Goal: Task Accomplishment & Management: Manage account settings

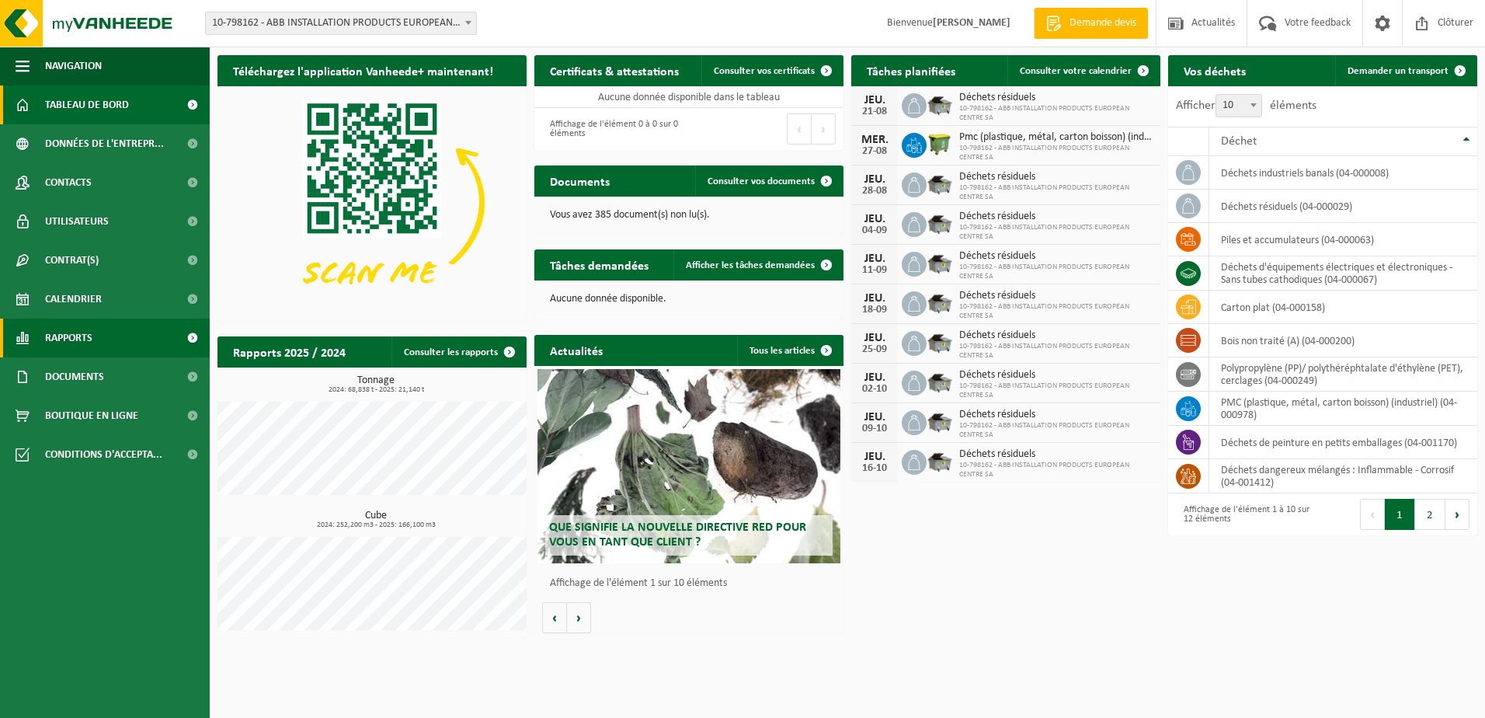
drag, startPoint x: 0, startPoint y: 0, endPoint x: 83, endPoint y: 332, distance: 341.9
click at [83, 332] on span "Rapports" at bounding box center [68, 337] width 47 height 39
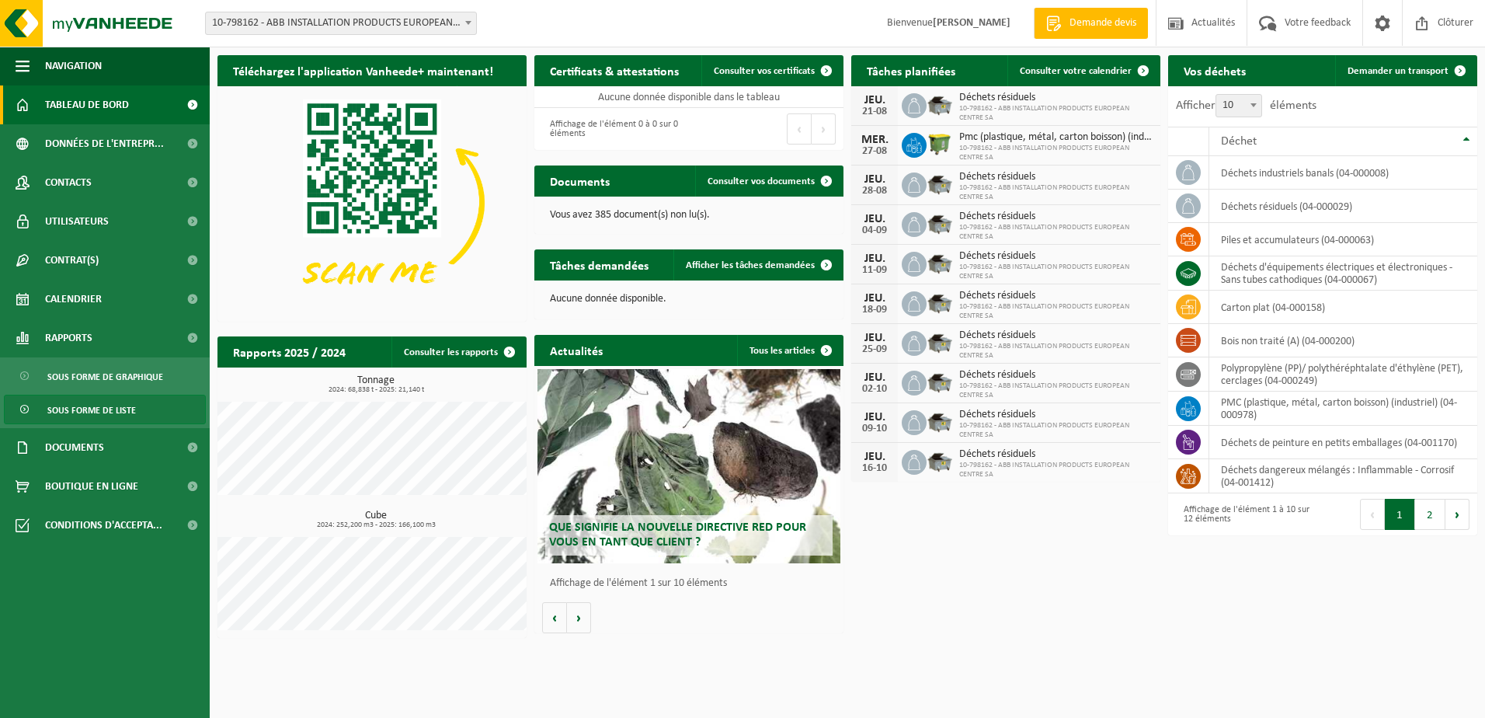
click at [75, 406] on span "Sous forme de liste" at bounding box center [91, 410] width 89 height 30
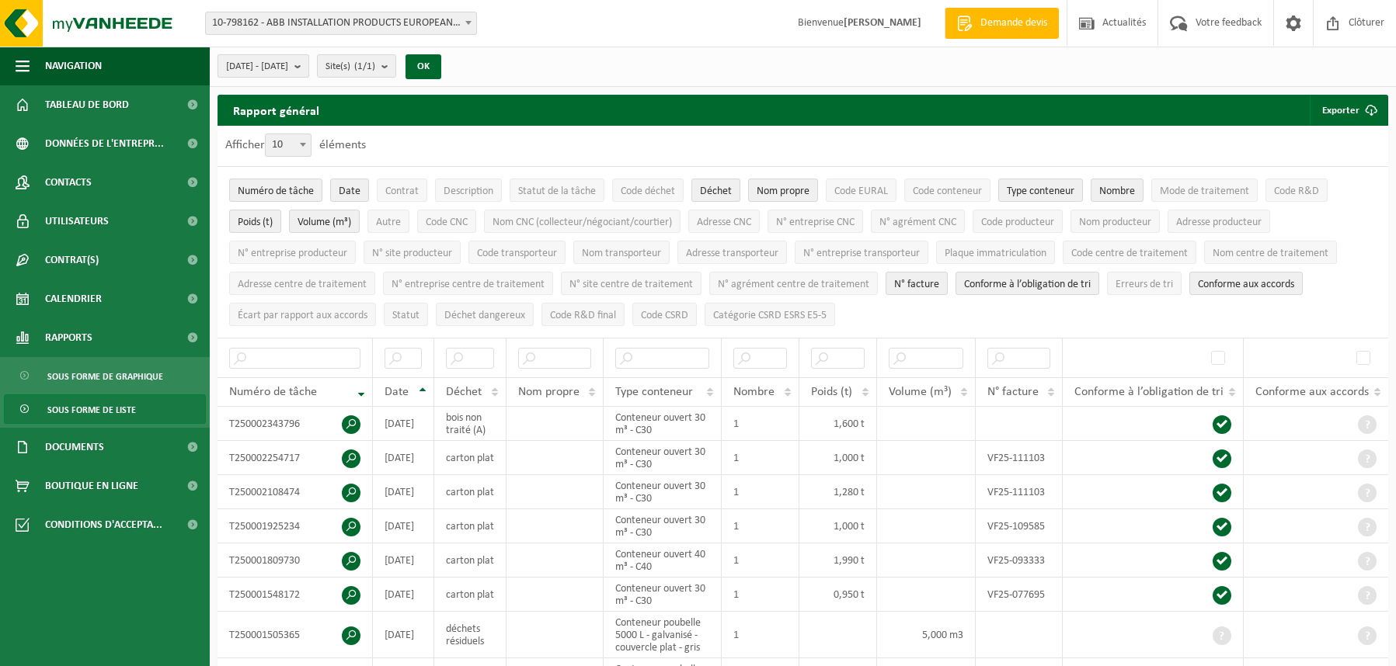
click at [288, 71] on span "2016-02-01 - 2025-08-20" at bounding box center [257, 66] width 62 height 23
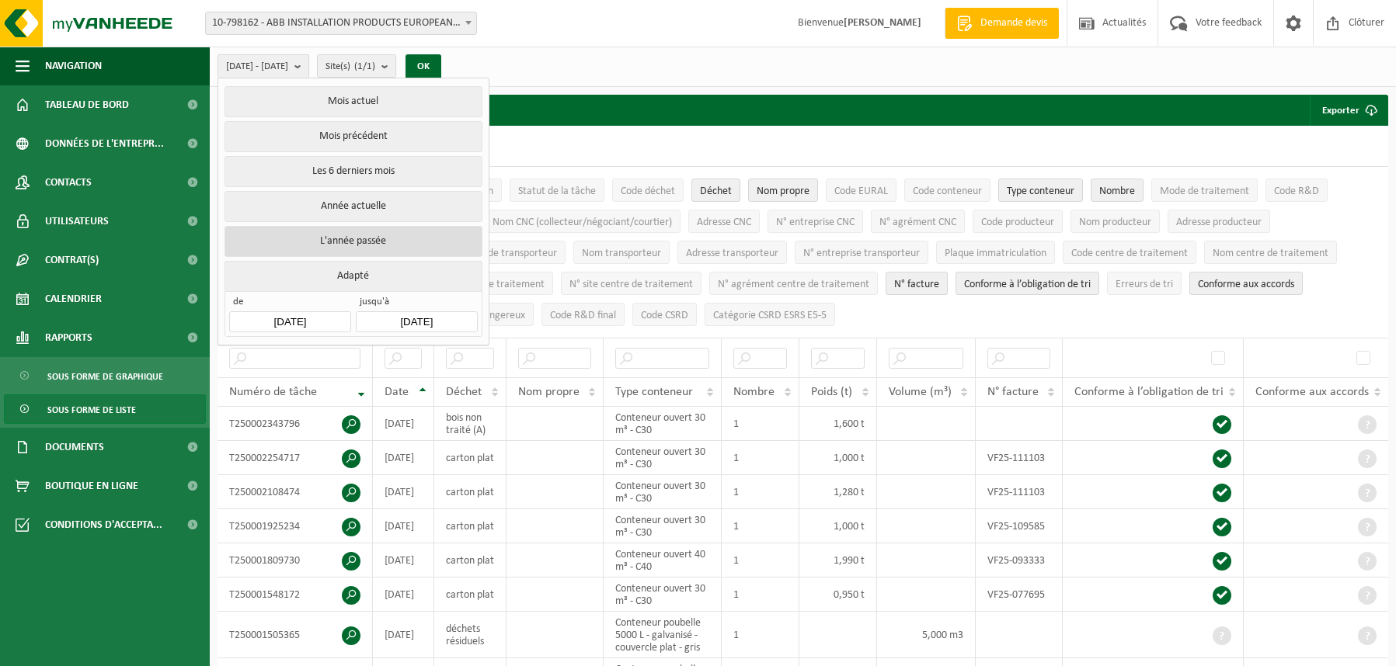
click at [386, 238] on button "L'année passée" at bounding box center [352, 241] width 257 height 31
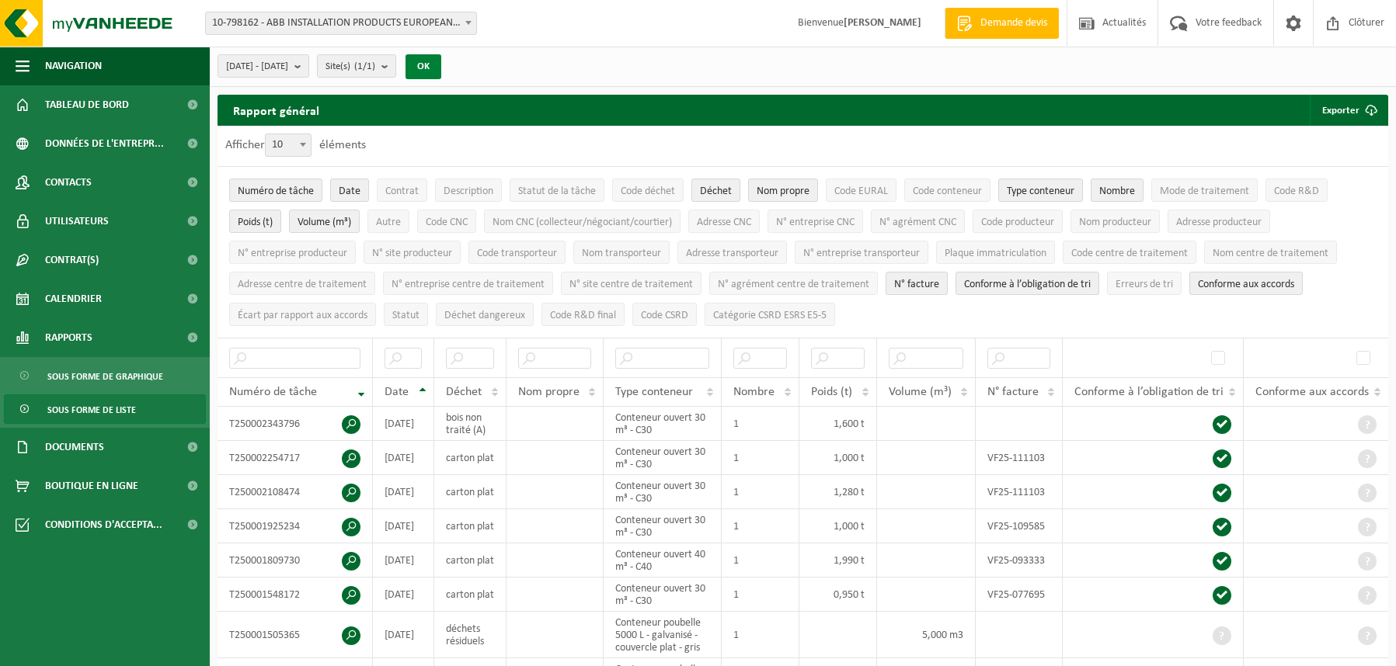
click at [441, 63] on button "OK" at bounding box center [423, 66] width 36 height 25
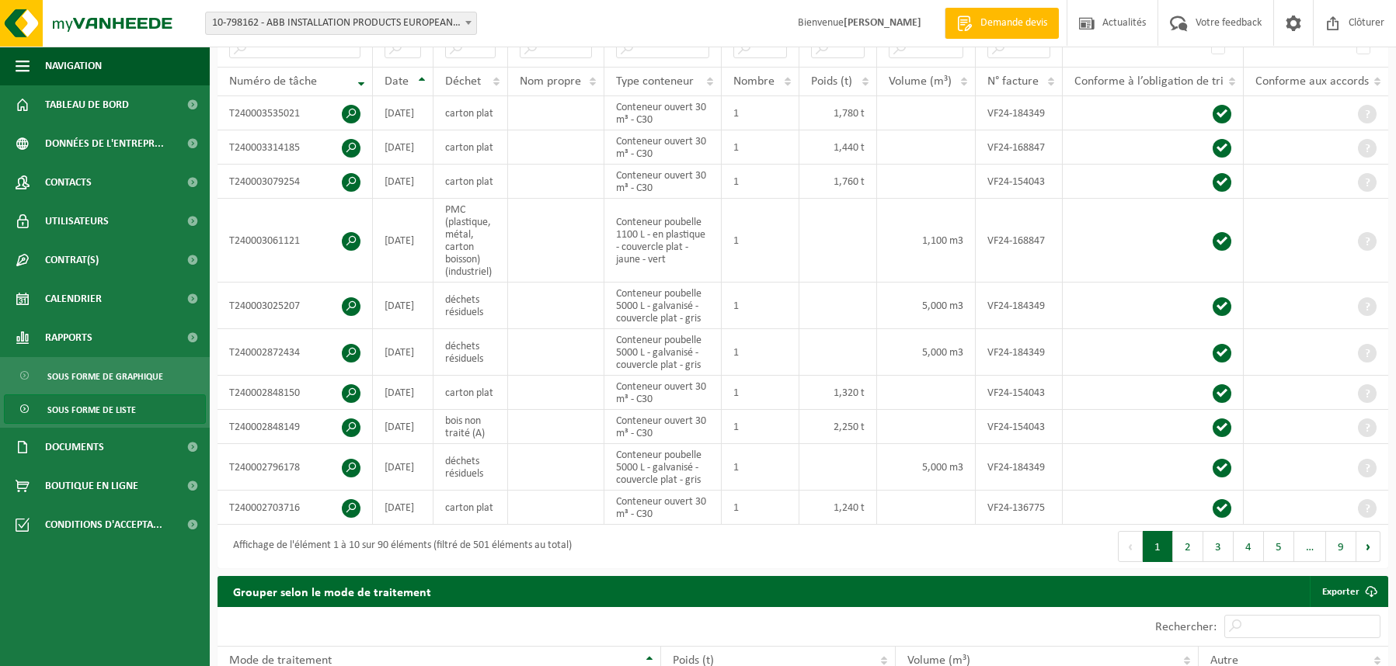
scroll to position [233, 0]
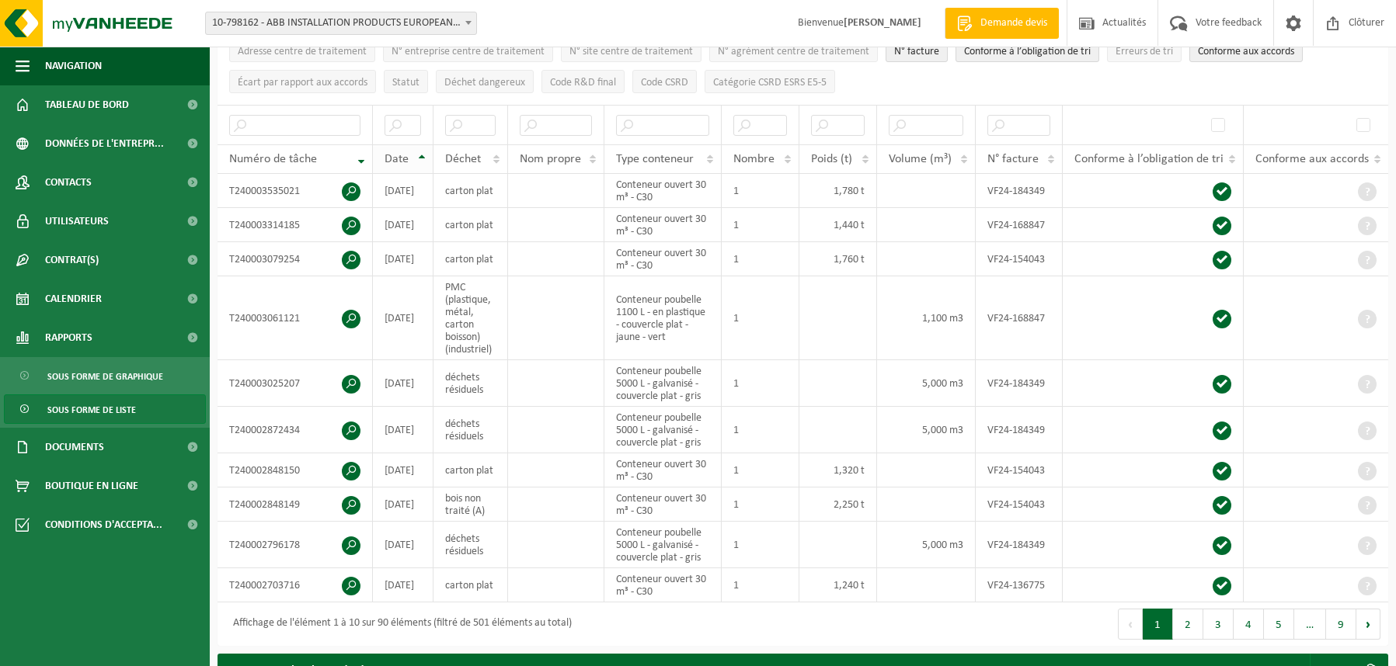
click at [402, 157] on span "Date" at bounding box center [396, 159] width 24 height 12
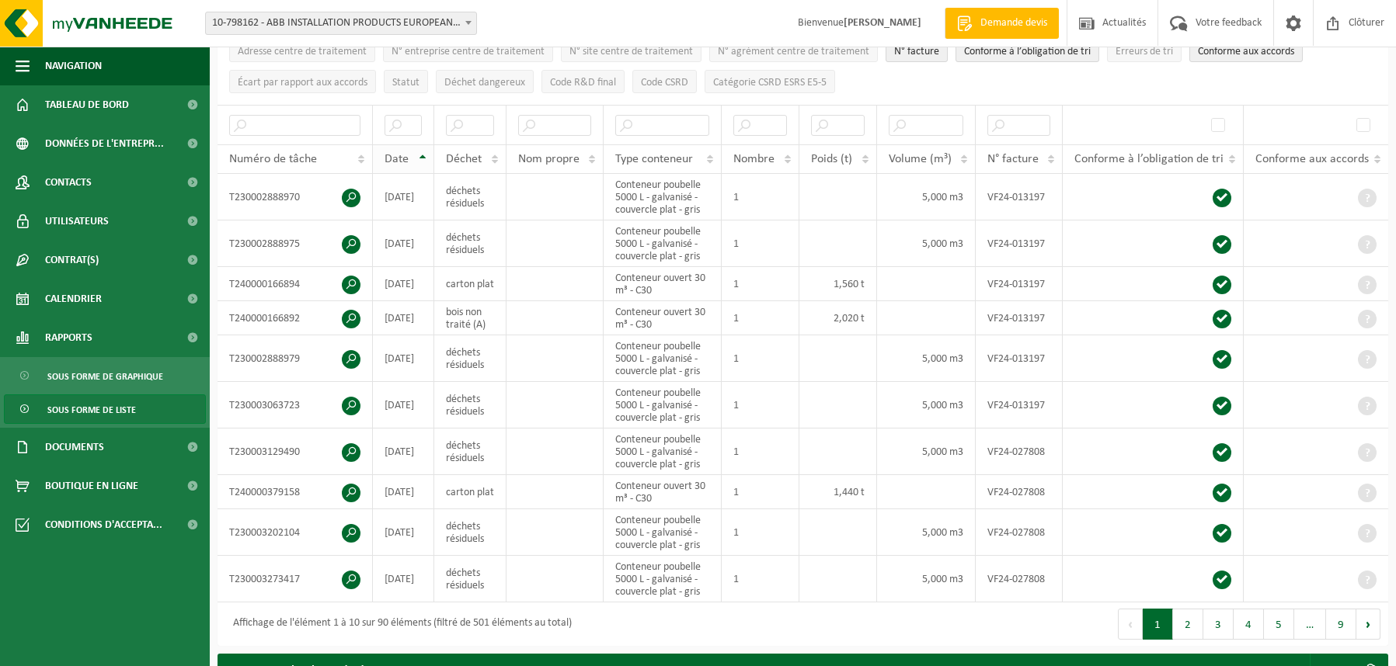
click at [402, 157] on span "Date" at bounding box center [396, 159] width 24 height 12
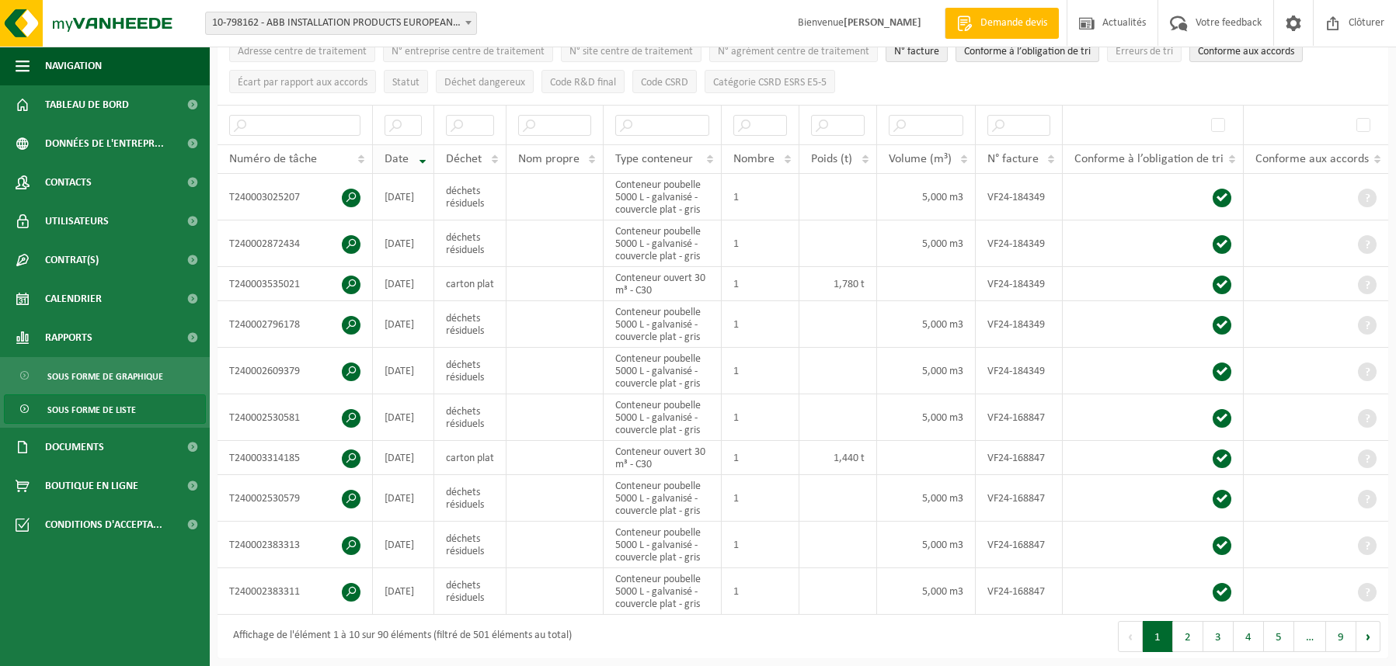
click at [402, 157] on span "Date" at bounding box center [396, 159] width 24 height 12
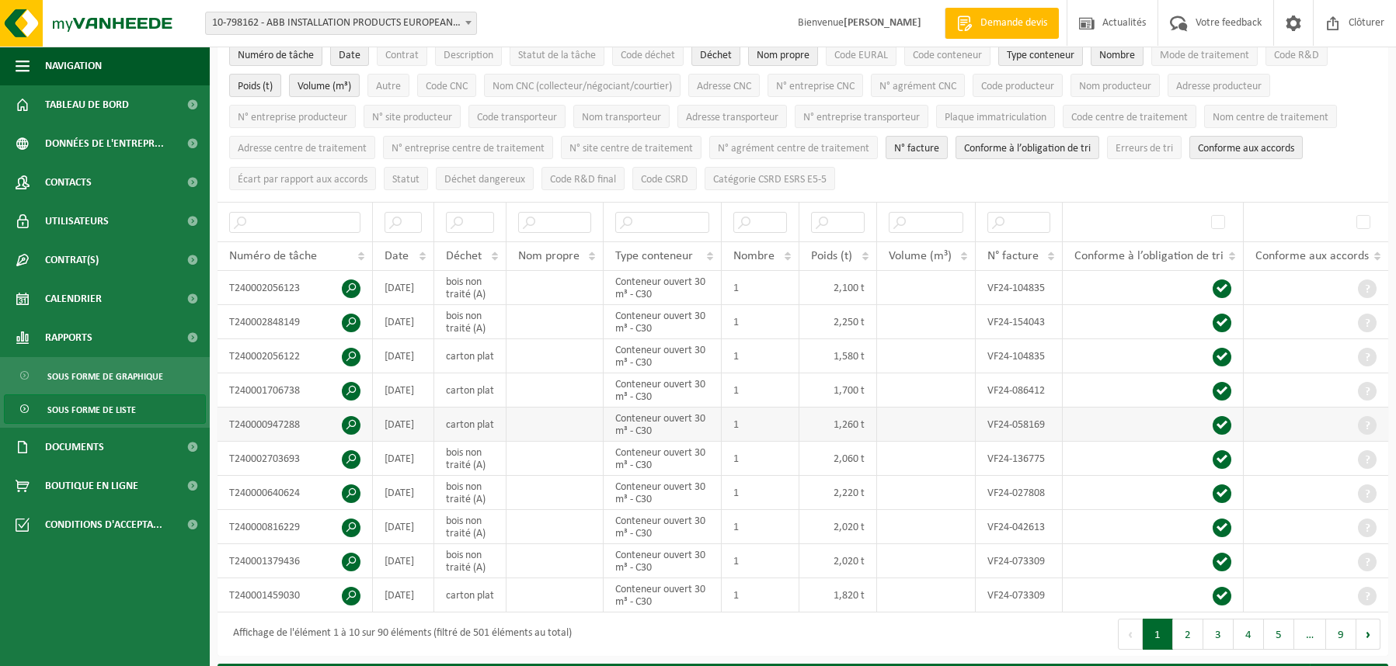
scroll to position [155, 0]
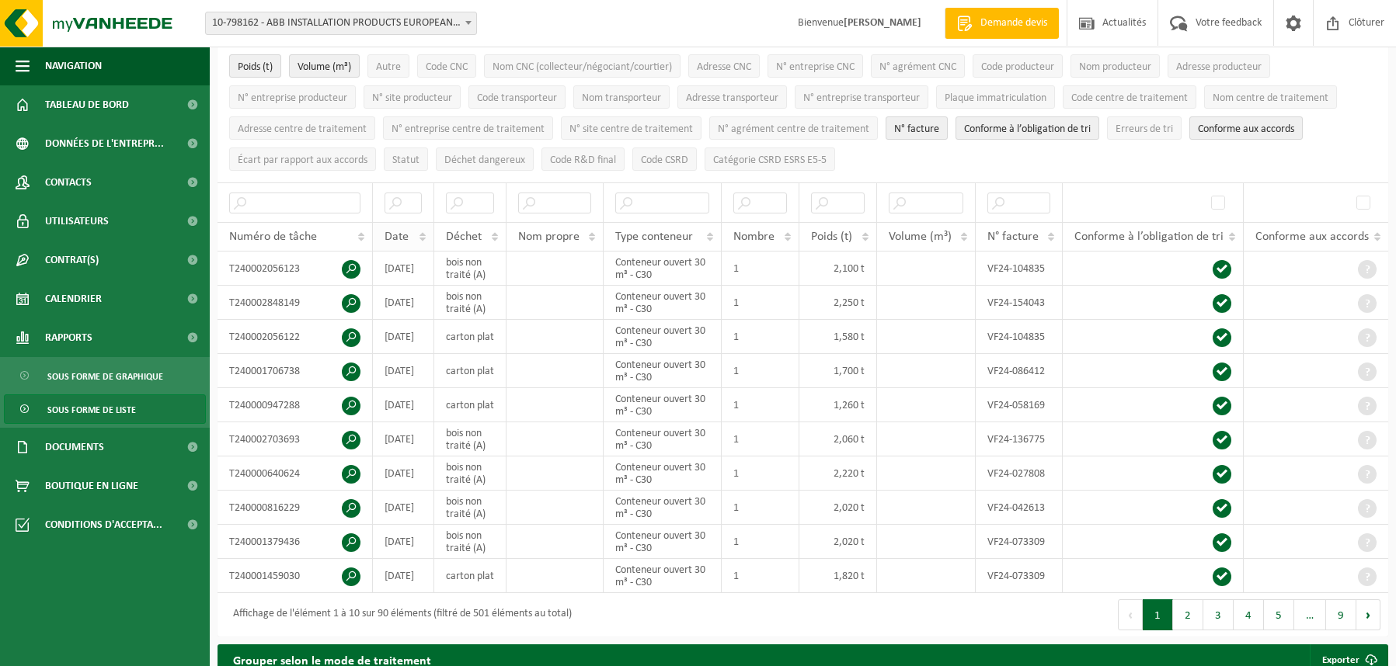
click at [426, 234] on th "Date" at bounding box center [403, 237] width 61 height 30
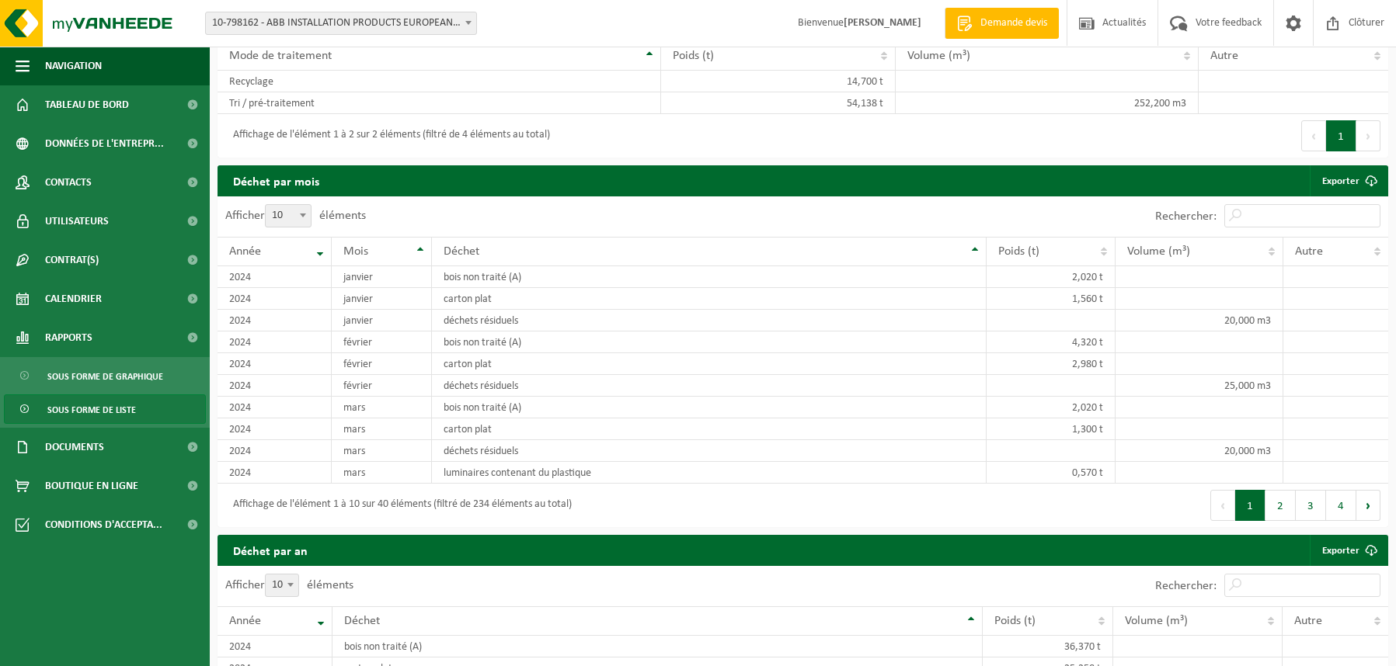
scroll to position [932, 0]
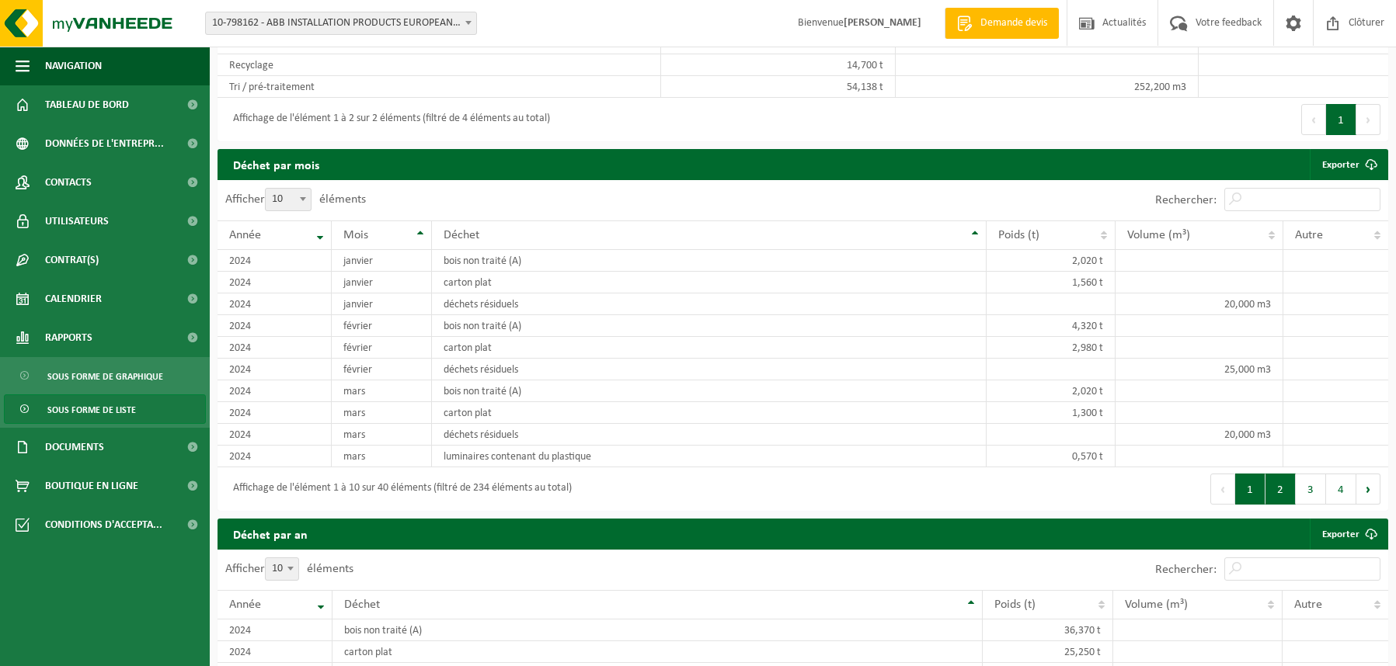
click at [1278, 491] on button "2" at bounding box center [1280, 489] width 30 height 31
click at [1248, 485] on button "1" at bounding box center [1250, 489] width 30 height 31
click at [1285, 487] on button "2" at bounding box center [1280, 489] width 30 height 31
click at [1310, 485] on button "3" at bounding box center [1311, 489] width 30 height 31
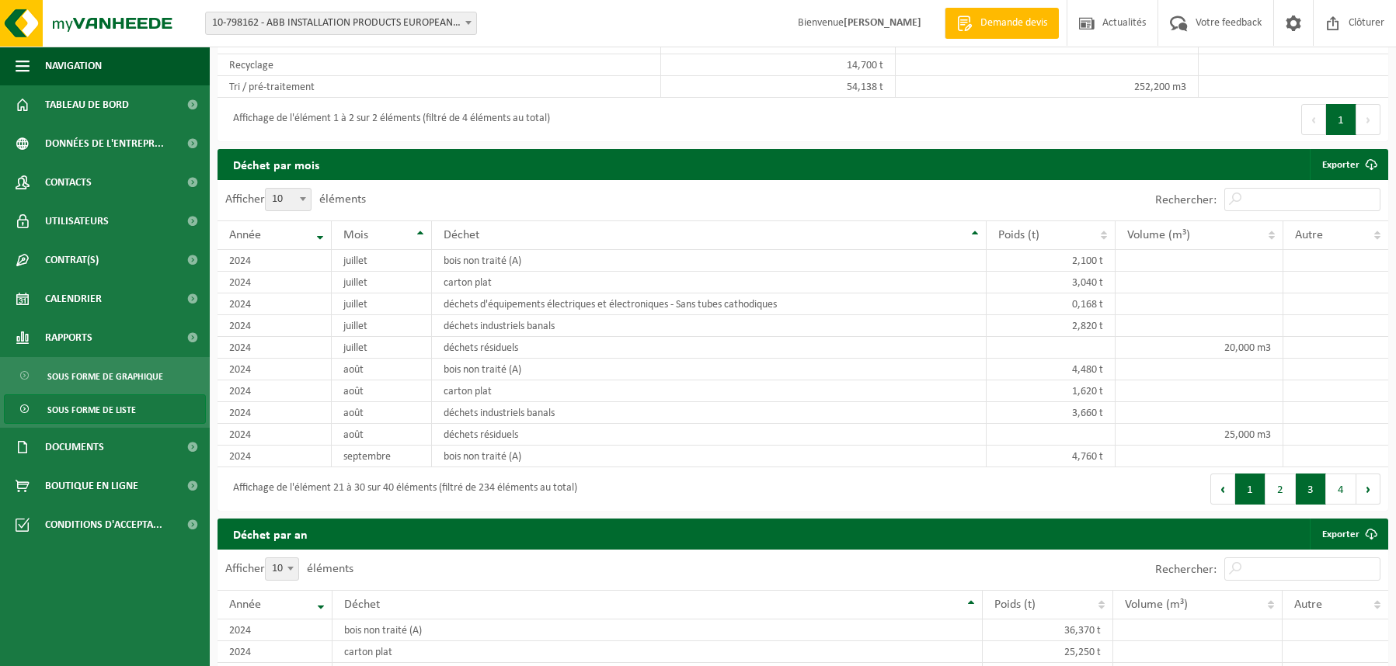
click at [1253, 485] on button "1" at bounding box center [1250, 489] width 30 height 31
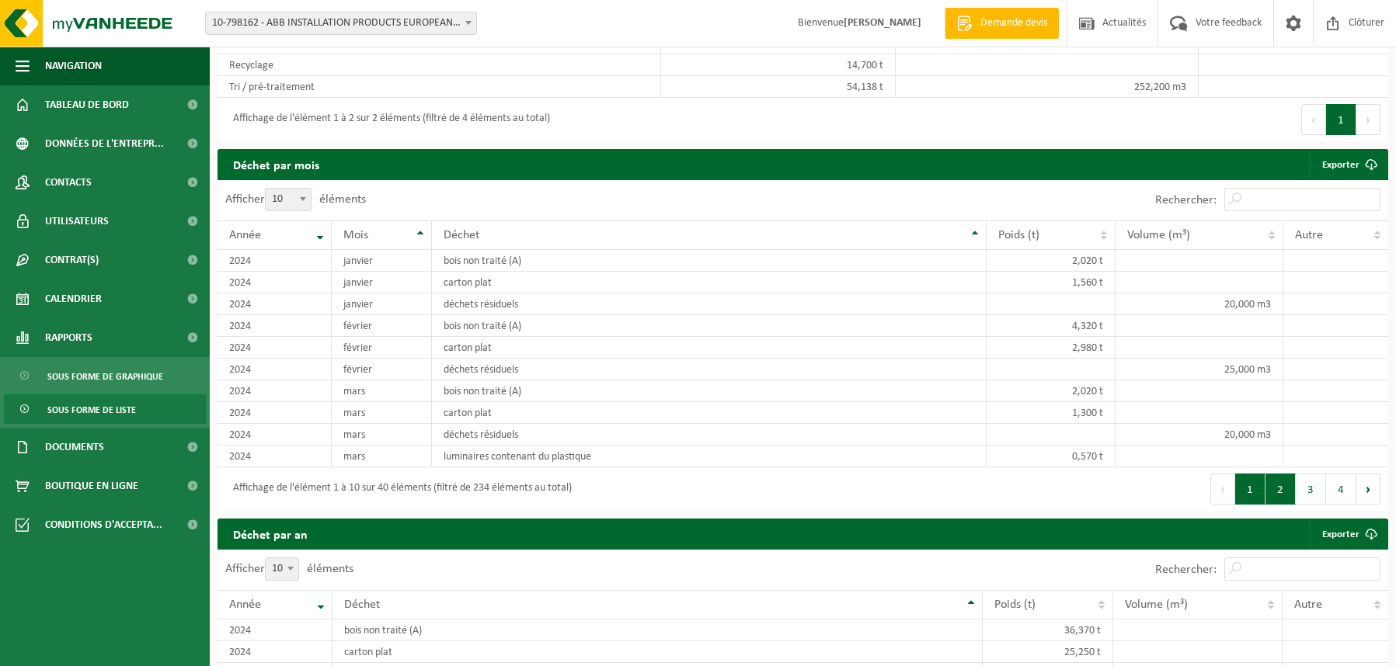
click at [1276, 485] on button "2" at bounding box center [1280, 489] width 30 height 31
click at [1311, 484] on button "3" at bounding box center [1311, 489] width 30 height 31
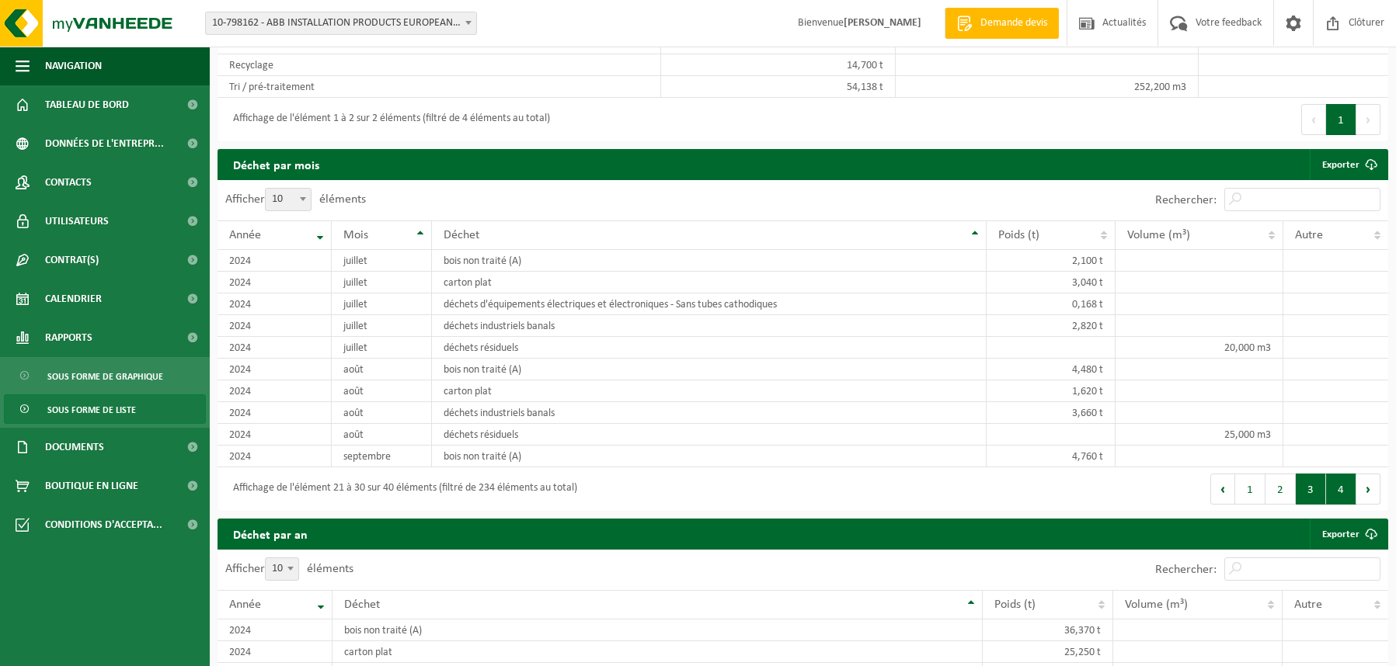
click at [1346, 489] on button "4" at bounding box center [1341, 489] width 30 height 31
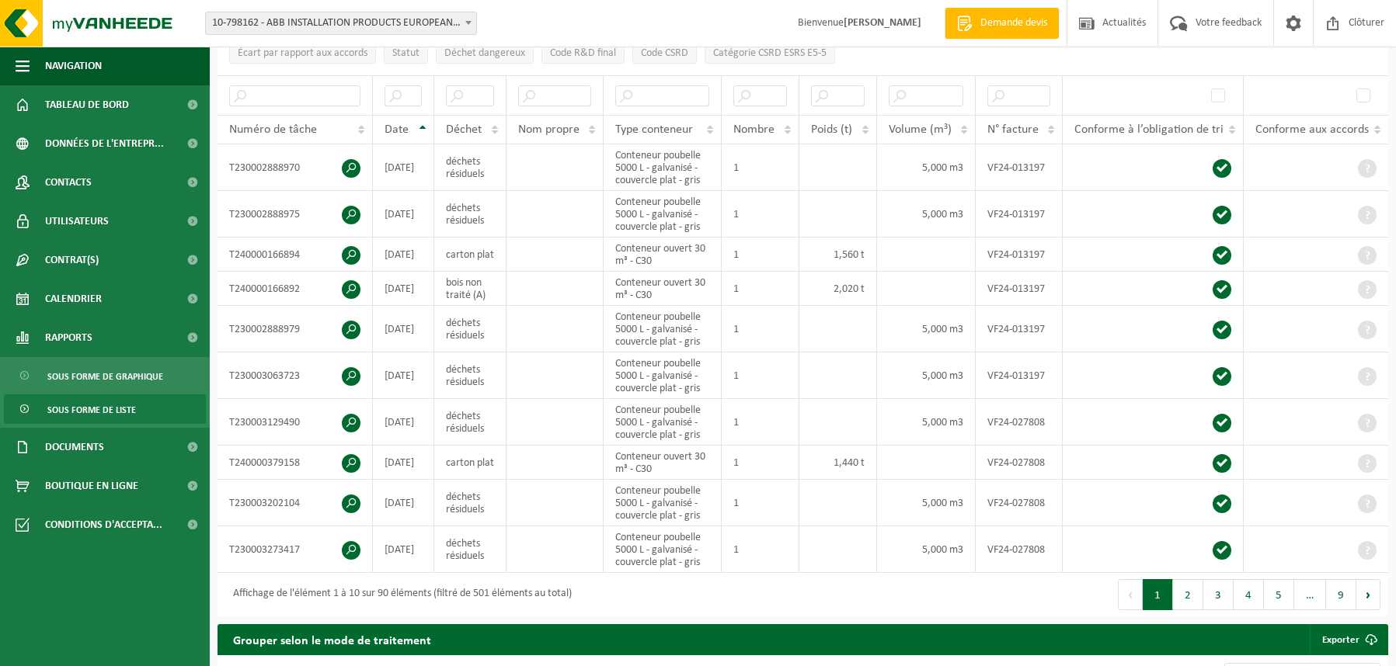
scroll to position [194, 0]
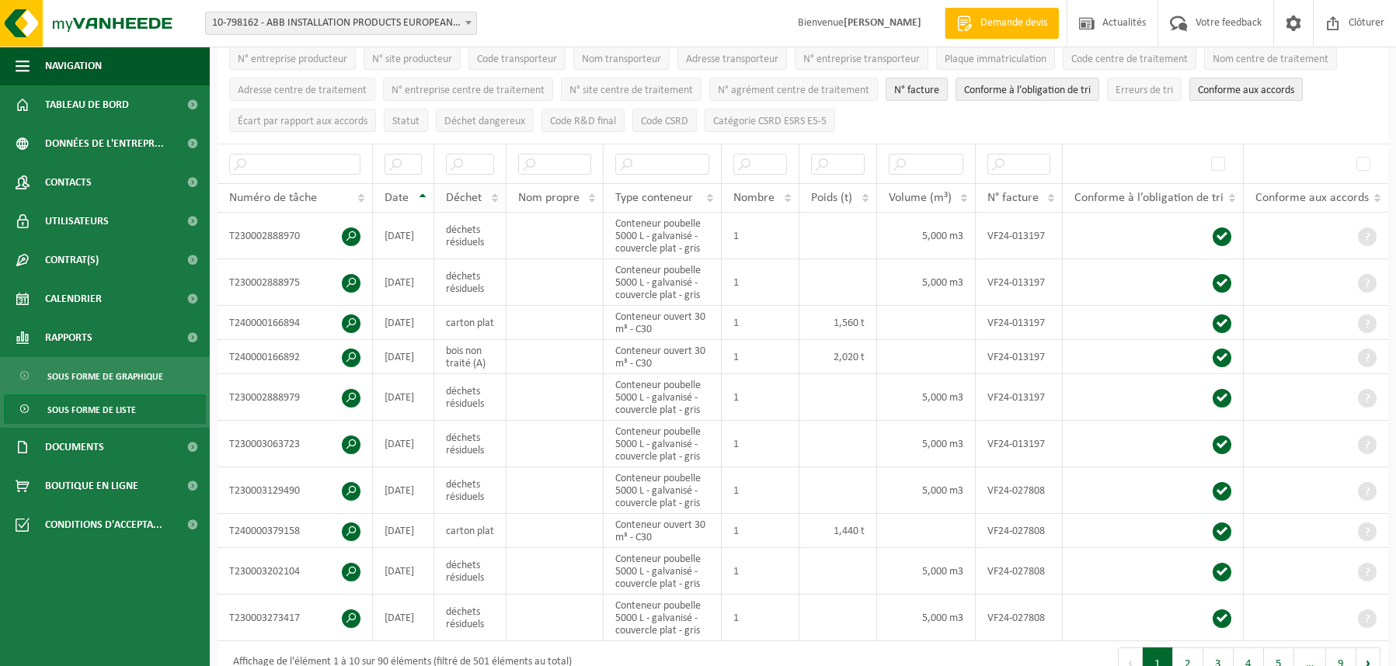
click at [461, 197] on span "Déchet" at bounding box center [464, 198] width 36 height 12
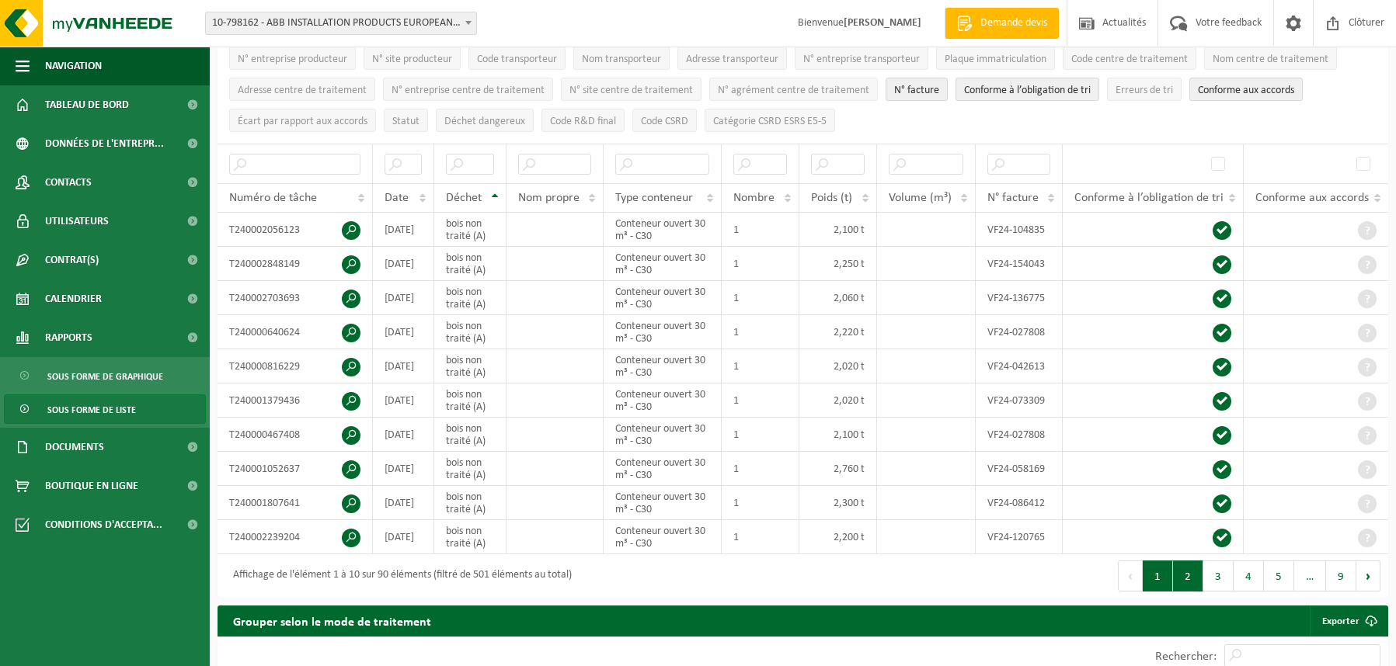
click at [1183, 573] on button "2" at bounding box center [1188, 576] width 30 height 31
click at [1221, 572] on button "3" at bounding box center [1218, 576] width 30 height 31
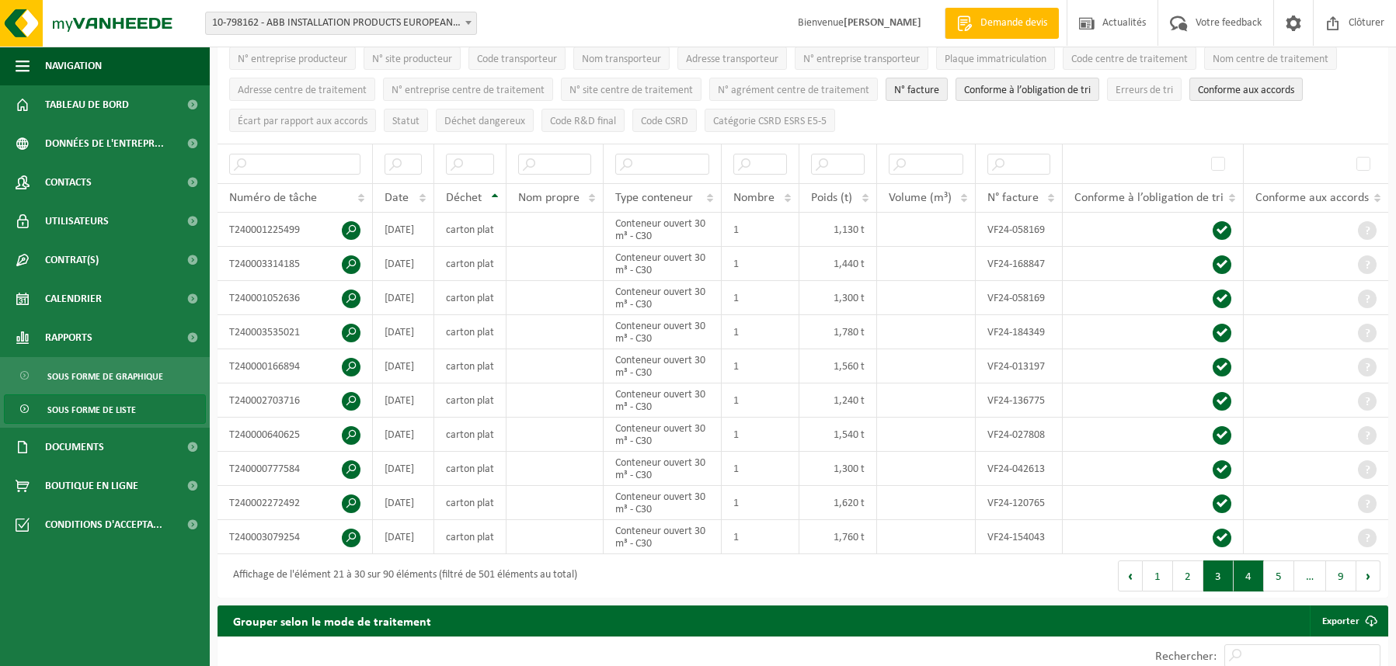
click at [1244, 573] on button "4" at bounding box center [1248, 576] width 30 height 31
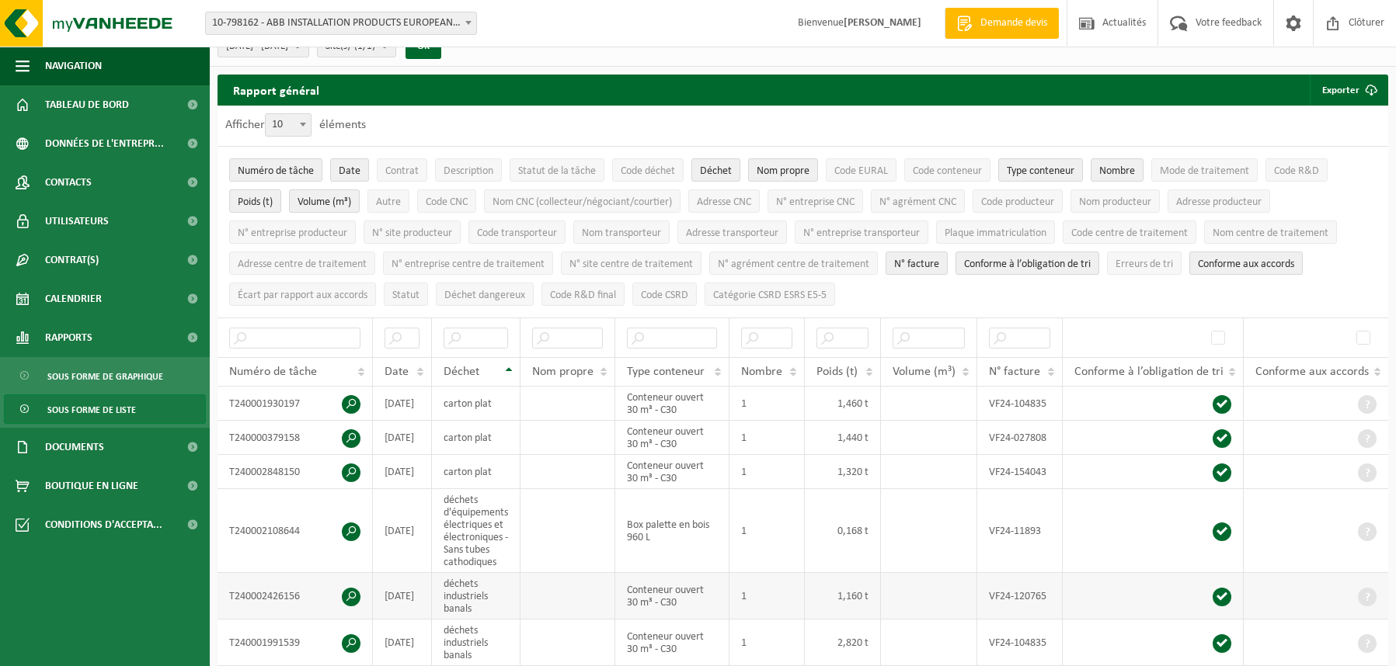
scroll to position [13, 0]
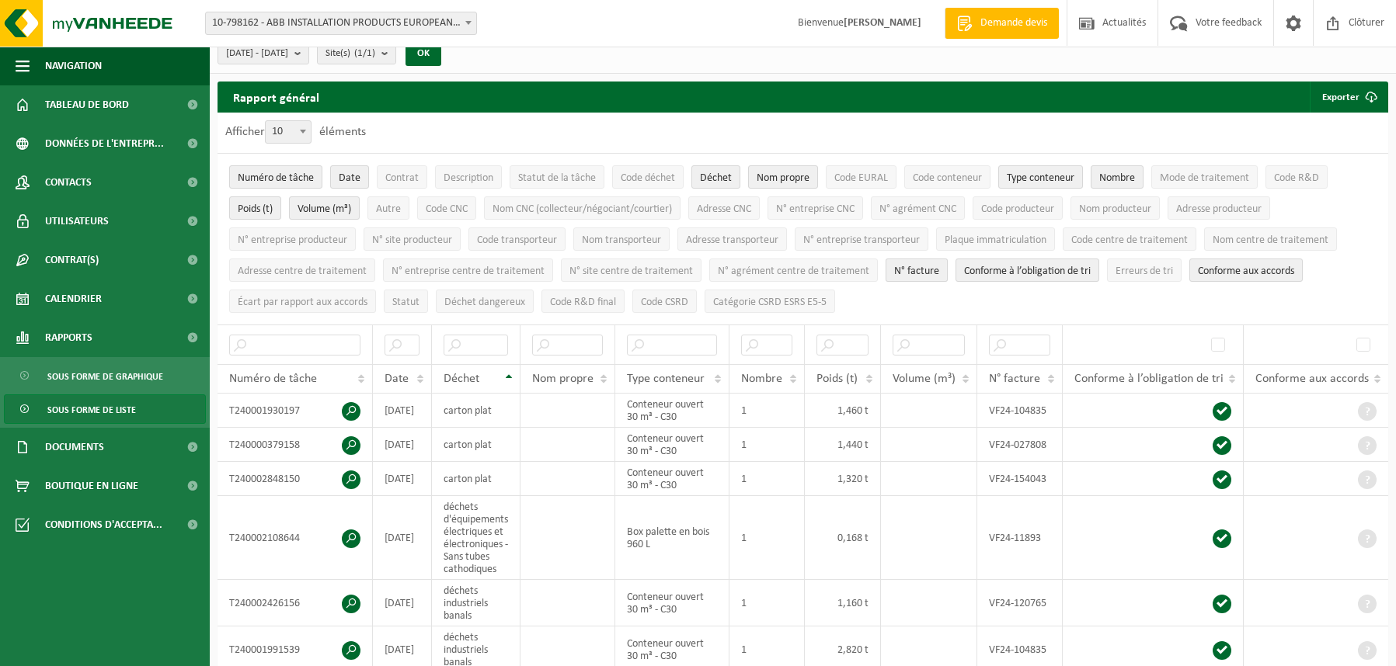
click at [913, 272] on span "N° facture" at bounding box center [916, 272] width 45 height 12
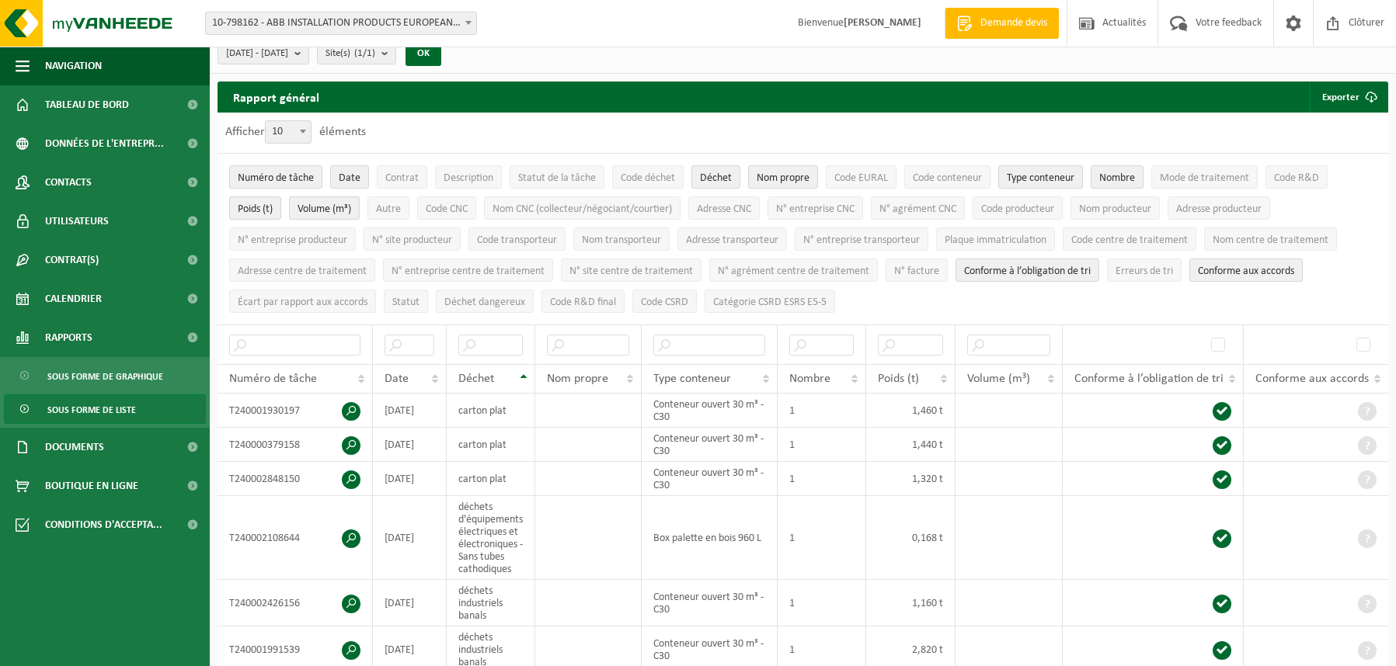
click at [1212, 268] on span "Conforme aux accords" at bounding box center [1246, 272] width 96 height 12
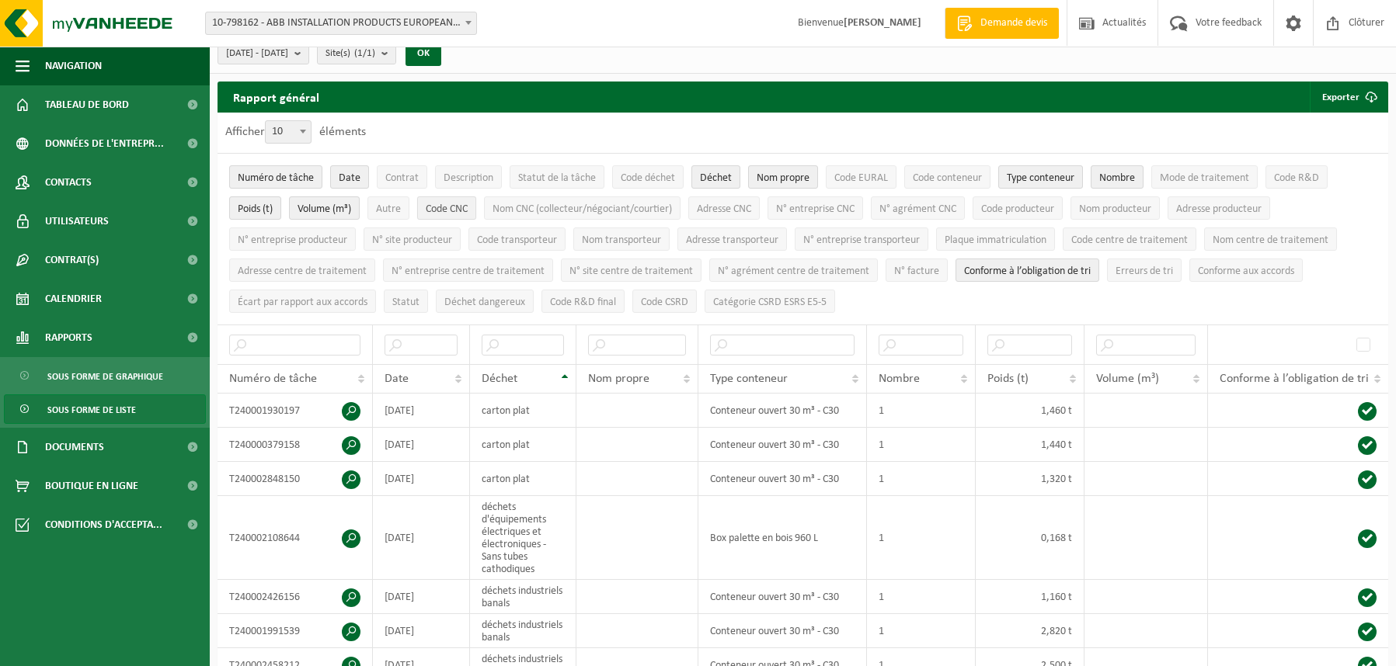
click at [454, 203] on span "Code CNC" at bounding box center [447, 209] width 42 height 12
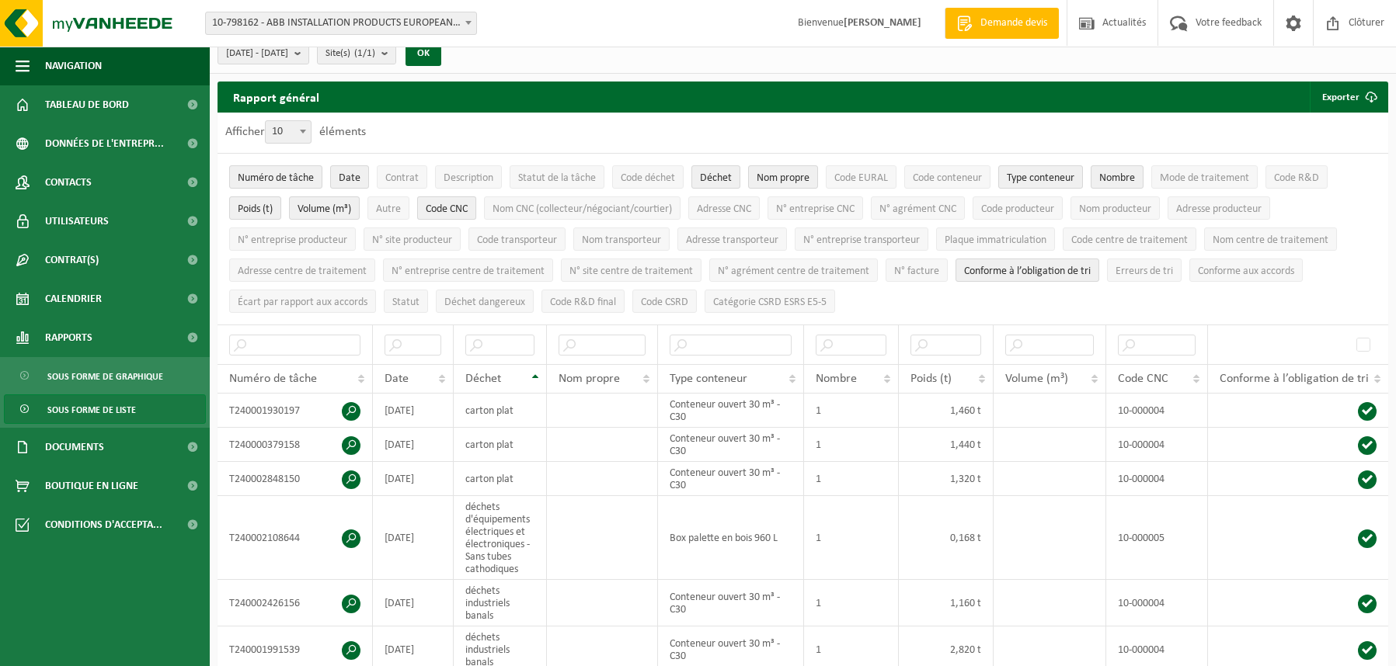
click at [454, 203] on span "Code CNC" at bounding box center [447, 209] width 42 height 12
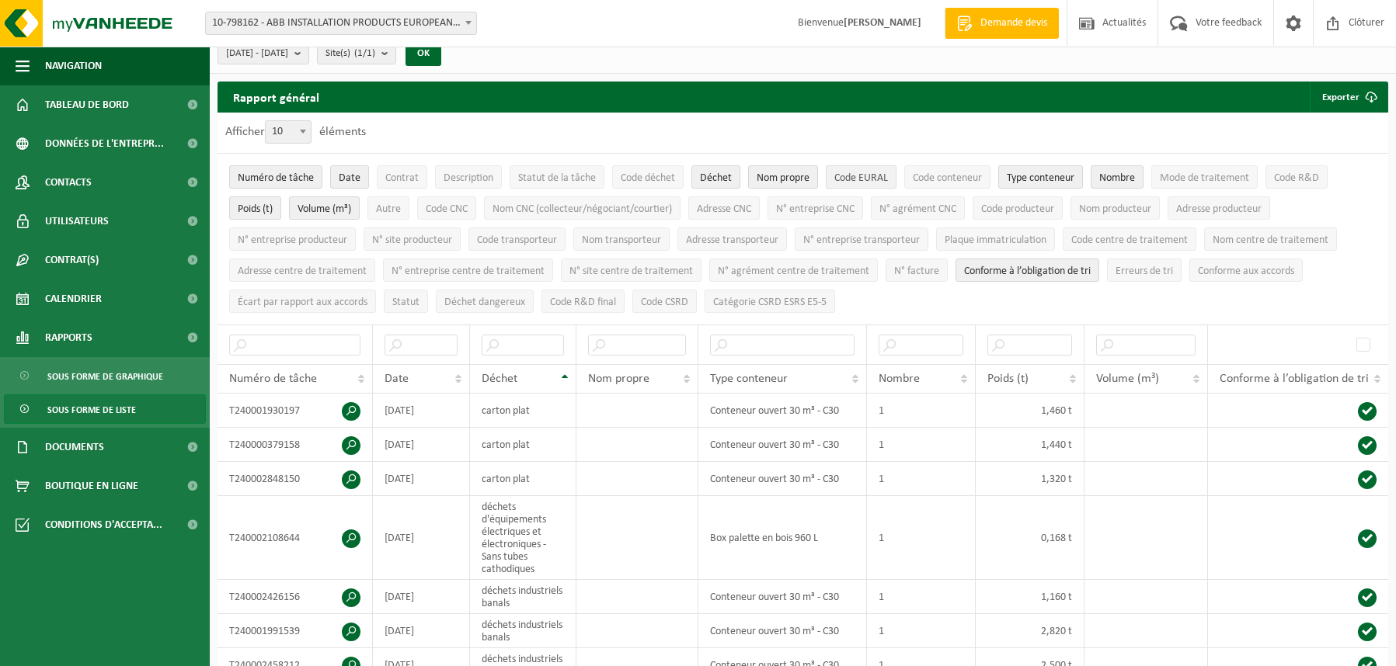
click at [855, 176] on span "Code EURAL" at bounding box center [861, 178] width 54 height 12
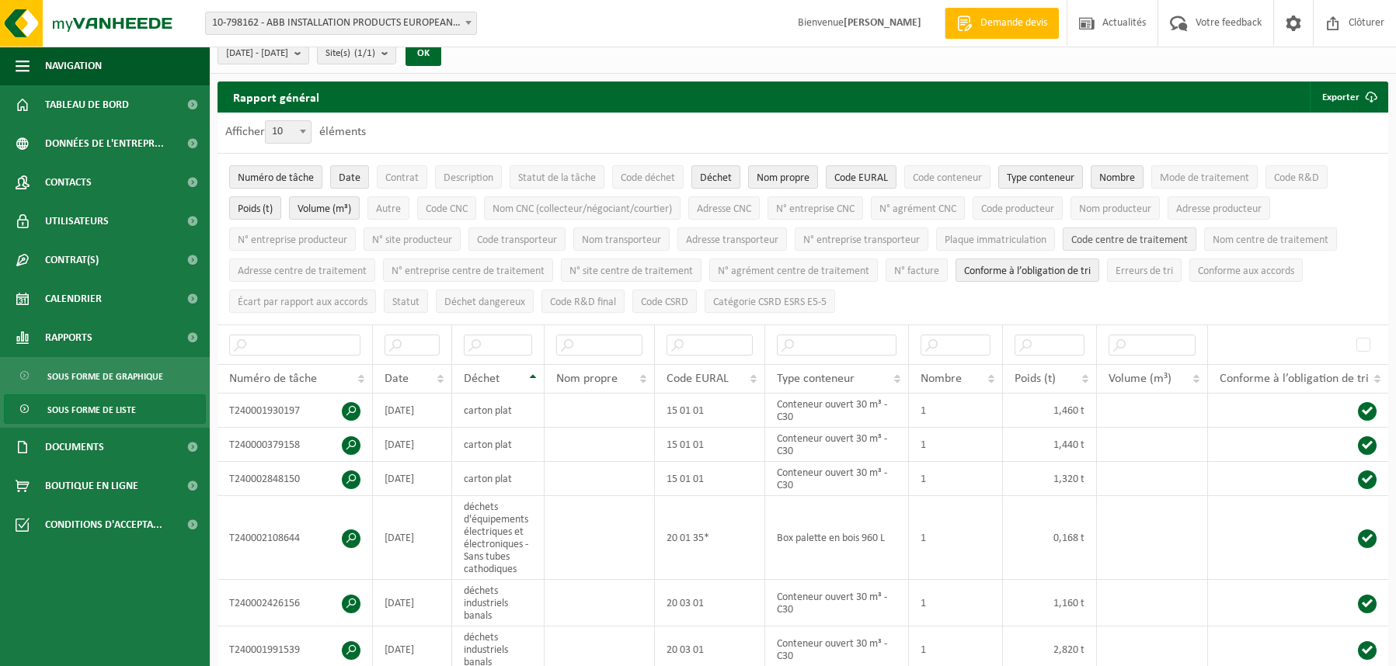
click at [1104, 235] on span "Code centre de traitement" at bounding box center [1129, 241] width 117 height 12
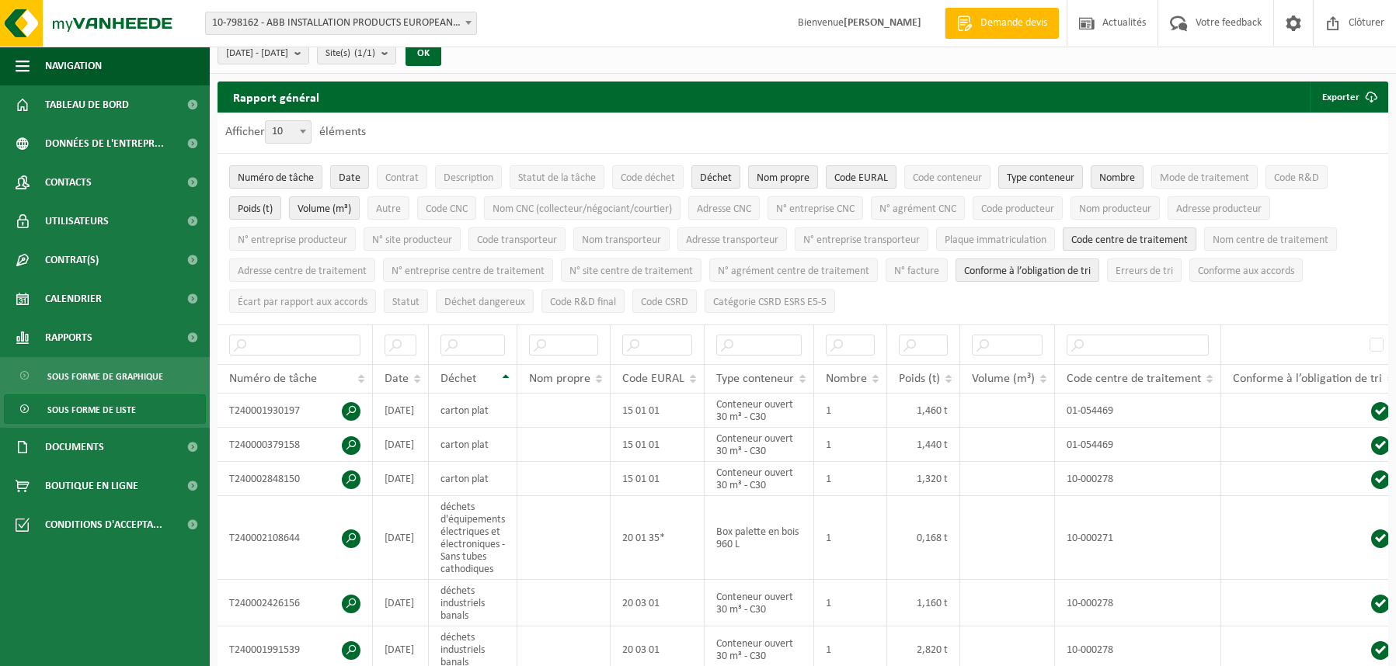
click at [1104, 235] on span "Code centre de traitement" at bounding box center [1129, 241] width 117 height 12
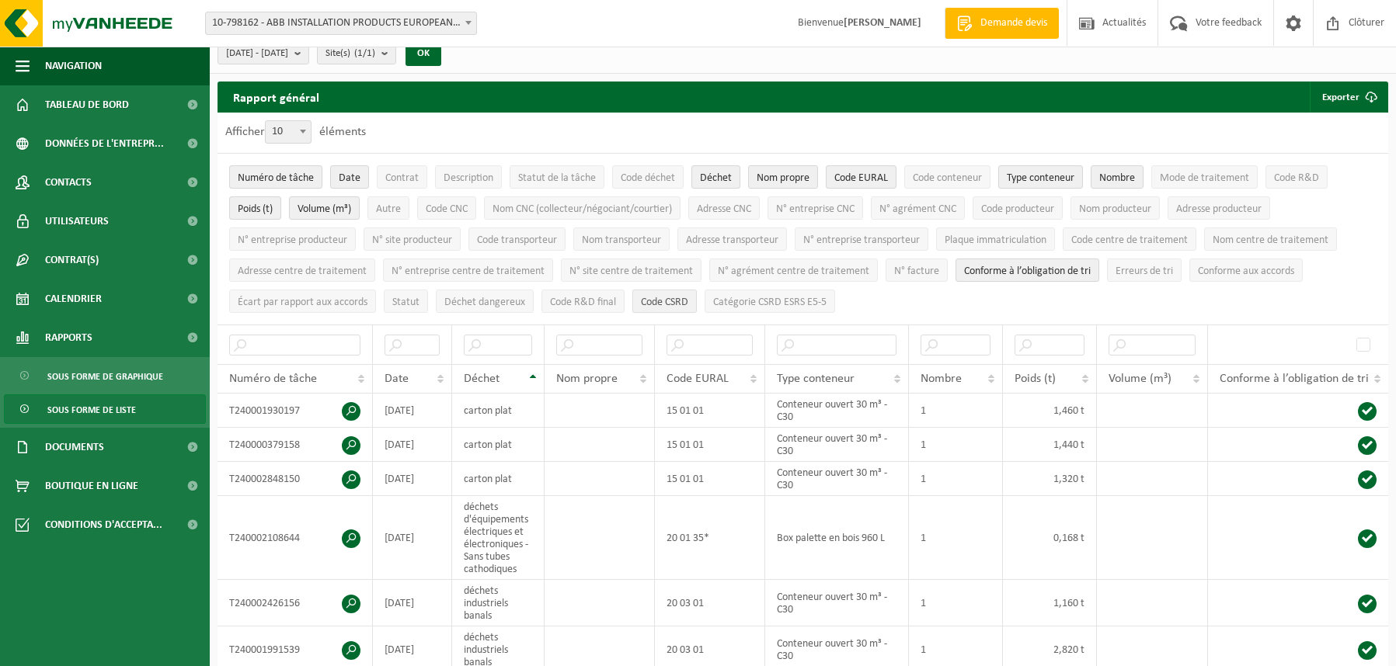
click at [672, 299] on span "Code CSRD" at bounding box center [664, 303] width 47 height 12
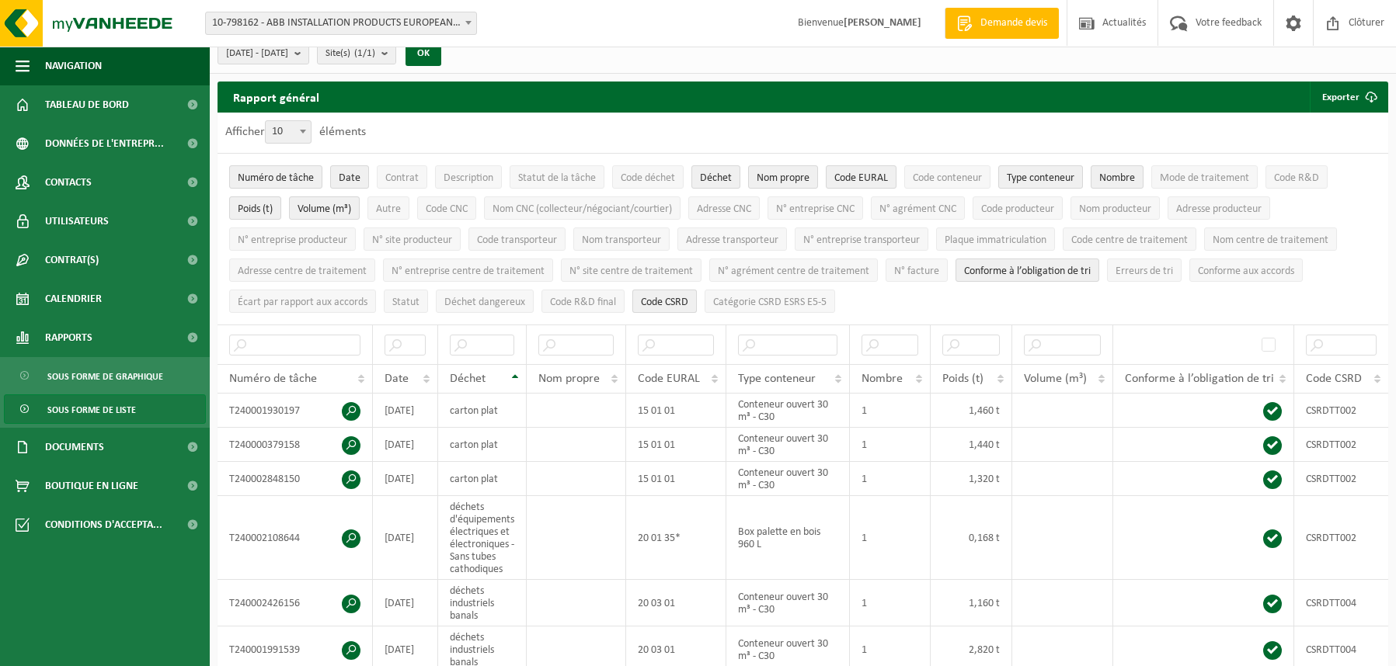
click at [672, 299] on span "Code CSRD" at bounding box center [664, 303] width 47 height 12
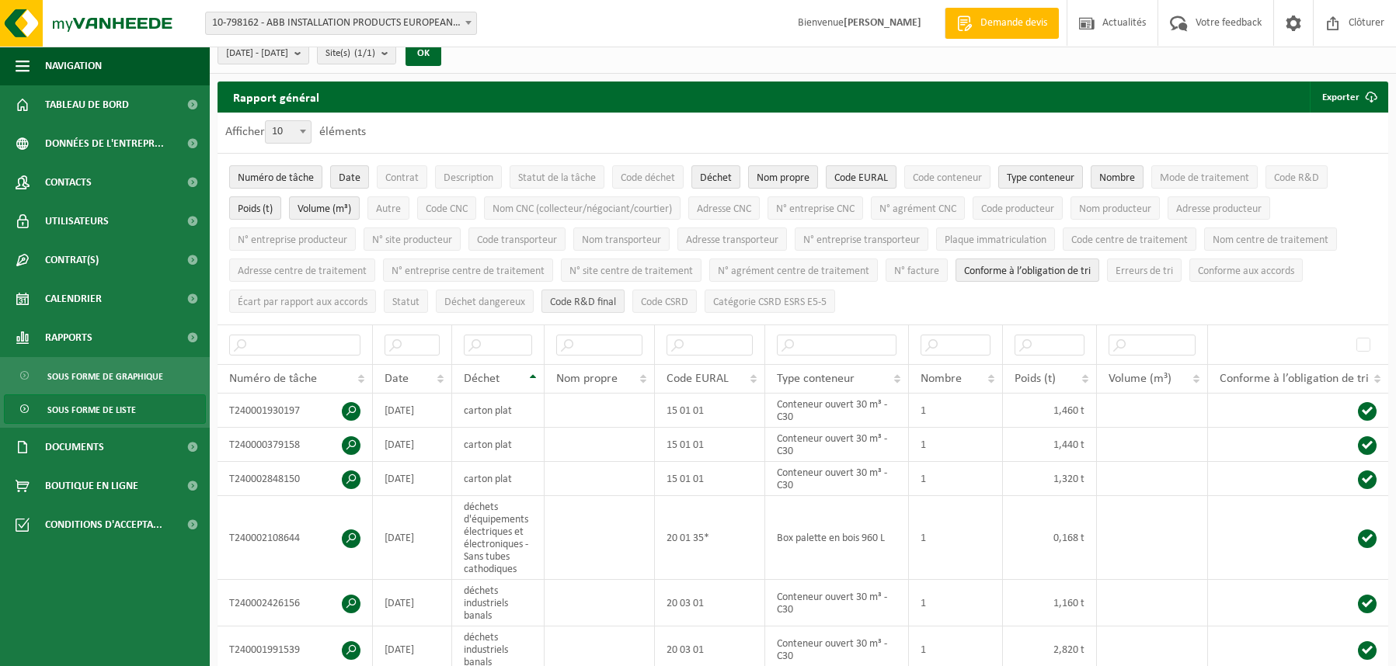
click at [590, 299] on span "Code R&D final" at bounding box center [583, 303] width 66 height 12
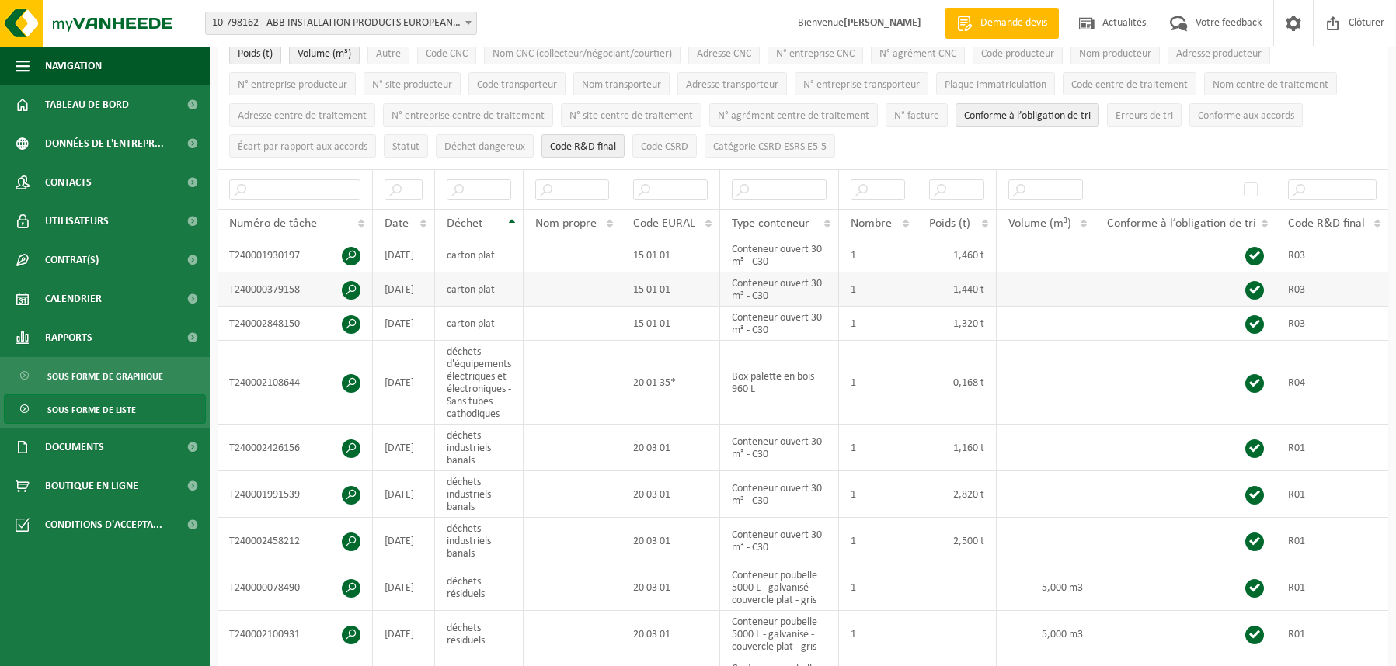
scroll to position [246, 0]
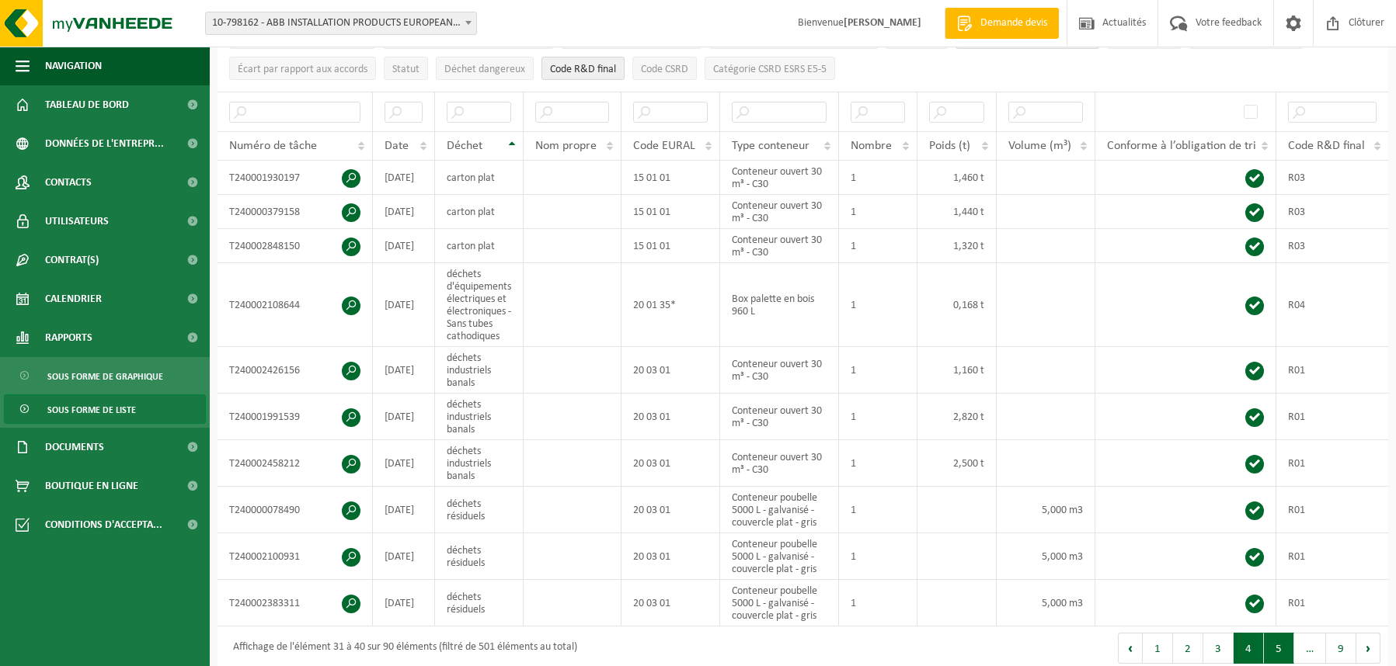
click at [1276, 645] on button "5" at bounding box center [1279, 648] width 30 height 31
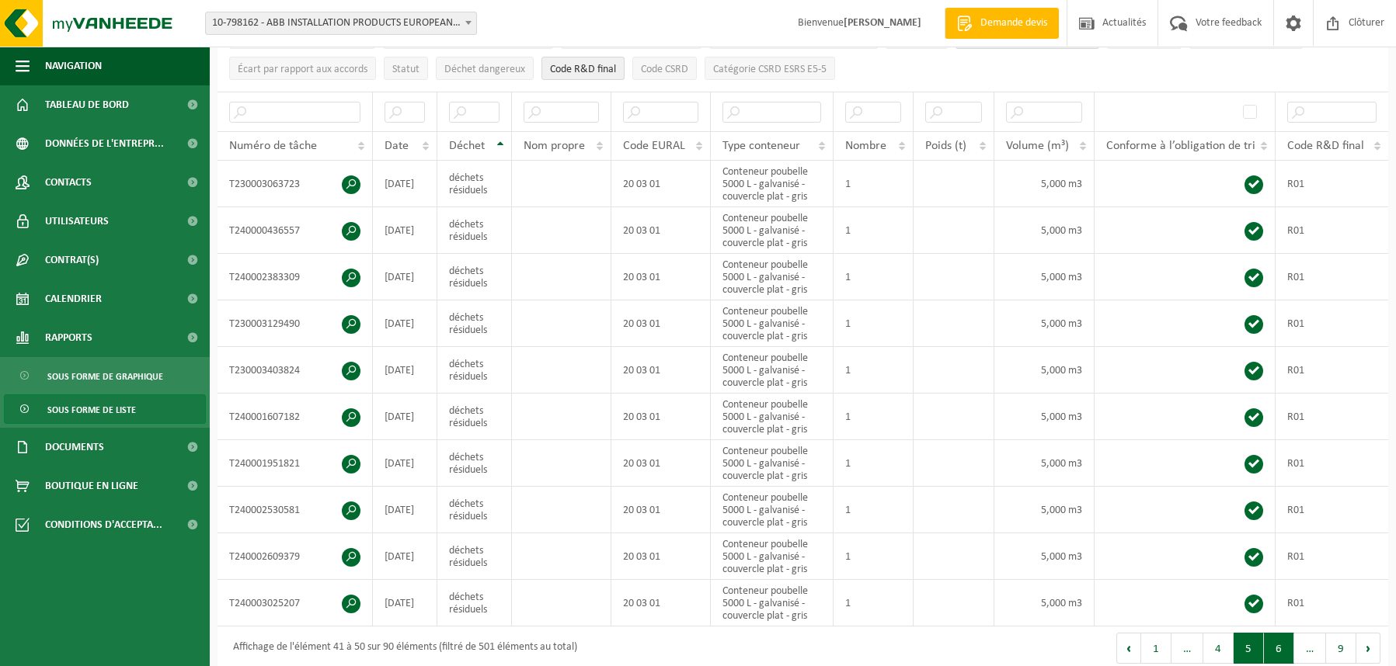
click at [1280, 645] on button "6" at bounding box center [1279, 648] width 30 height 31
click at [1279, 649] on button "7" at bounding box center [1280, 648] width 30 height 31
click at [1311, 646] on button "8" at bounding box center [1311, 648] width 30 height 31
click at [1340, 645] on button "9" at bounding box center [1341, 648] width 30 height 31
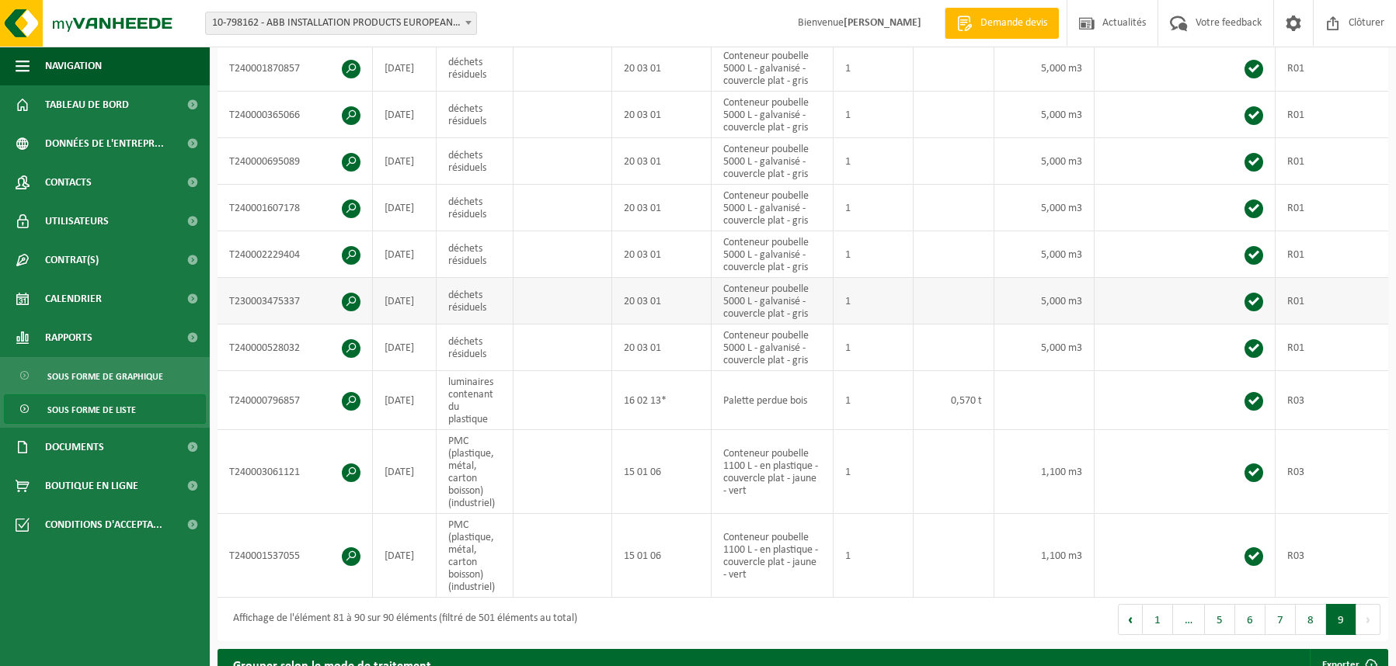
scroll to position [411, 0]
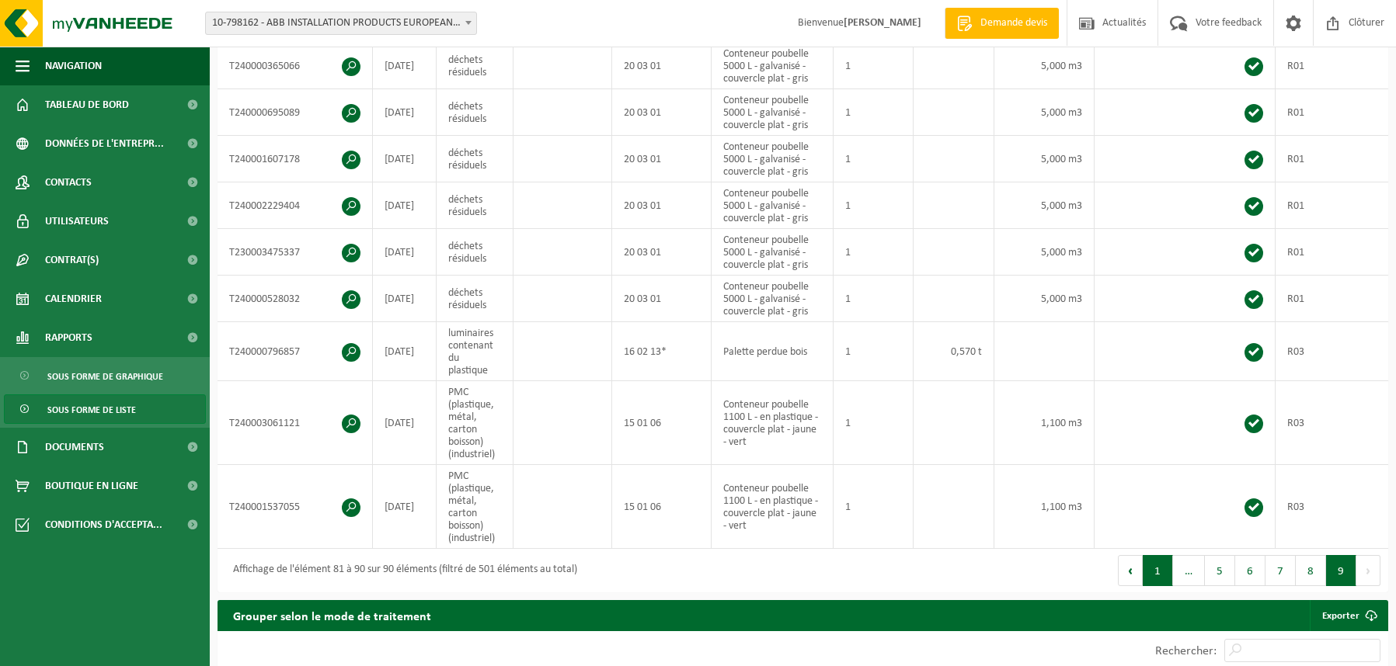
click at [1157, 565] on button "1" at bounding box center [1158, 570] width 30 height 31
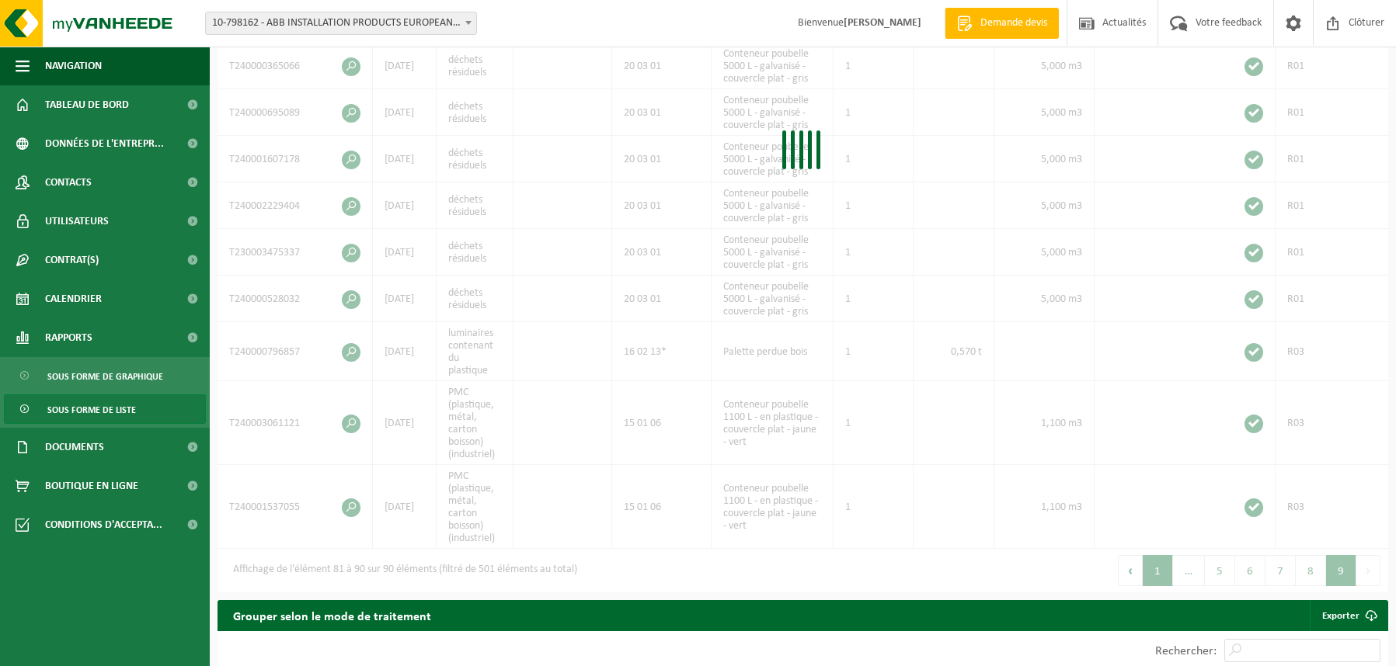
scroll to position [305, 0]
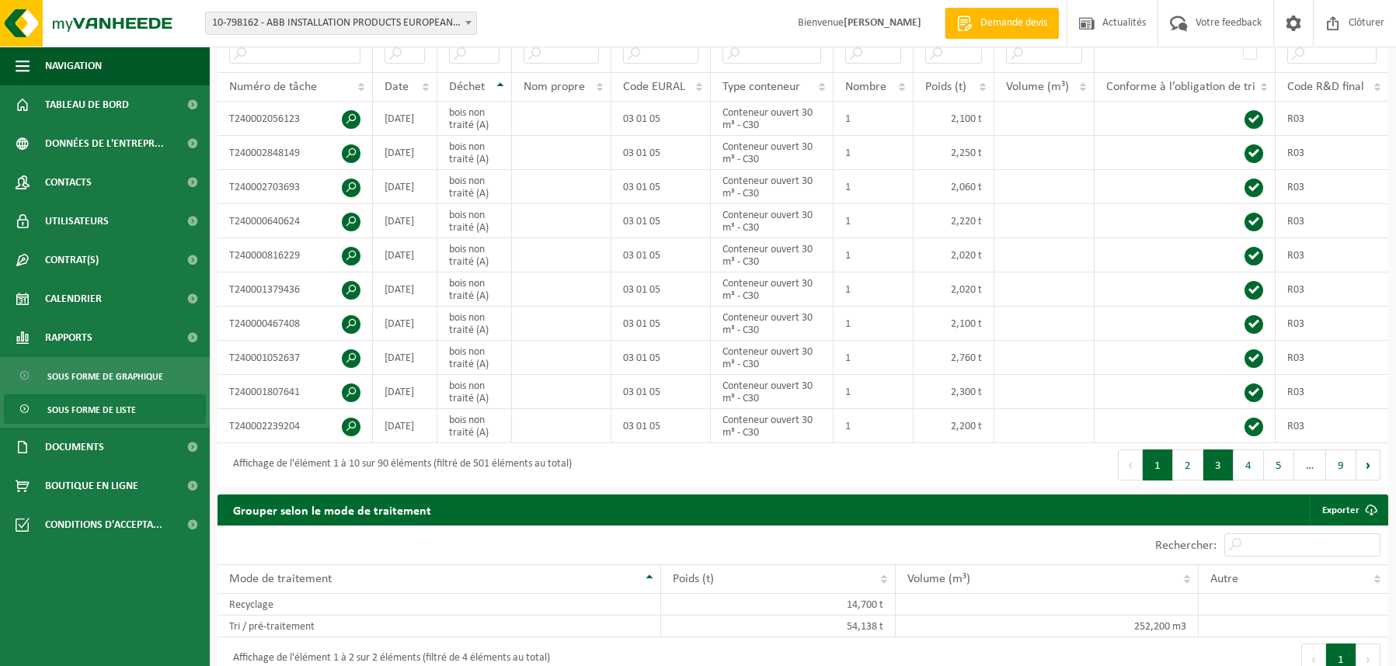
click at [1216, 468] on button "3" at bounding box center [1218, 465] width 30 height 31
click at [1194, 462] on button "2" at bounding box center [1188, 465] width 30 height 31
click at [1244, 467] on button "4" at bounding box center [1248, 465] width 30 height 31
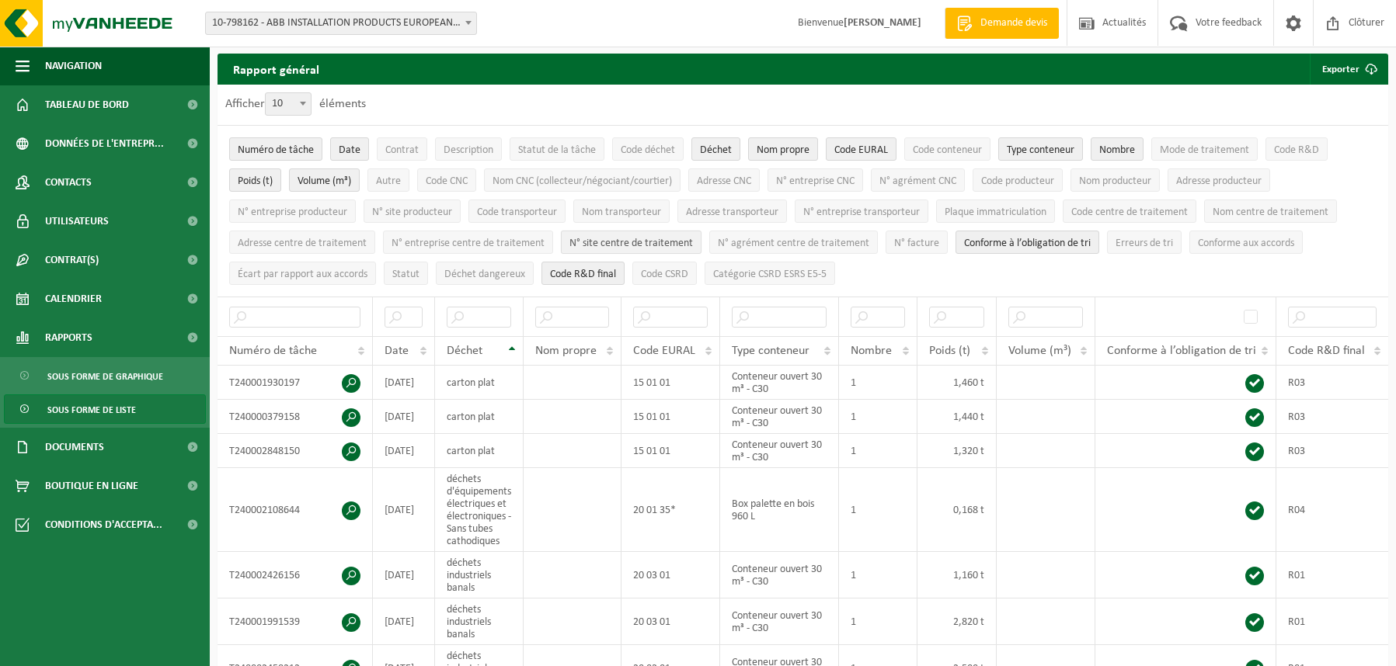
scroll to position [78, 0]
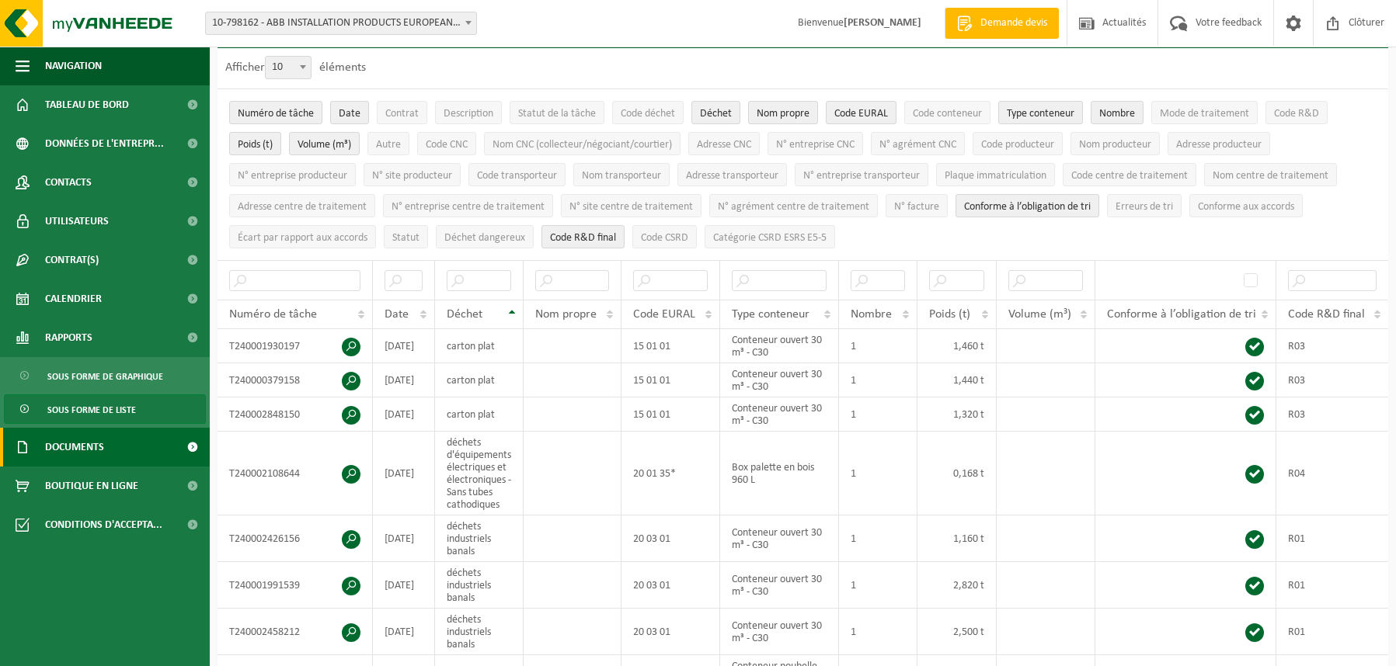
click at [69, 459] on span "Documents" at bounding box center [74, 447] width 59 height 39
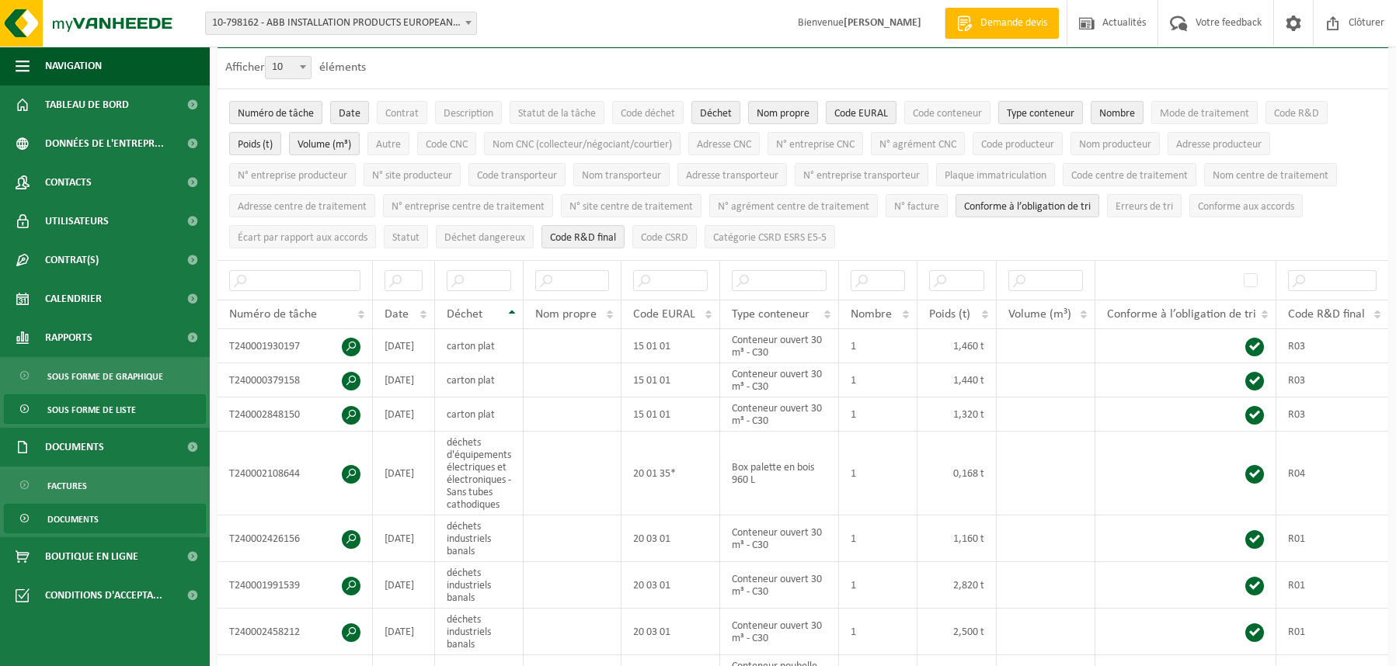
click at [79, 523] on span "Documents" at bounding box center [72, 520] width 51 height 30
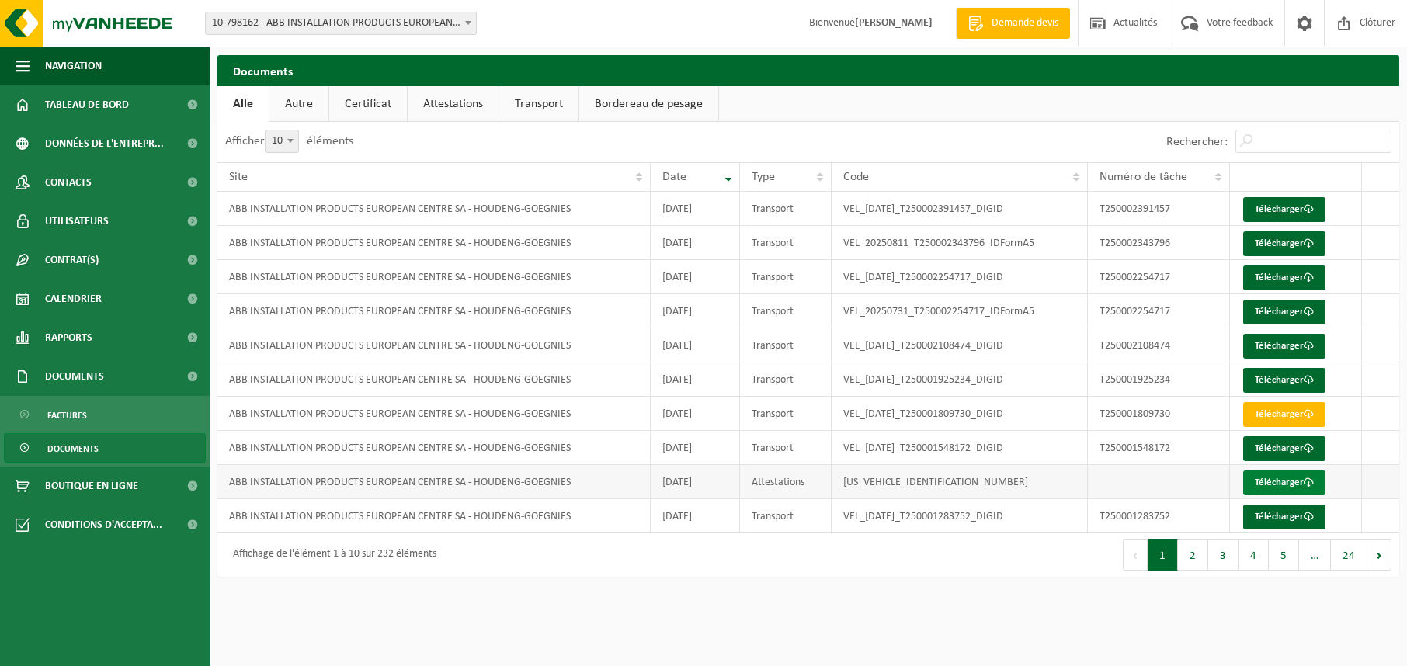
click at [1265, 482] on link "Télécharger" at bounding box center [1285, 483] width 82 height 25
click at [771, 180] on span "Type" at bounding box center [763, 177] width 23 height 12
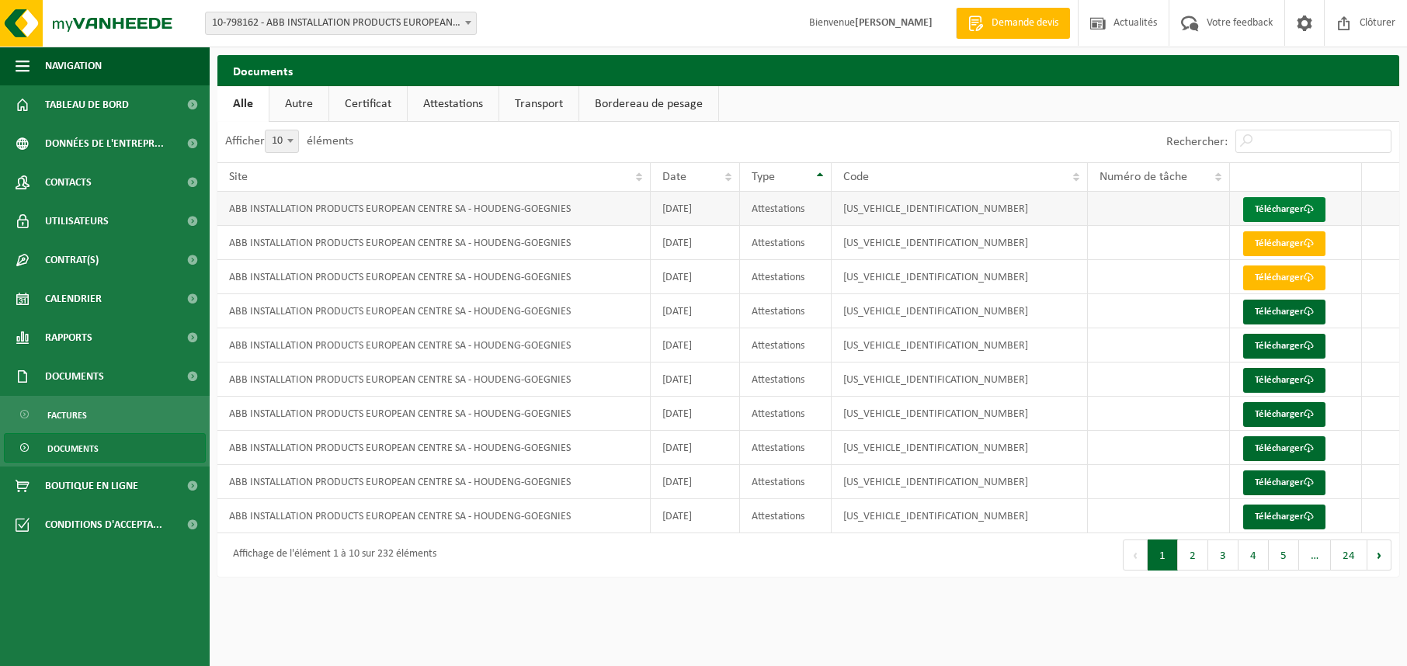
click at [1285, 210] on link "Télécharger" at bounding box center [1285, 209] width 82 height 25
click at [729, 183] on th "Date" at bounding box center [695, 177] width 89 height 30
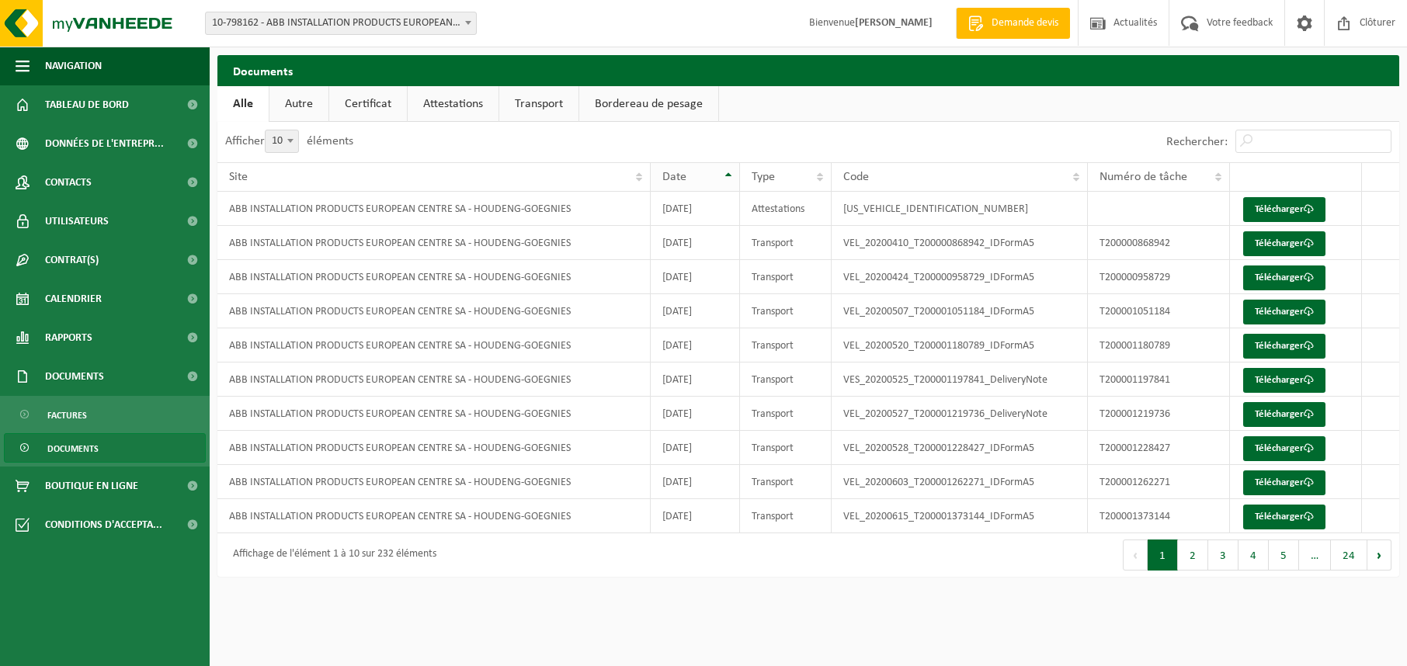
click at [729, 172] on th "Date" at bounding box center [695, 177] width 89 height 30
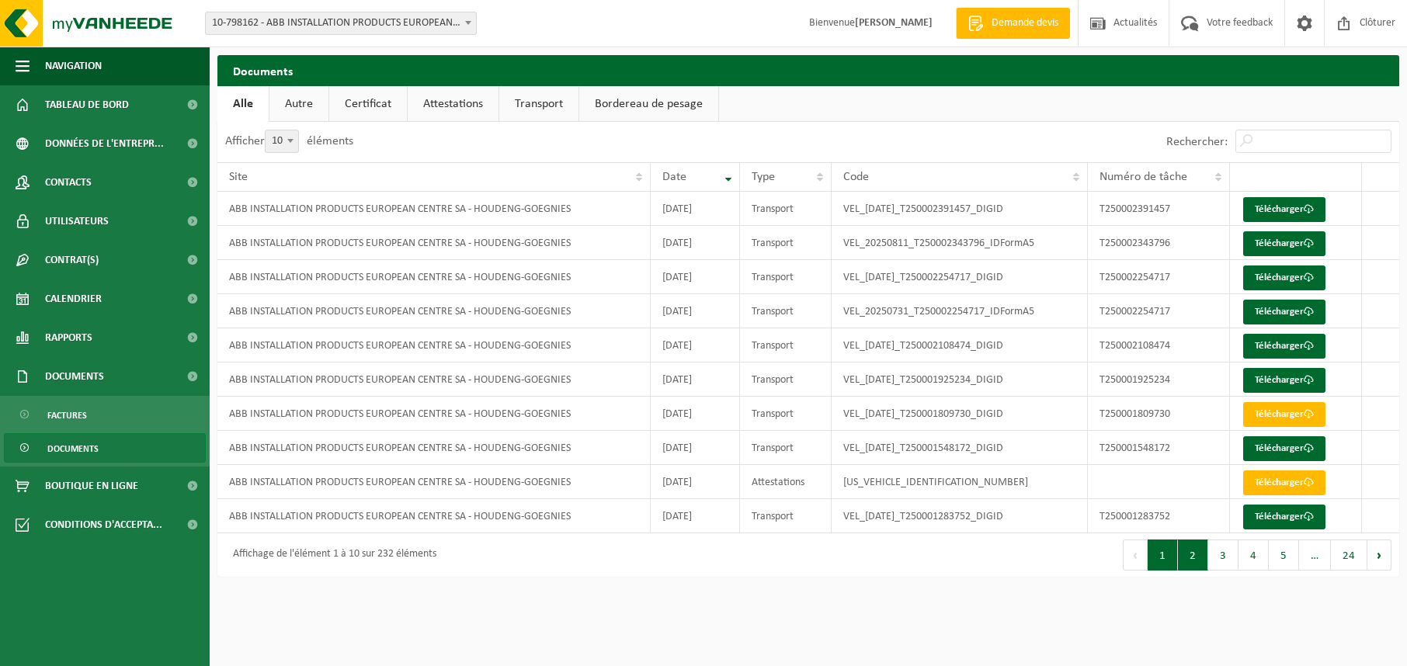
click at [1192, 553] on button "2" at bounding box center [1193, 555] width 30 height 31
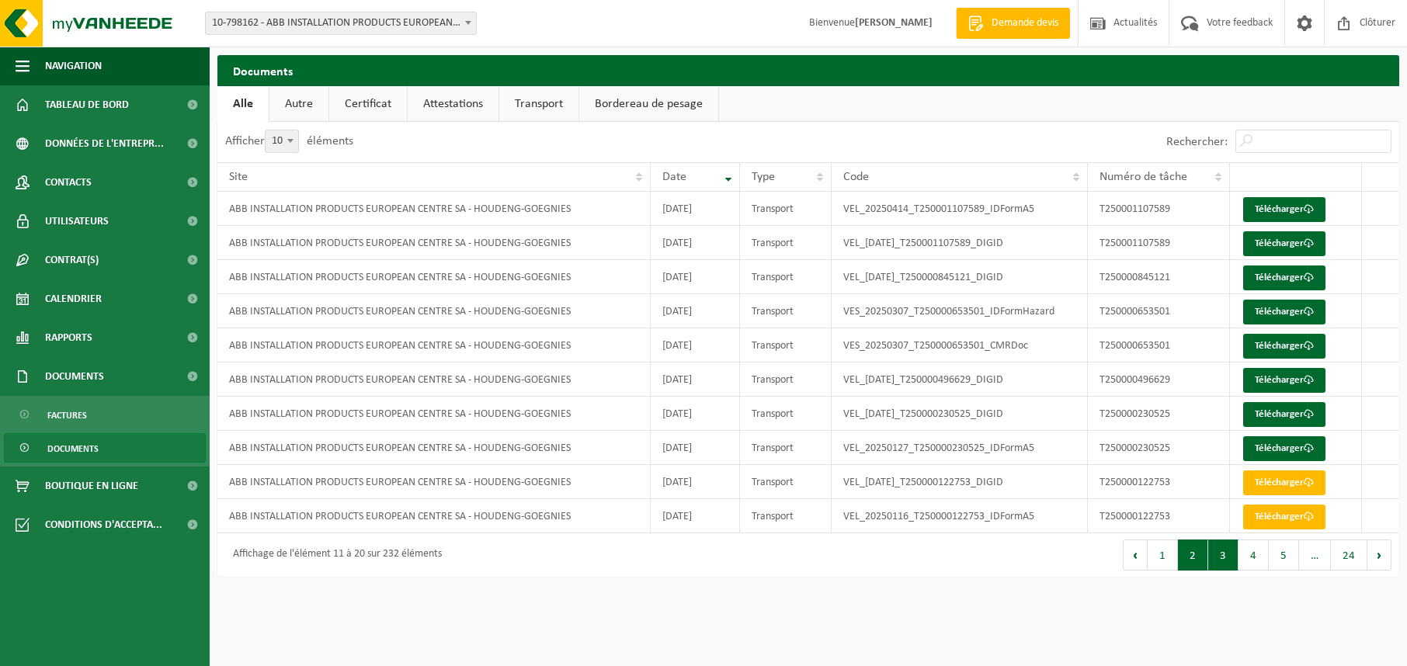
click at [1225, 562] on button "3" at bounding box center [1224, 555] width 30 height 31
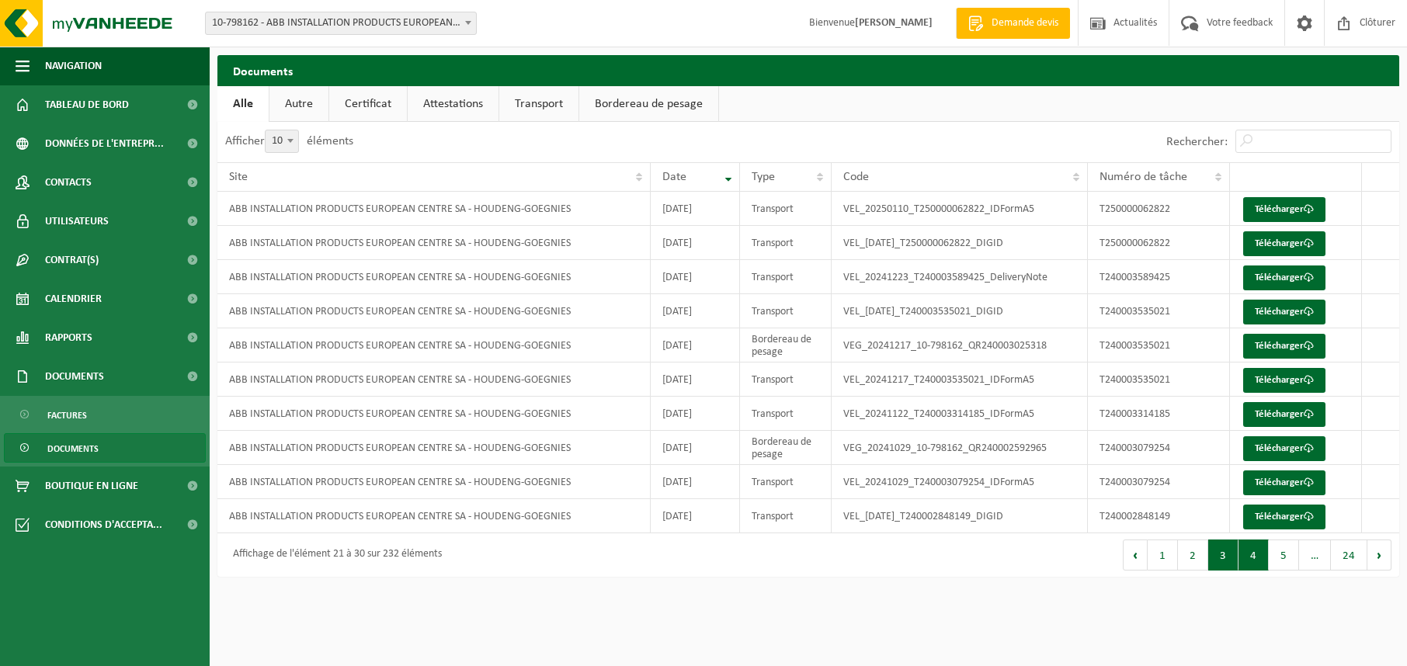
click at [1251, 560] on button "4" at bounding box center [1254, 555] width 30 height 31
click at [1285, 555] on button "5" at bounding box center [1284, 555] width 30 height 31
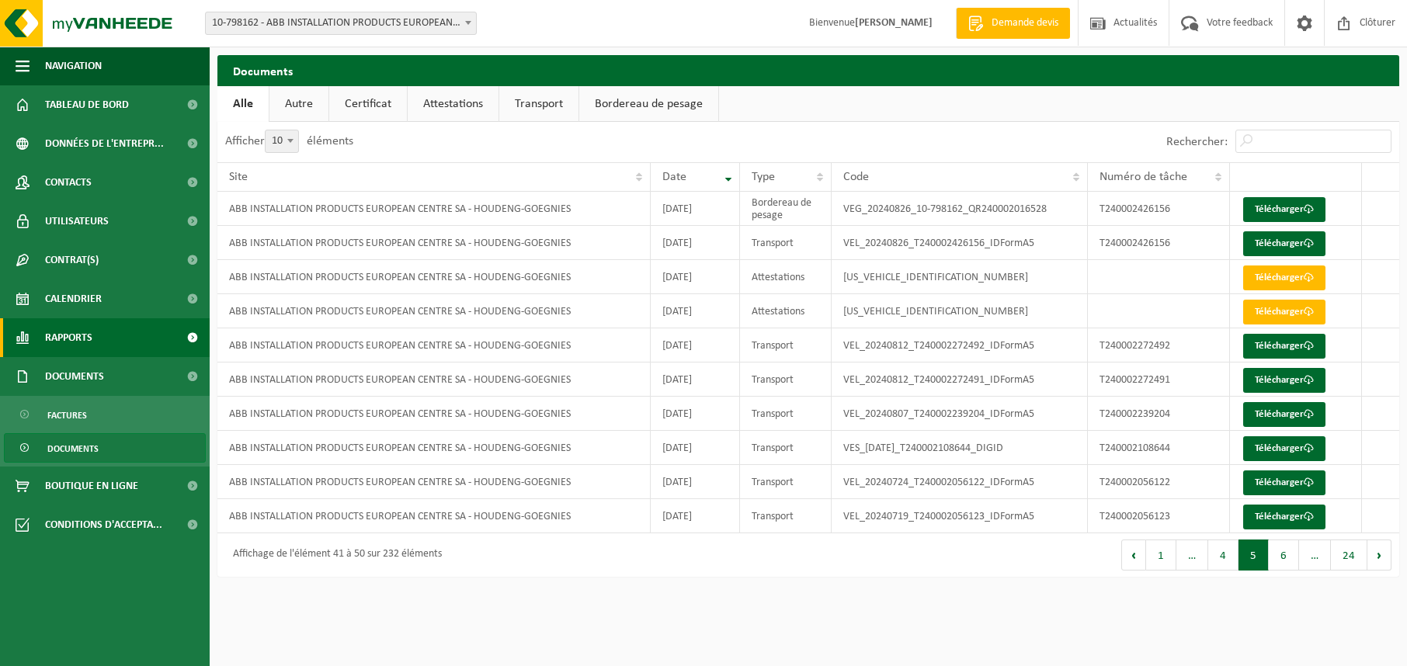
click at [89, 341] on span "Rapports" at bounding box center [68, 337] width 47 height 39
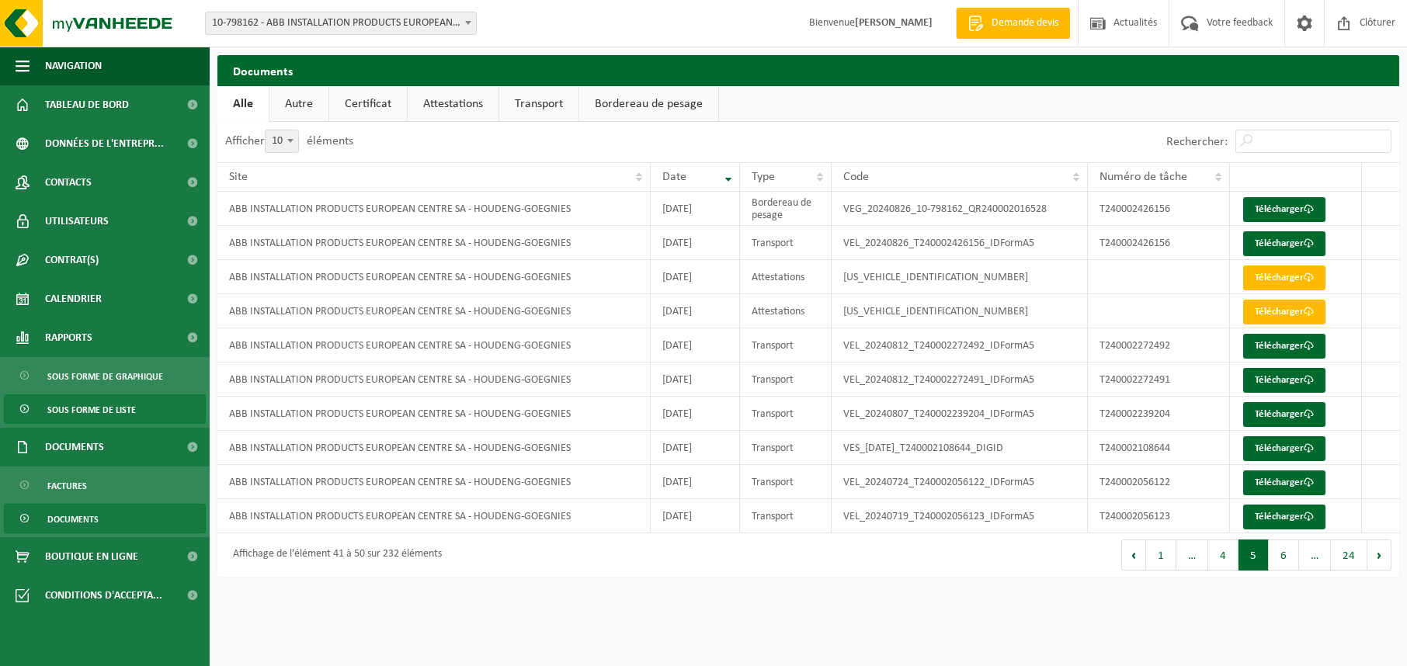
click at [97, 411] on span "Sous forme de liste" at bounding box center [91, 410] width 89 height 30
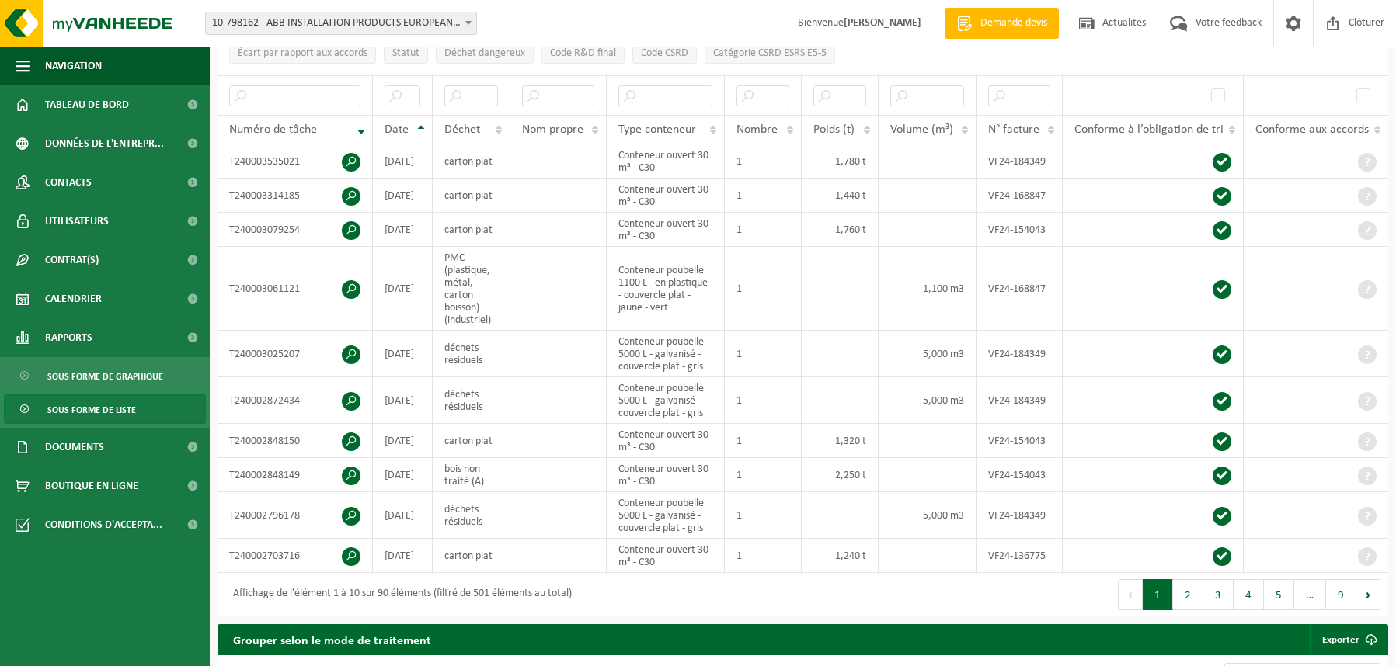
scroll to position [155, 0]
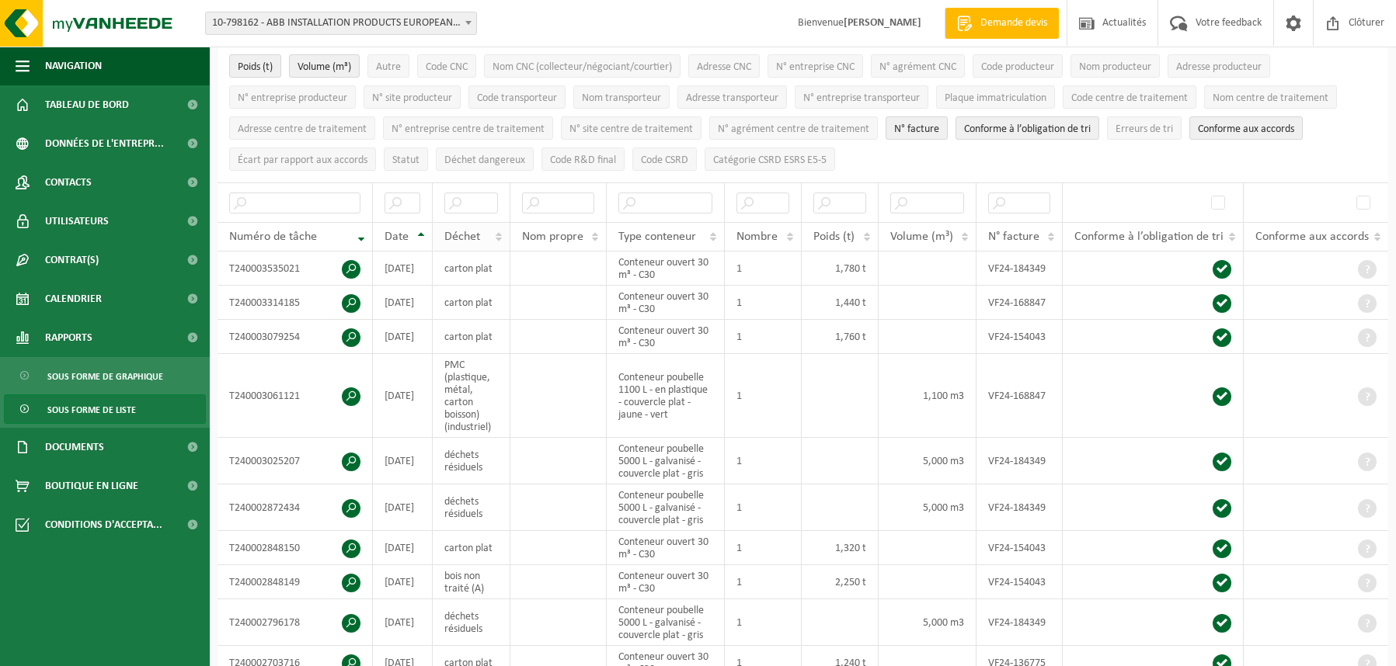
click at [501, 235] on th "Déchet" at bounding box center [472, 237] width 78 height 30
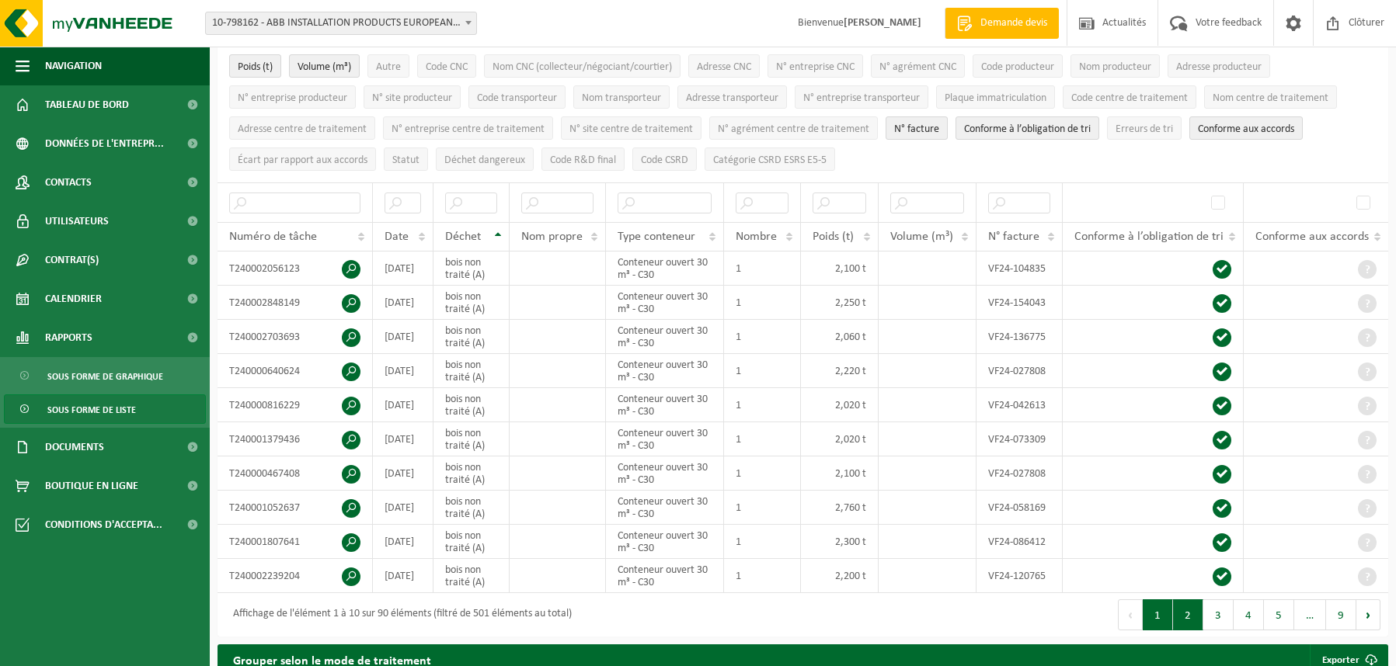
click at [1195, 610] on button "2" at bounding box center [1188, 615] width 30 height 31
click at [1221, 610] on button "3" at bounding box center [1218, 615] width 30 height 31
click at [1243, 610] on button "4" at bounding box center [1248, 615] width 30 height 31
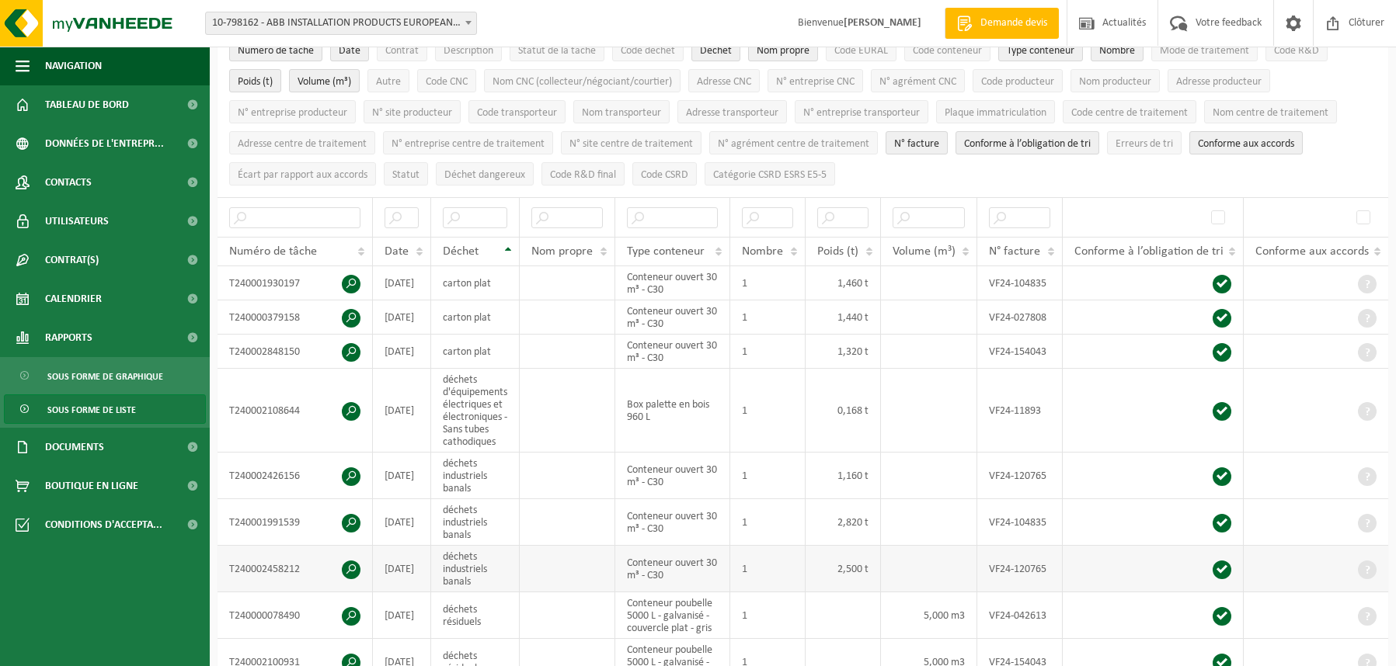
scroll to position [91, 0]
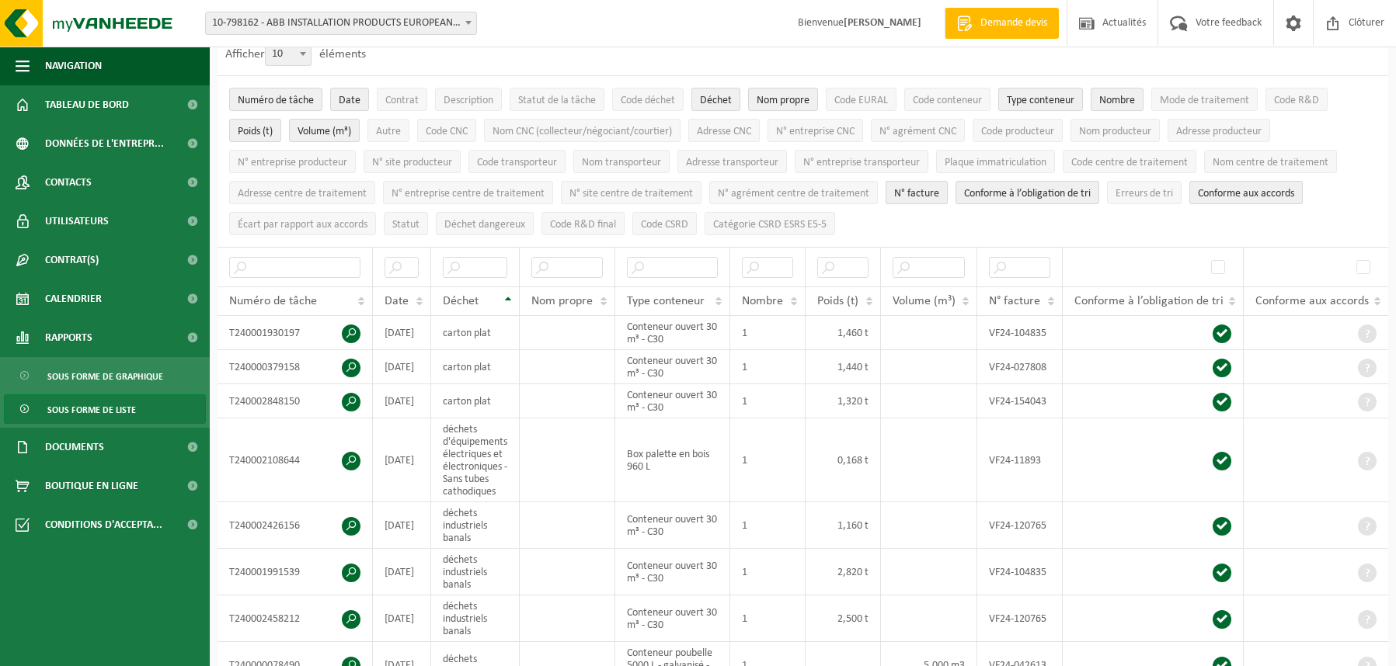
click at [930, 191] on span "N° facture" at bounding box center [916, 194] width 45 height 12
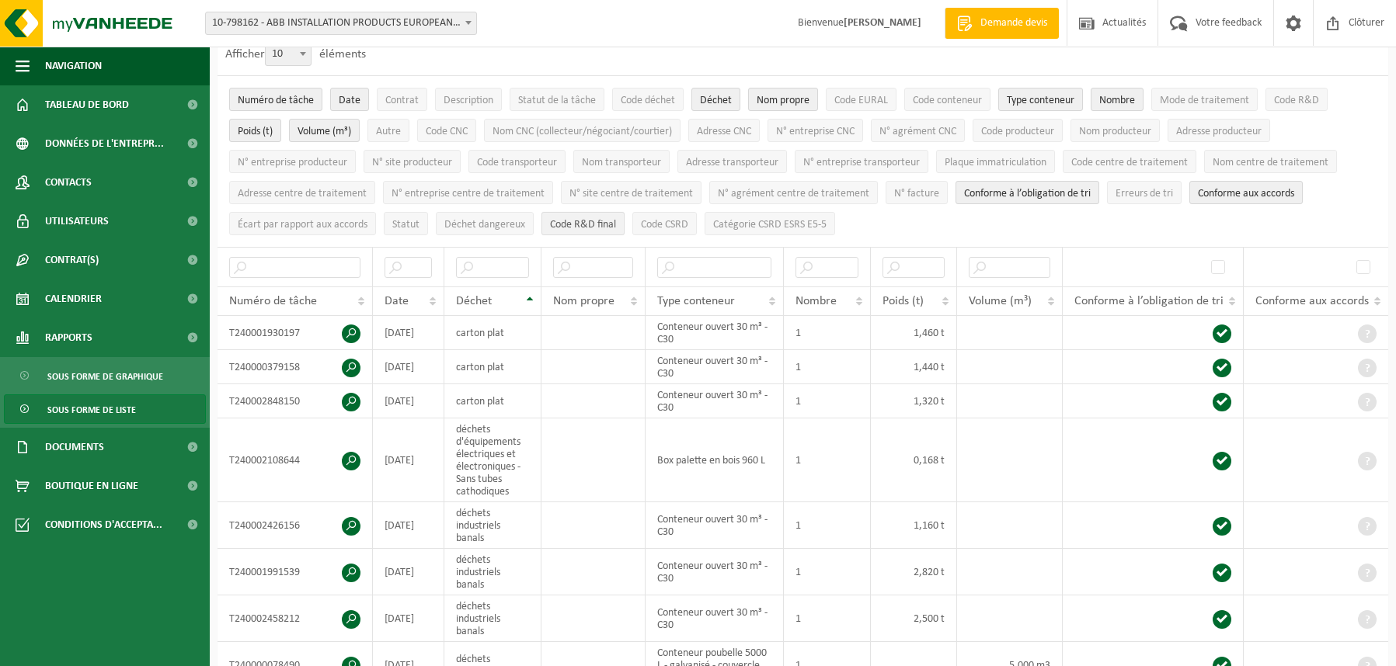
click at [576, 223] on span "Code R&D final" at bounding box center [583, 225] width 66 height 12
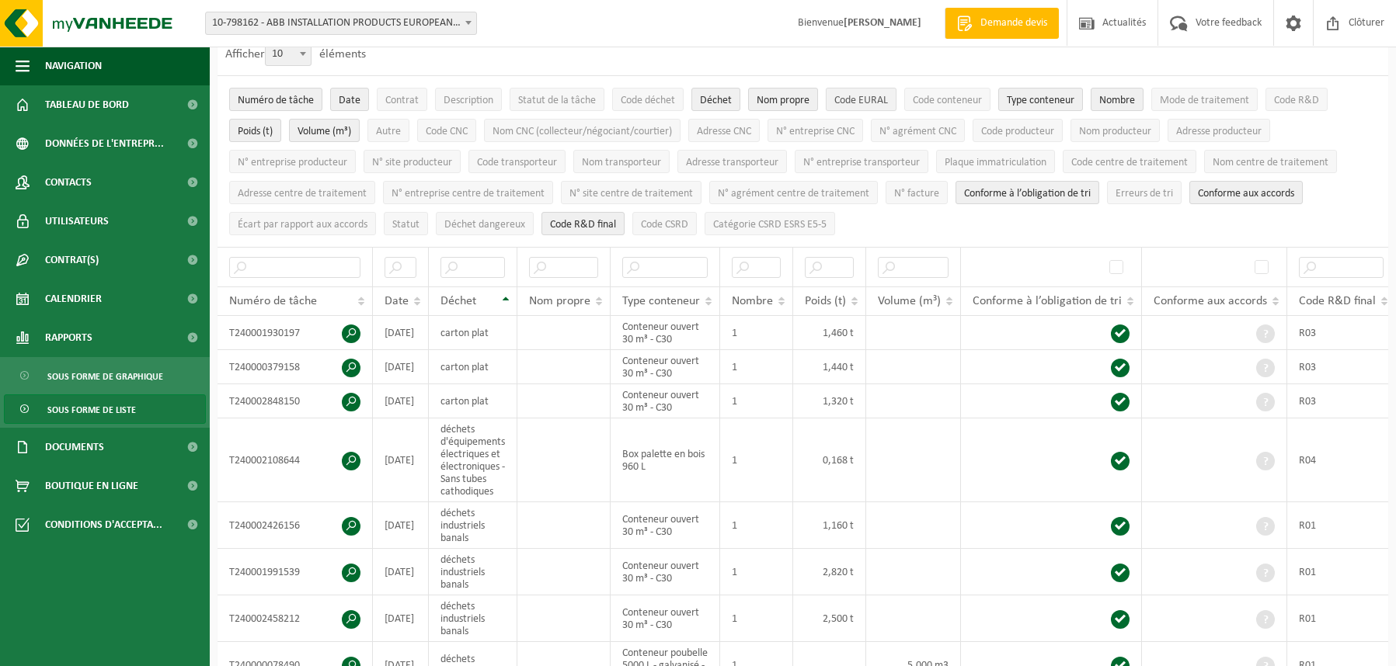
click at [857, 95] on span "Code EURAL" at bounding box center [861, 101] width 54 height 12
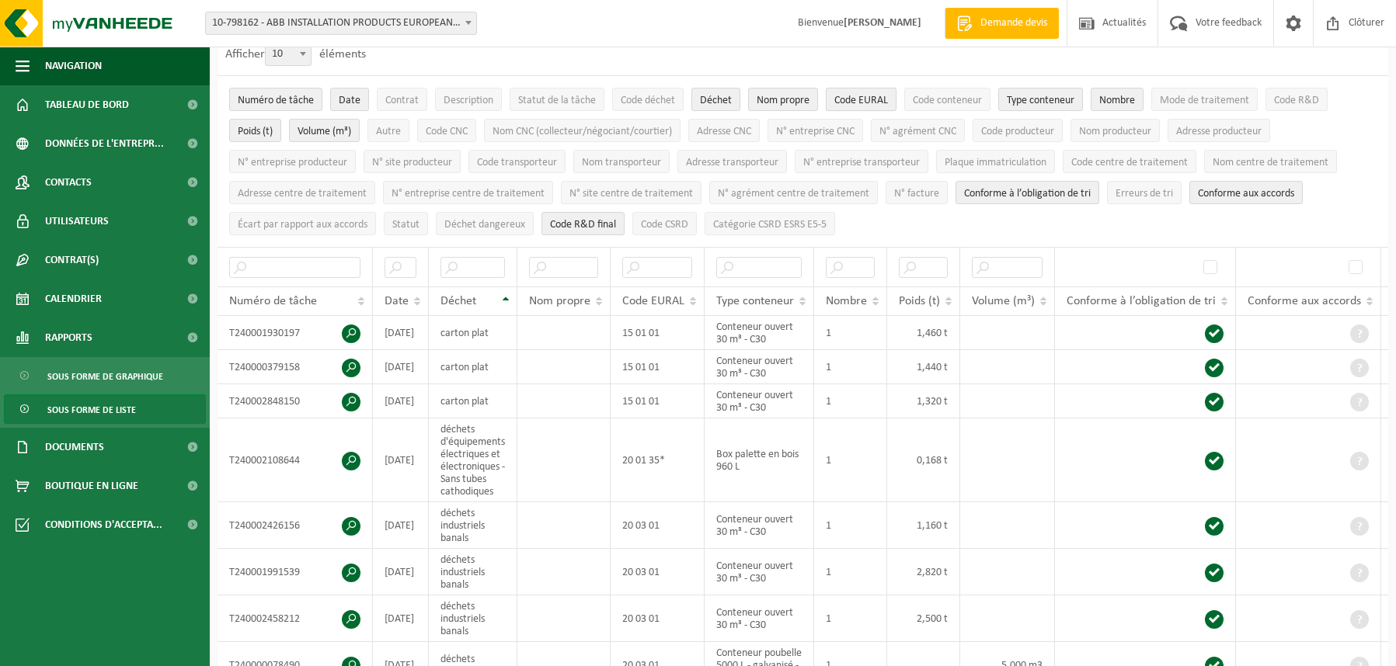
click at [858, 97] on span "Code EURAL" at bounding box center [861, 101] width 54 height 12
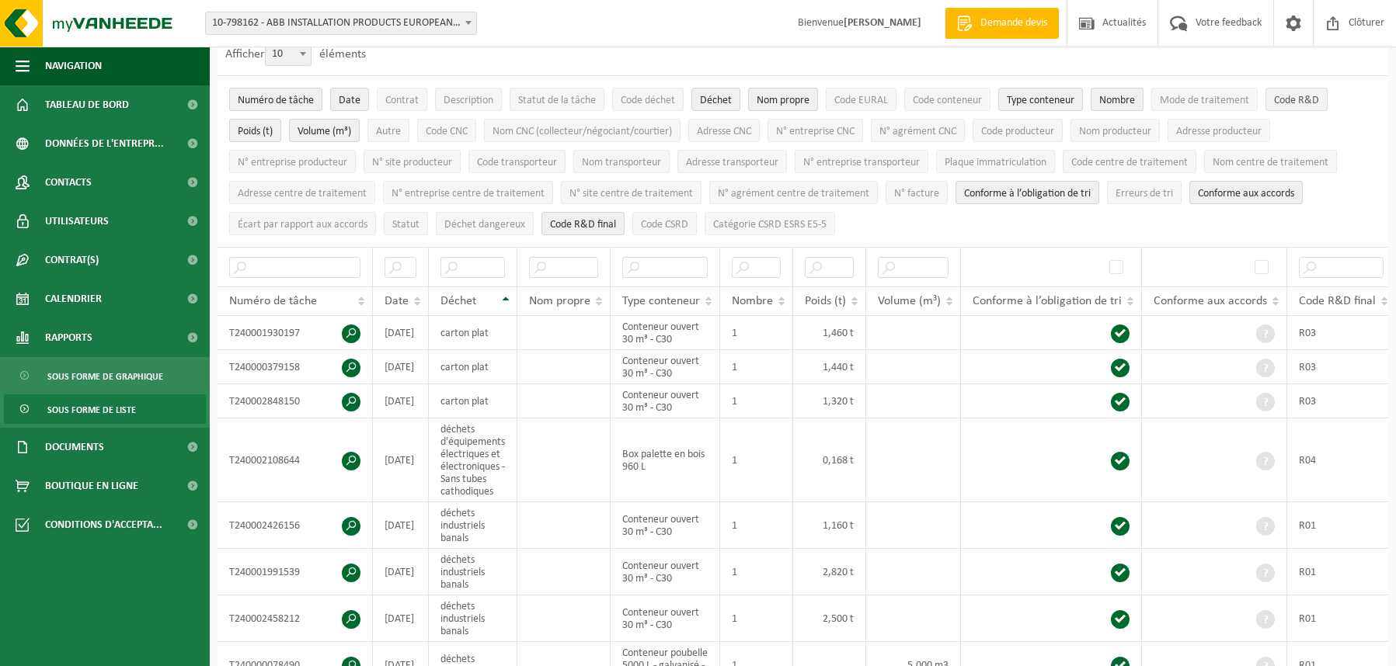
click at [1286, 100] on span "Code R&D" at bounding box center [1296, 101] width 45 height 12
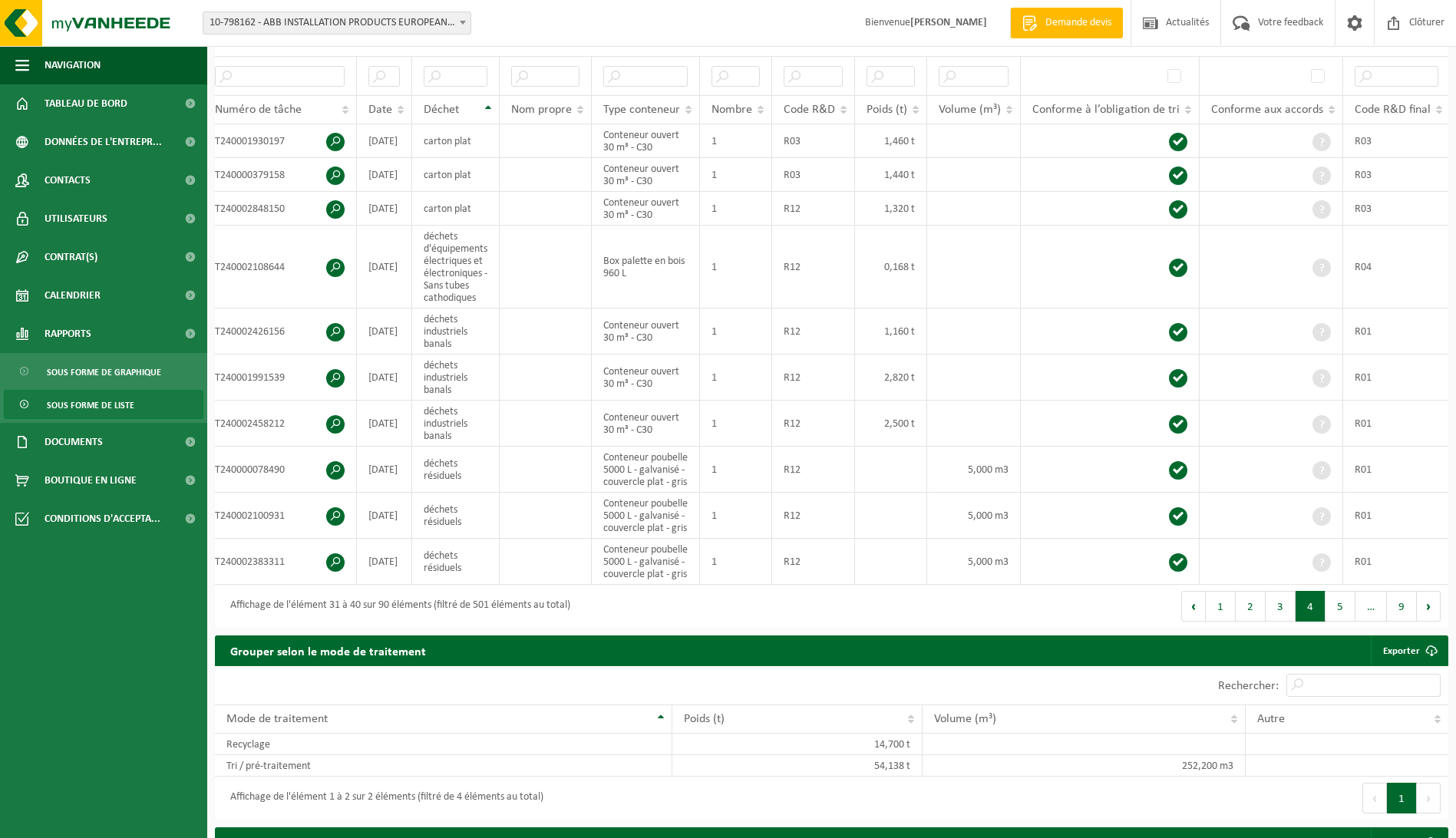
scroll to position [243, 0]
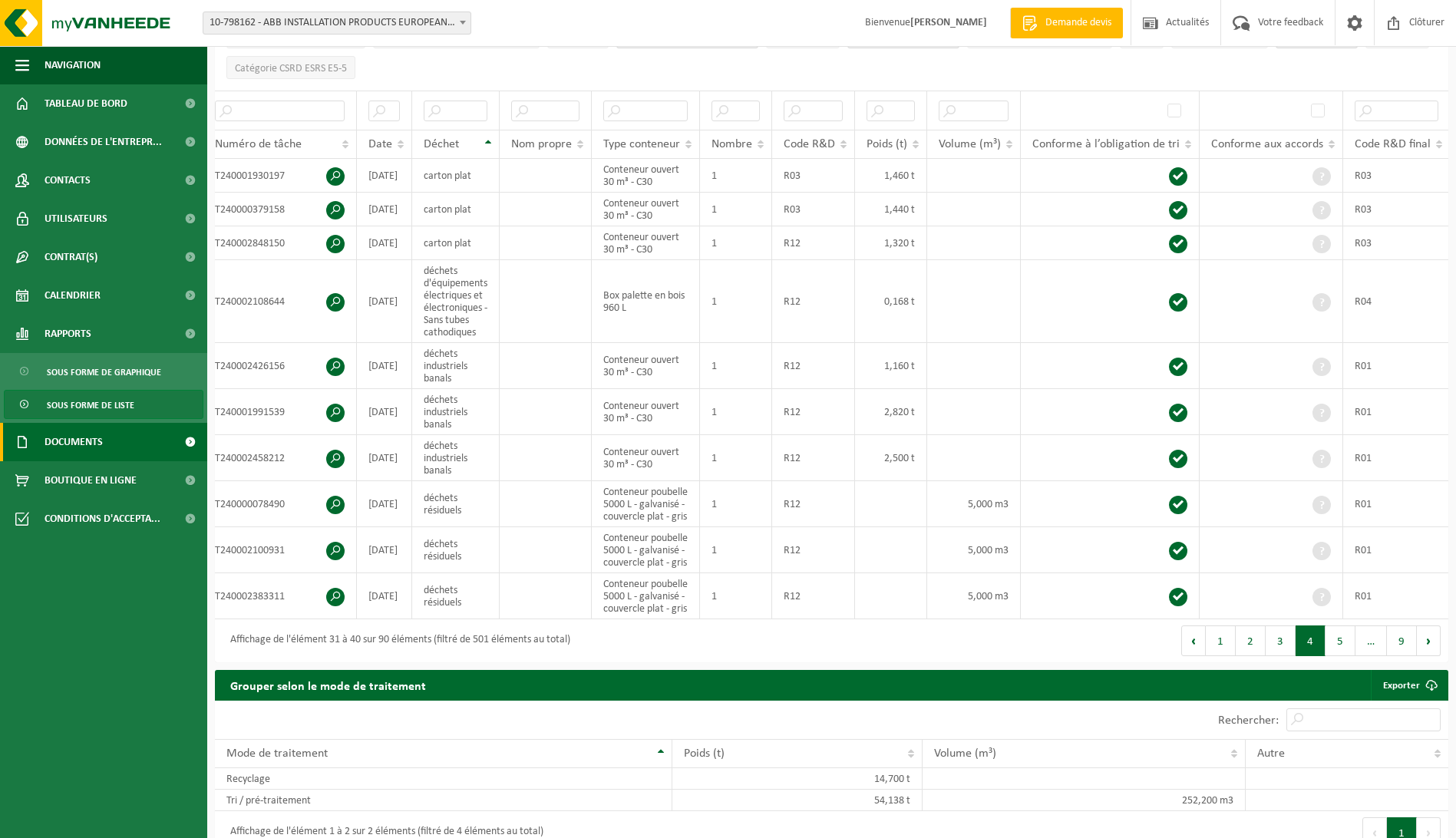
click at [126, 440] on link "Documents" at bounding box center [104, 442] width 208 height 39
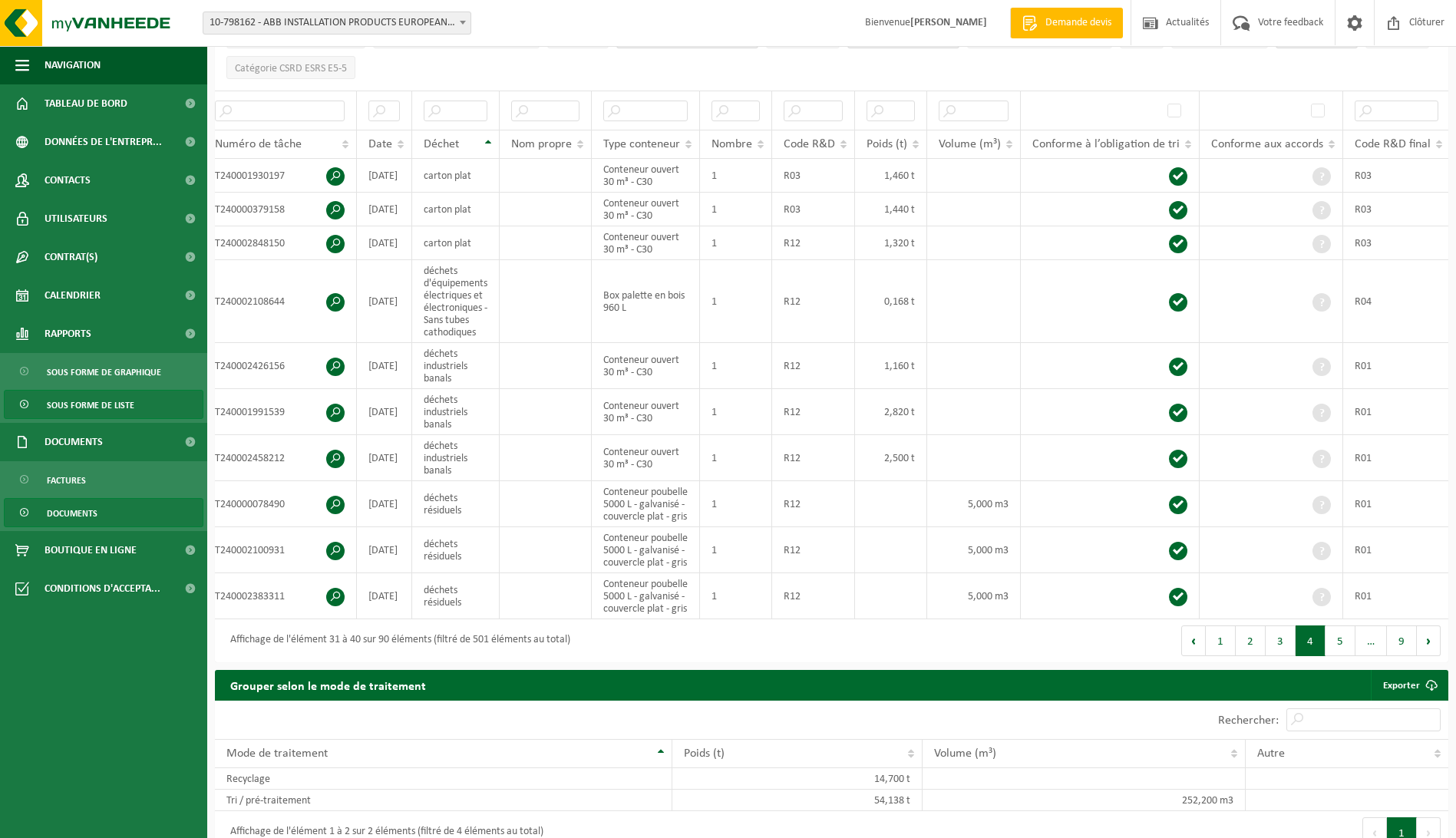
click at [98, 511] on link "Documents" at bounding box center [104, 513] width 200 height 30
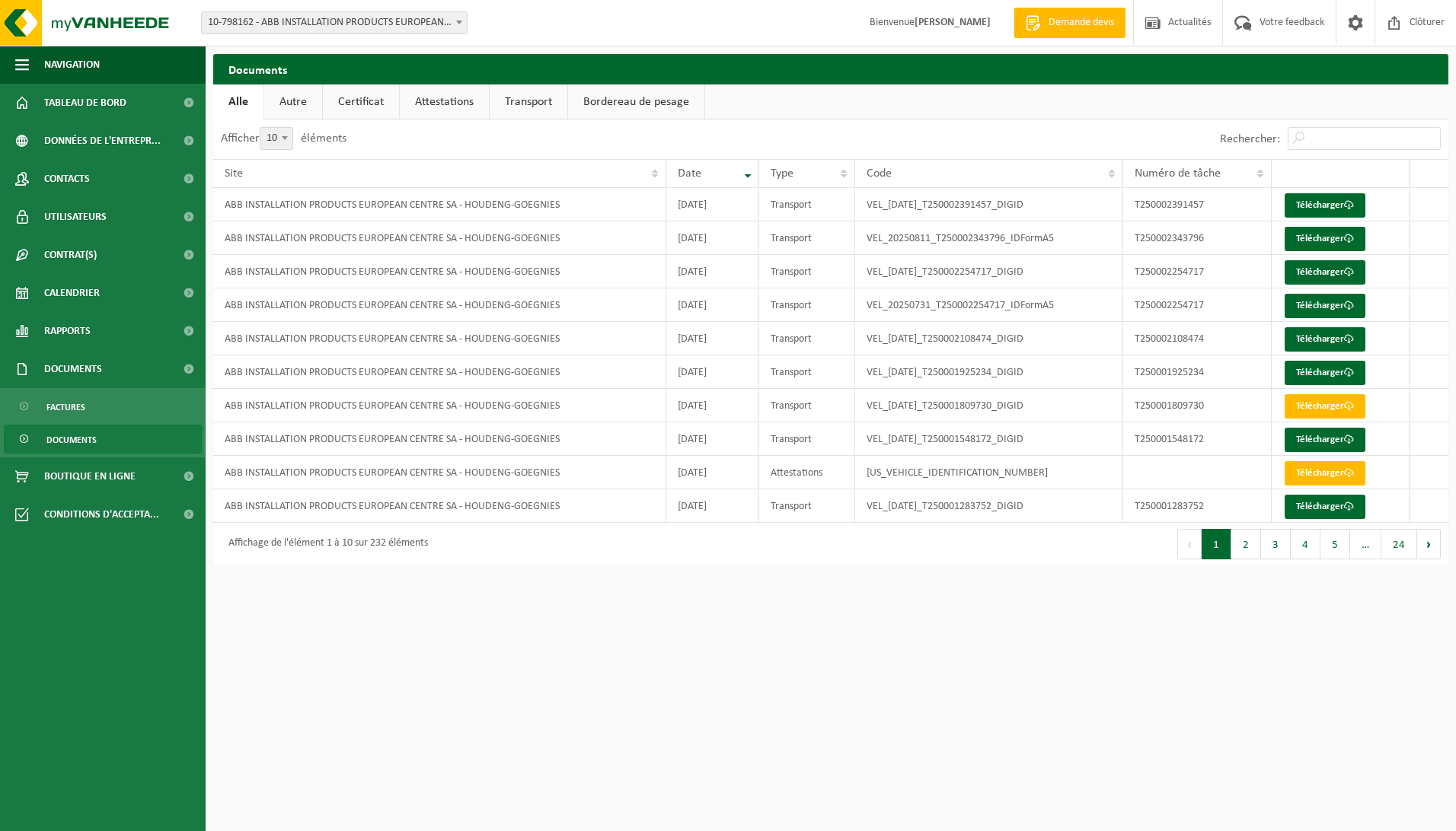
click at [430, 99] on link "Attestations" at bounding box center [444, 102] width 89 height 35
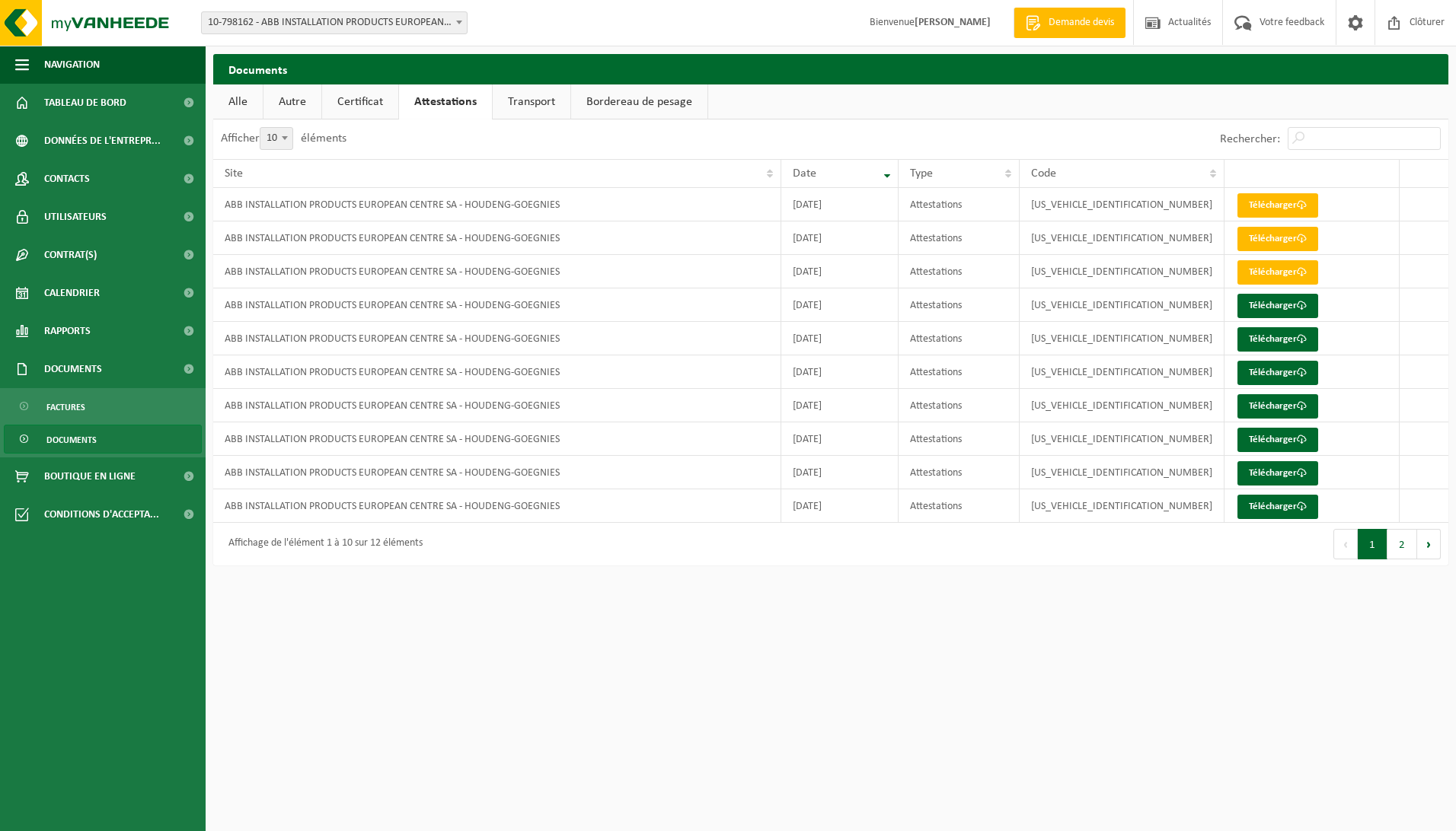
click at [370, 104] on link "Certificat" at bounding box center [361, 102] width 76 height 35
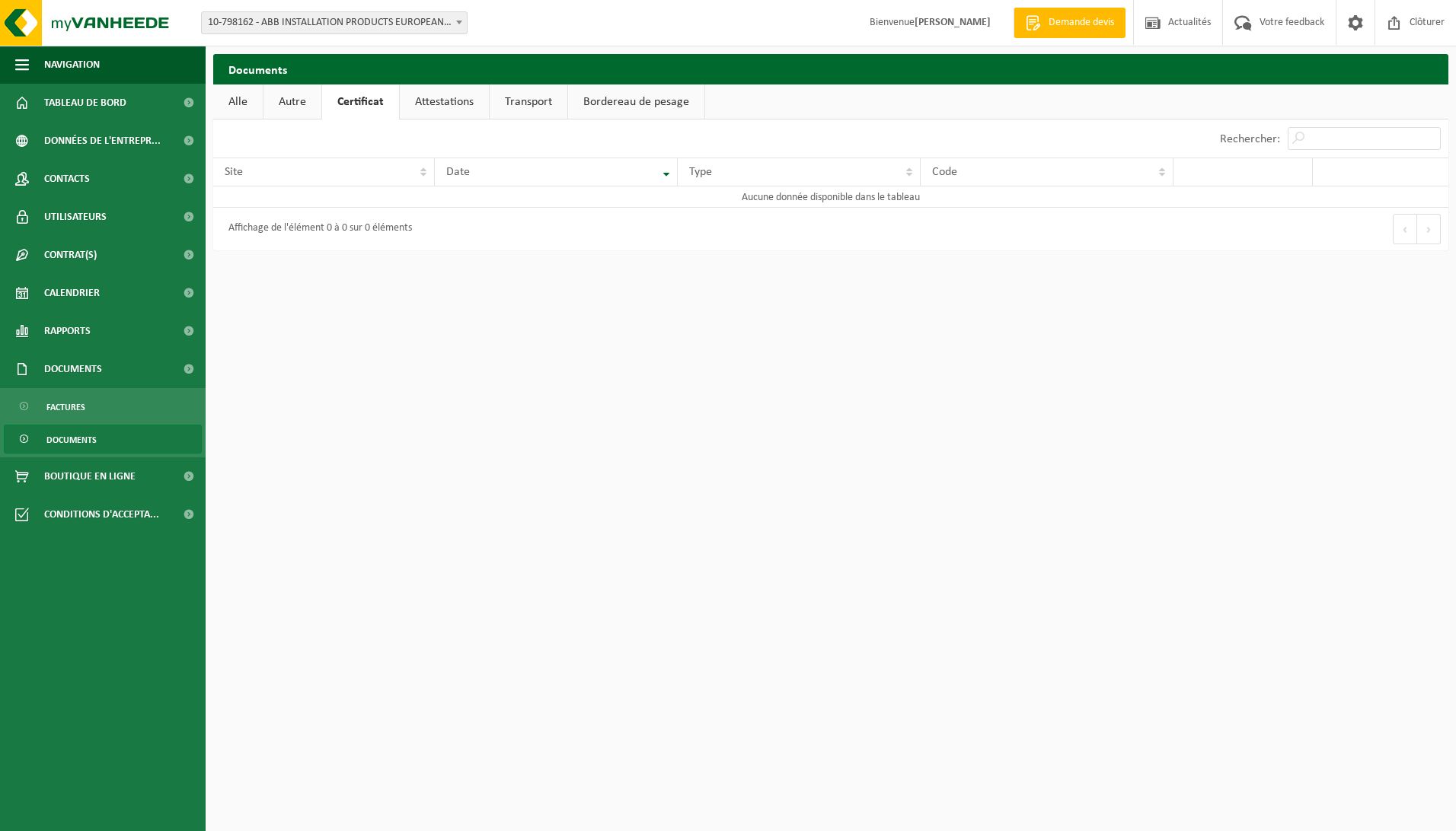
click at [431, 105] on link "Attestations" at bounding box center [444, 102] width 89 height 35
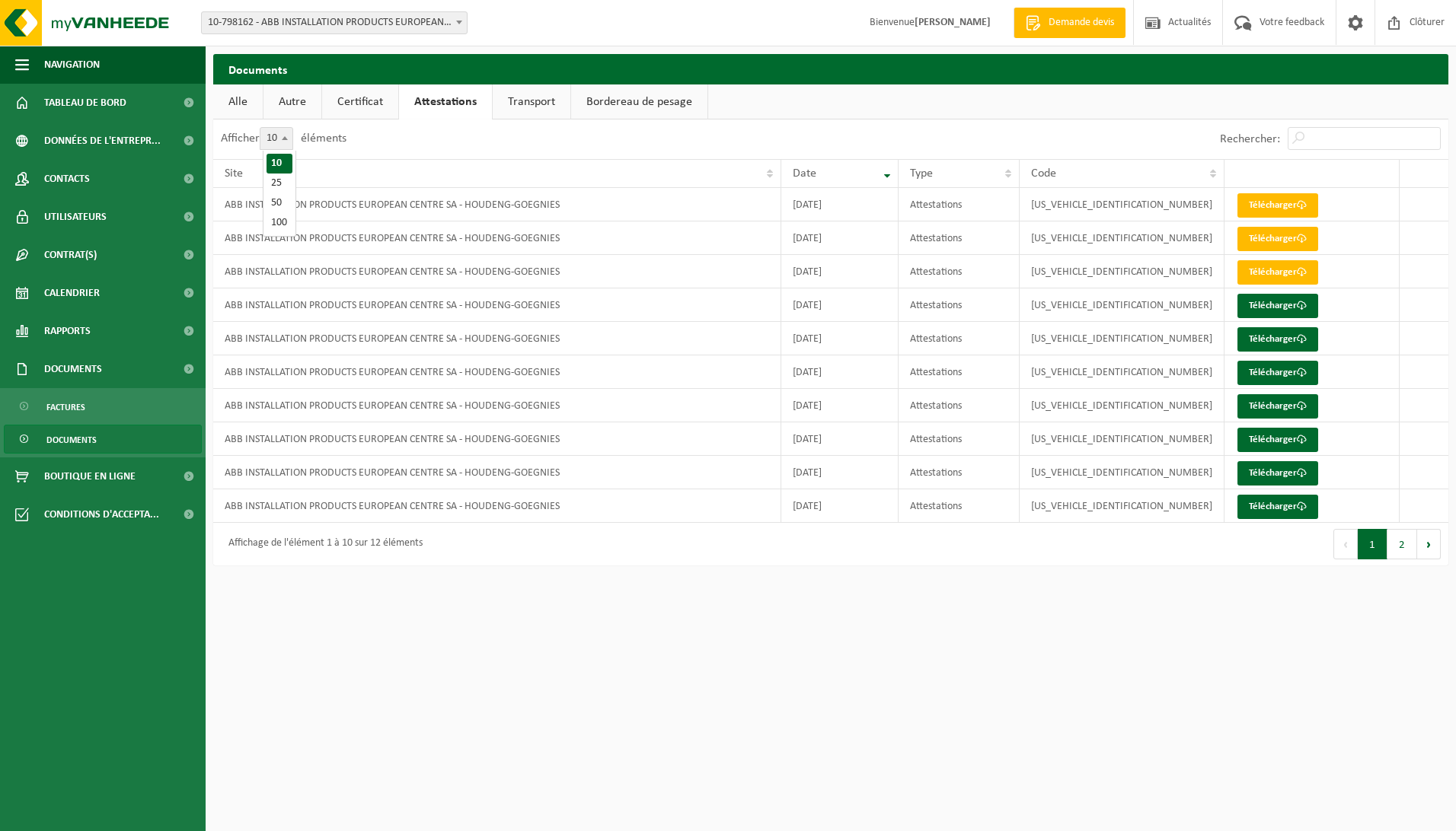
click at [288, 140] on b at bounding box center [284, 138] width 6 height 4
click at [288, 127] on select "10 25 50 100" at bounding box center [286, 127] width 46 height 1
select select "25"
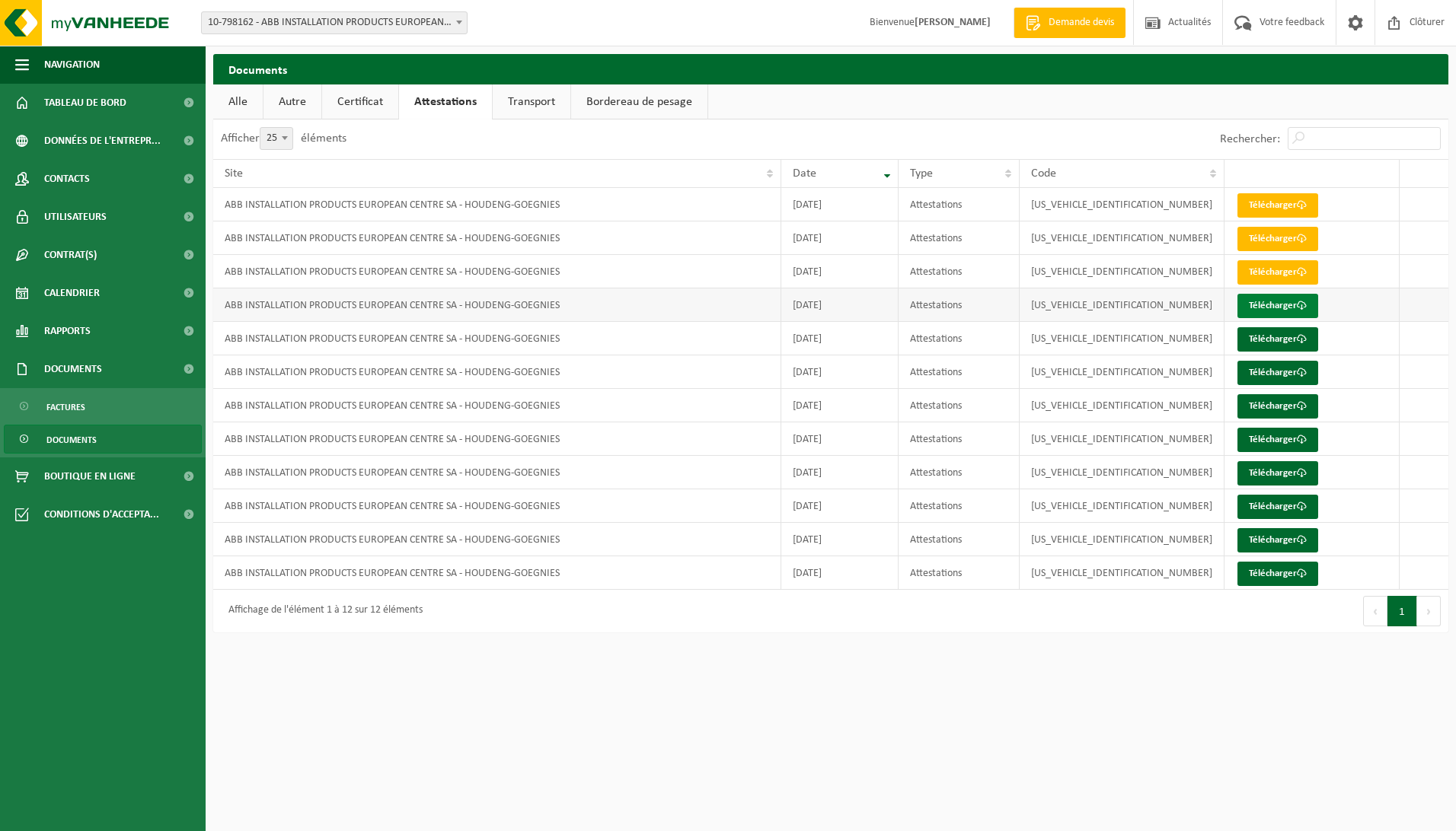
click at [1256, 303] on link "Télécharger" at bounding box center [1278, 306] width 80 height 24
click at [1263, 307] on link "Télécharger" at bounding box center [1278, 306] width 80 height 24
click at [1262, 311] on link "Télécharger" at bounding box center [1278, 306] width 80 height 24
click at [1292, 237] on link "Télécharger" at bounding box center [1278, 238] width 80 height 24
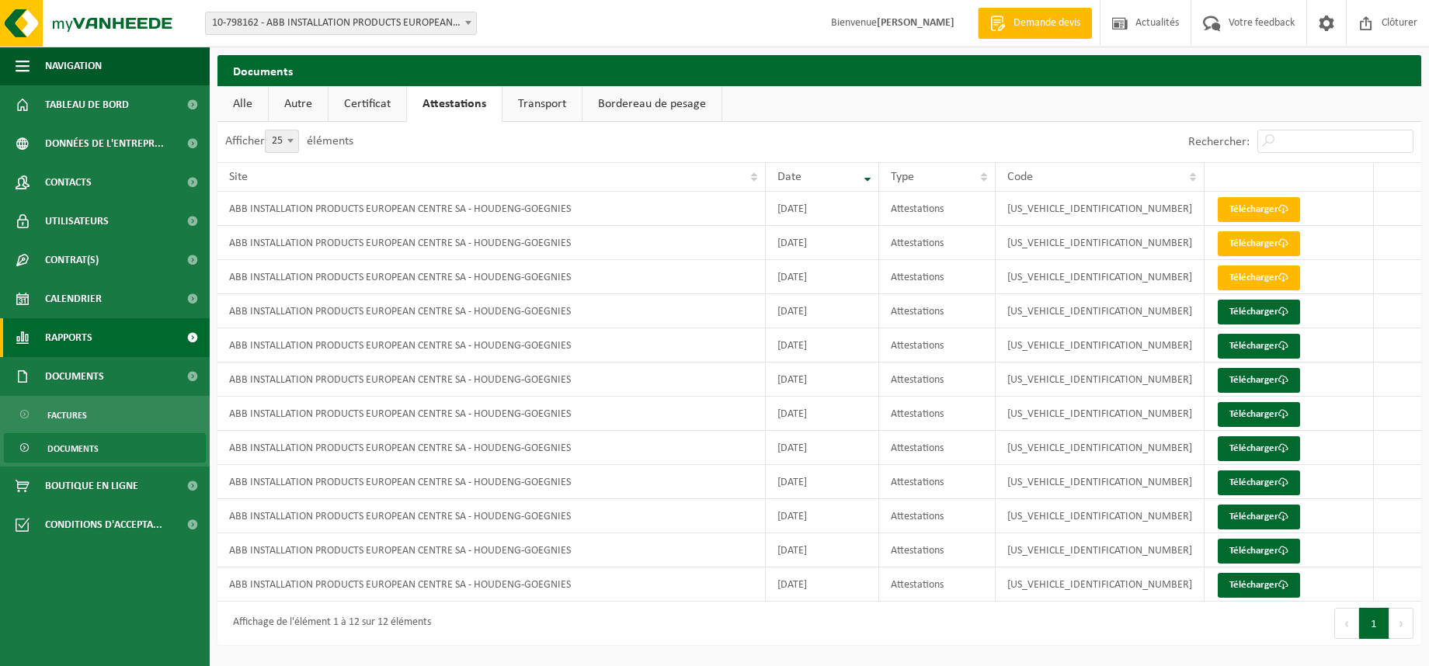
click at [110, 335] on link "Rapports" at bounding box center [105, 337] width 210 height 39
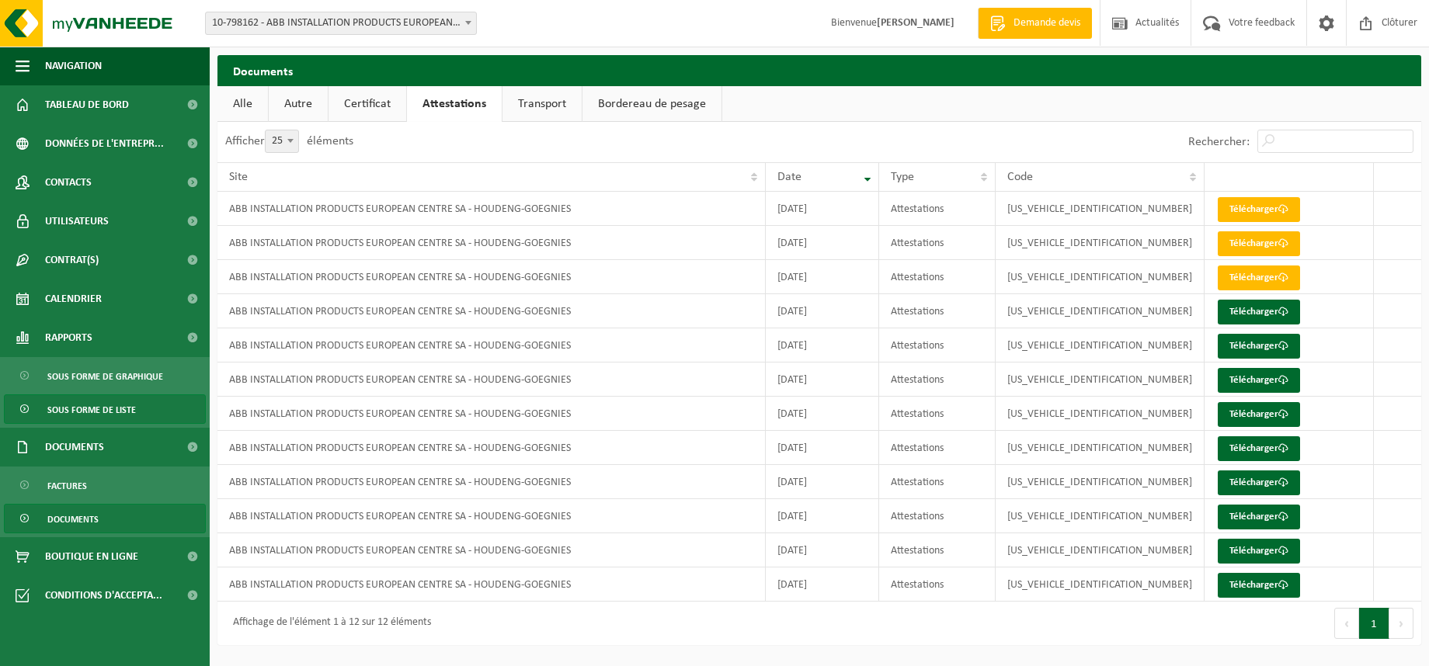
click at [101, 418] on span "Sous forme de liste" at bounding box center [91, 410] width 89 height 30
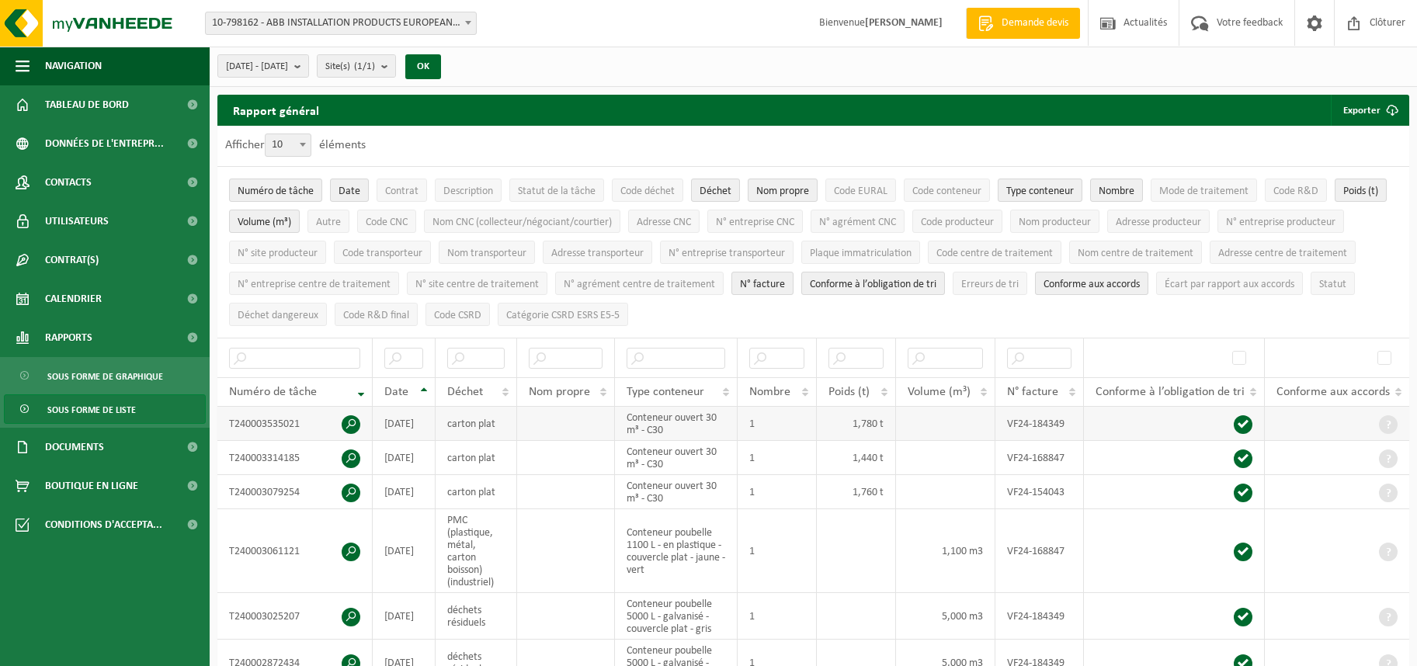
click at [353, 423] on span at bounding box center [351, 425] width 19 height 19
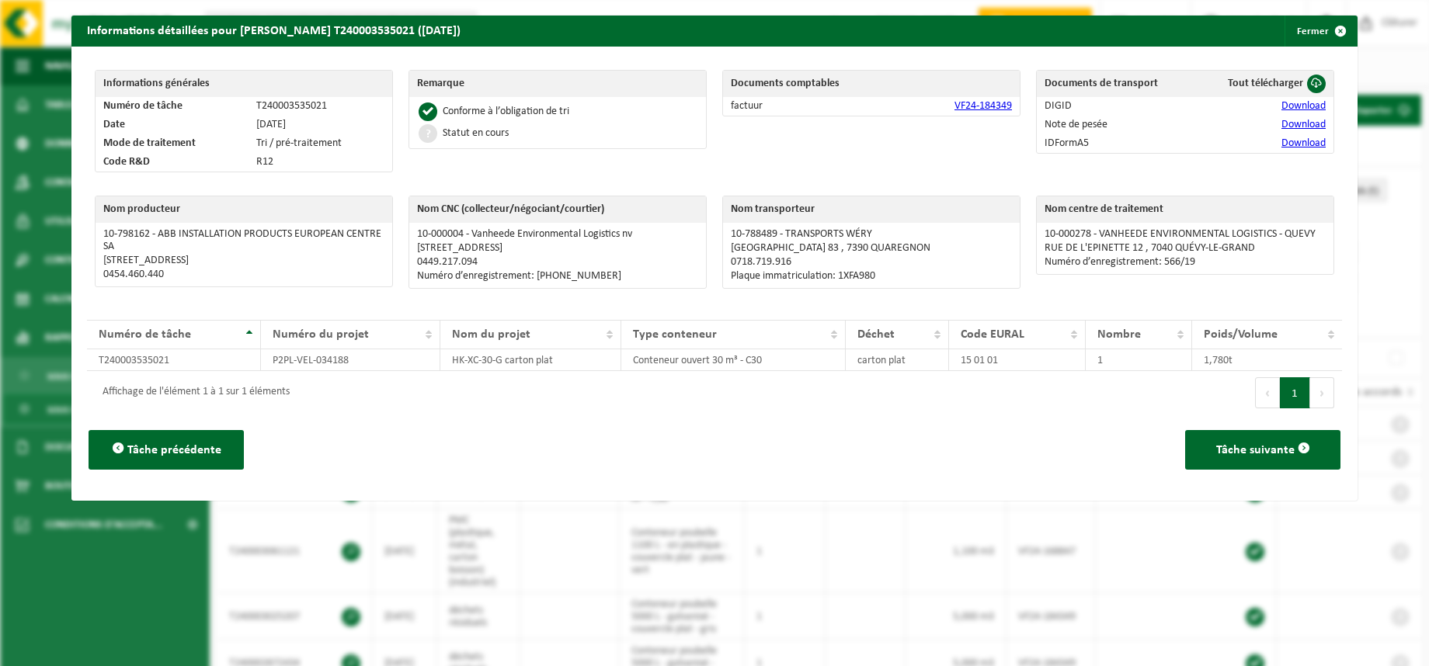
click at [1291, 105] on link "Download" at bounding box center [1304, 106] width 44 height 12
click at [1282, 106] on link "Download" at bounding box center [1304, 106] width 44 height 12
click at [923, 170] on div "Documents comptables factuur VF24-184349" at bounding box center [872, 125] width 314 height 126
click at [1291, 123] on link "Download" at bounding box center [1304, 125] width 44 height 12
click at [1282, 145] on link "Download" at bounding box center [1304, 143] width 44 height 12
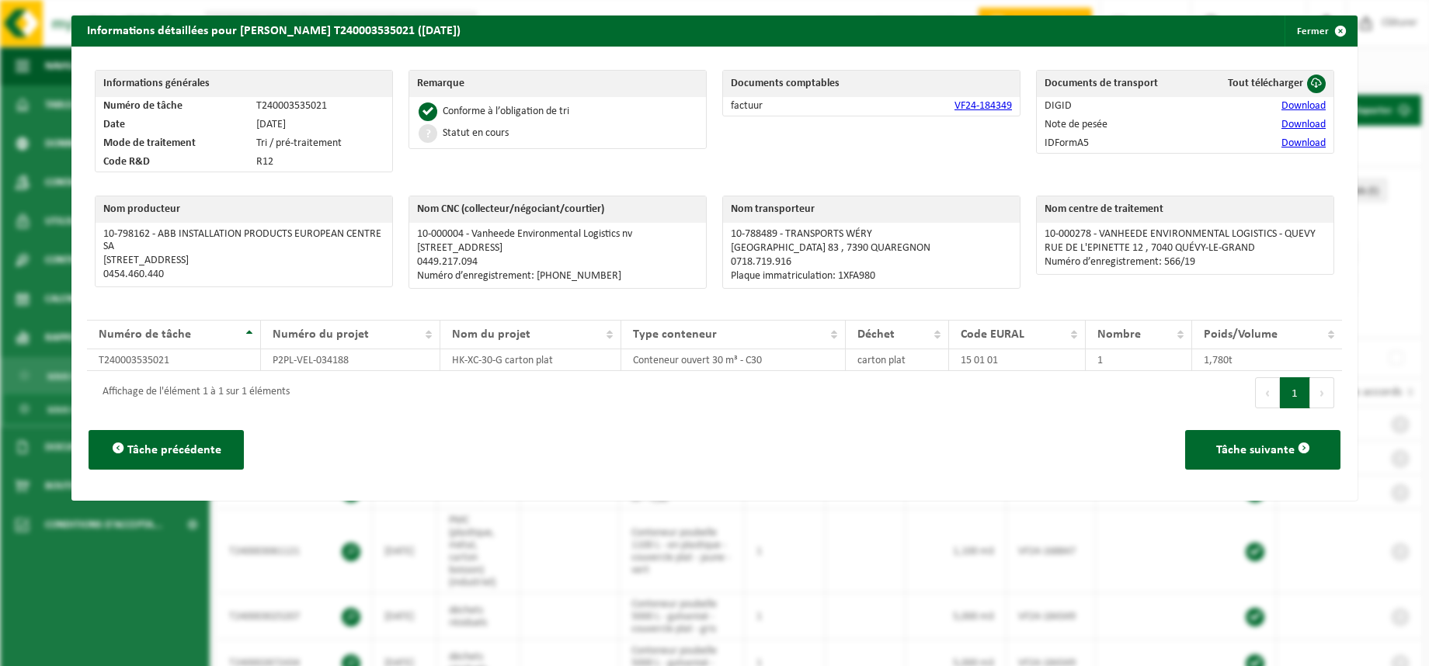
click at [972, 108] on link "VF24-184349" at bounding box center [983, 106] width 57 height 12
click at [1312, 31] on button "Fermer" at bounding box center [1320, 31] width 71 height 31
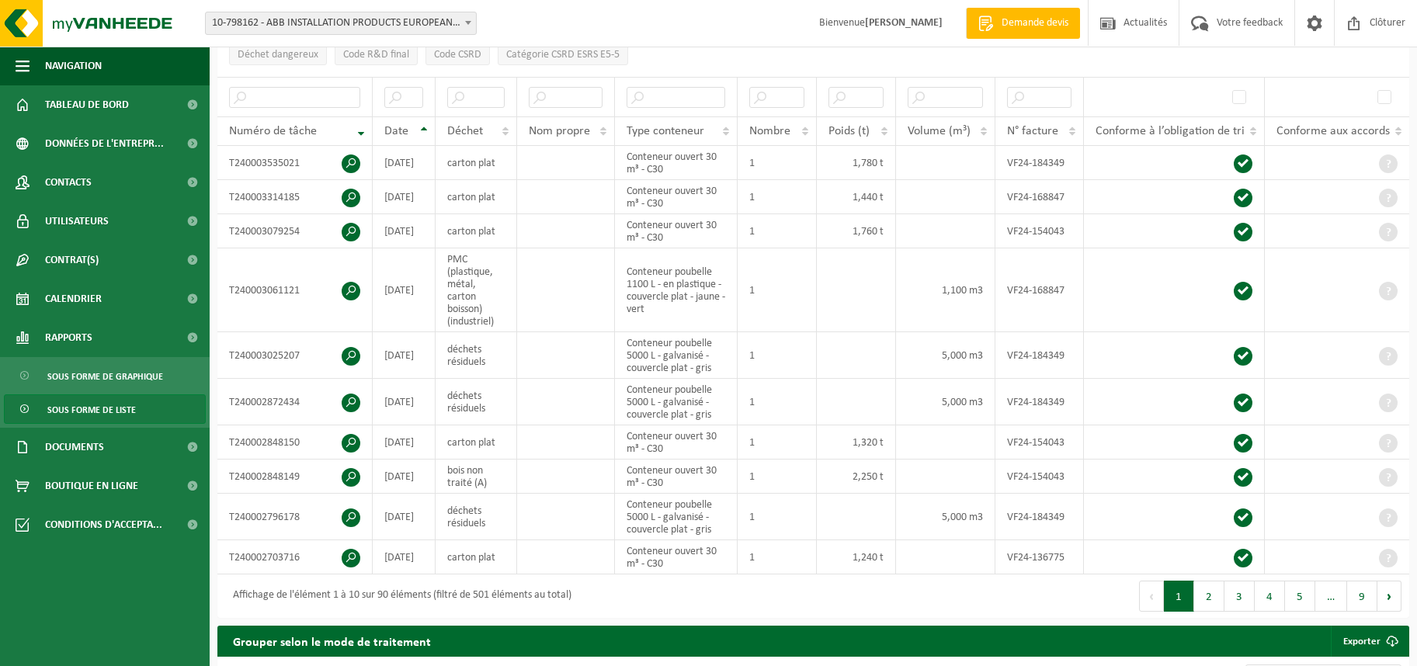
scroll to position [233, 0]
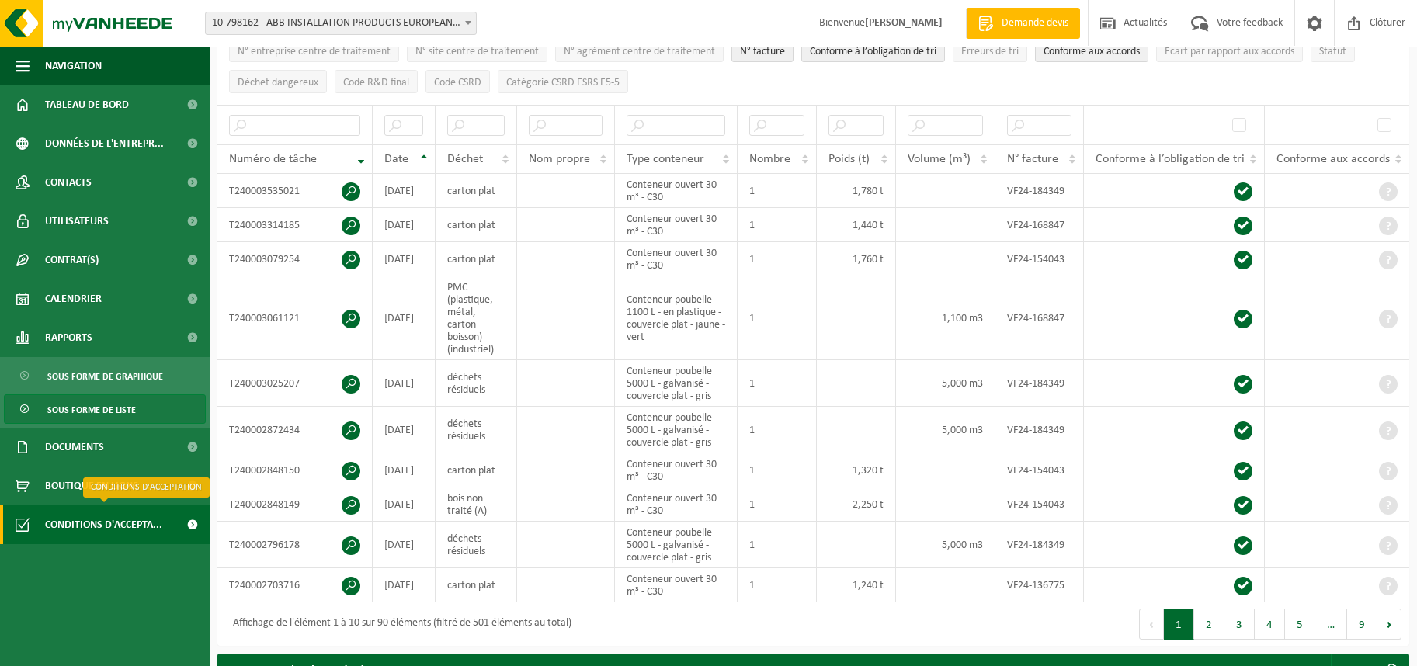
click at [97, 522] on span "Conditions d'accepta..." at bounding box center [103, 525] width 117 height 39
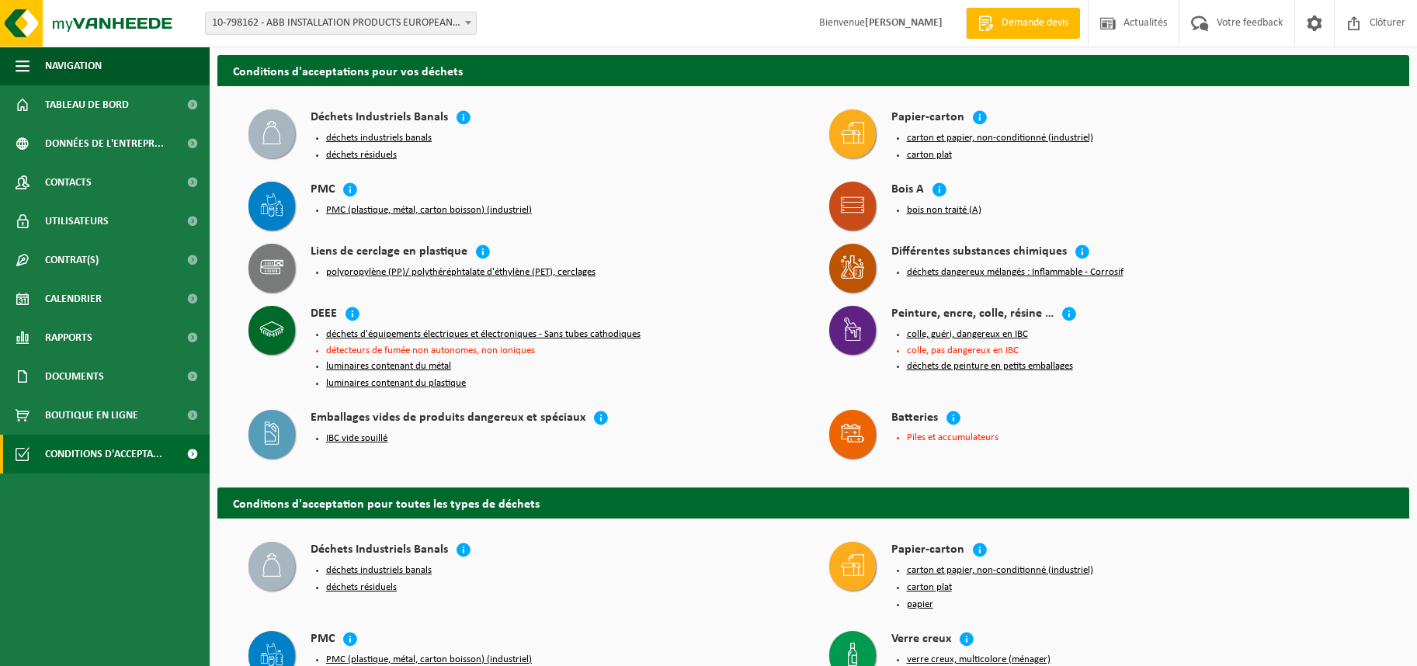
click at [924, 205] on button "bois non traité (A)" at bounding box center [944, 210] width 75 height 12
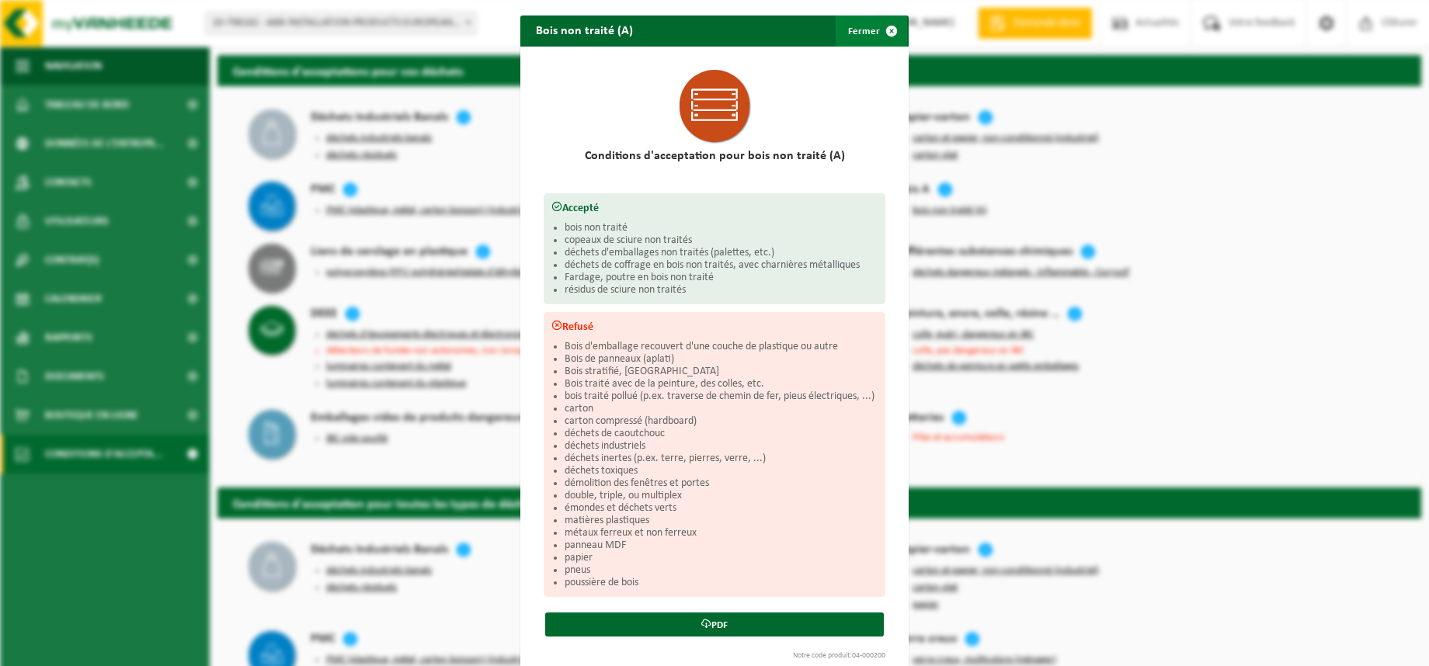
click at [861, 31] on button "Fermer" at bounding box center [871, 31] width 71 height 31
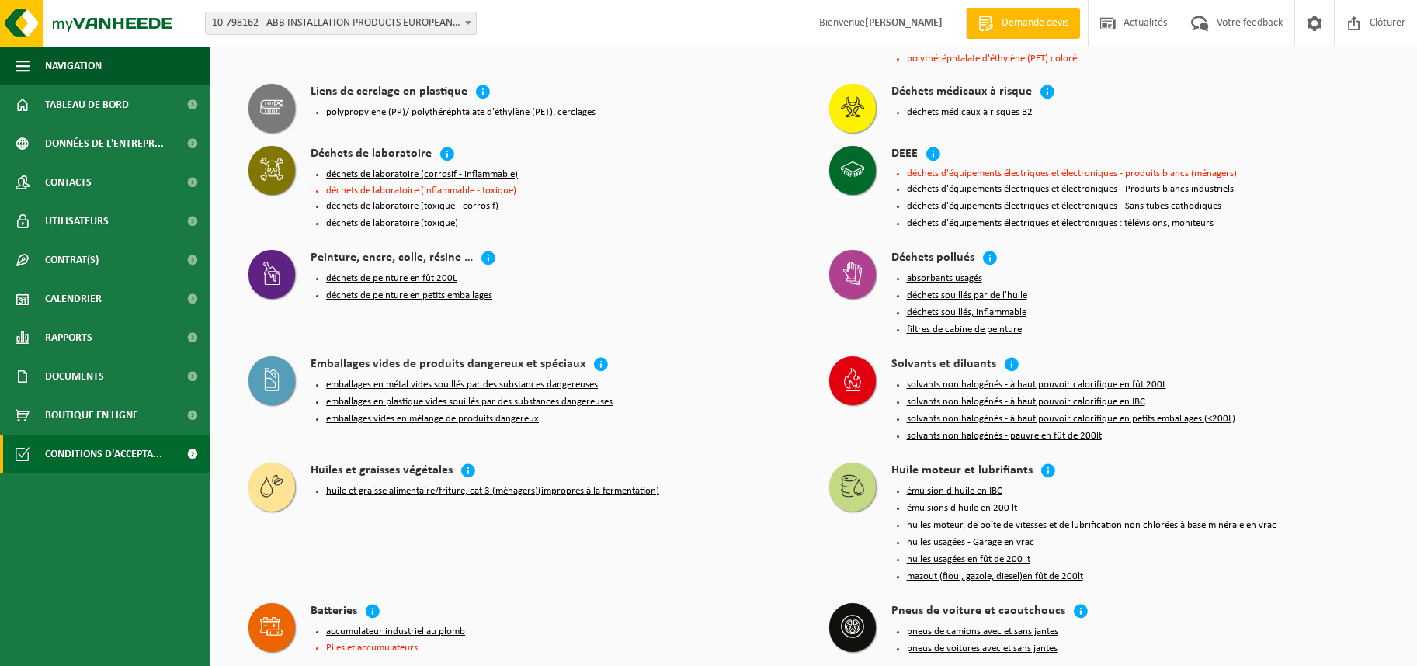
scroll to position [1620, 0]
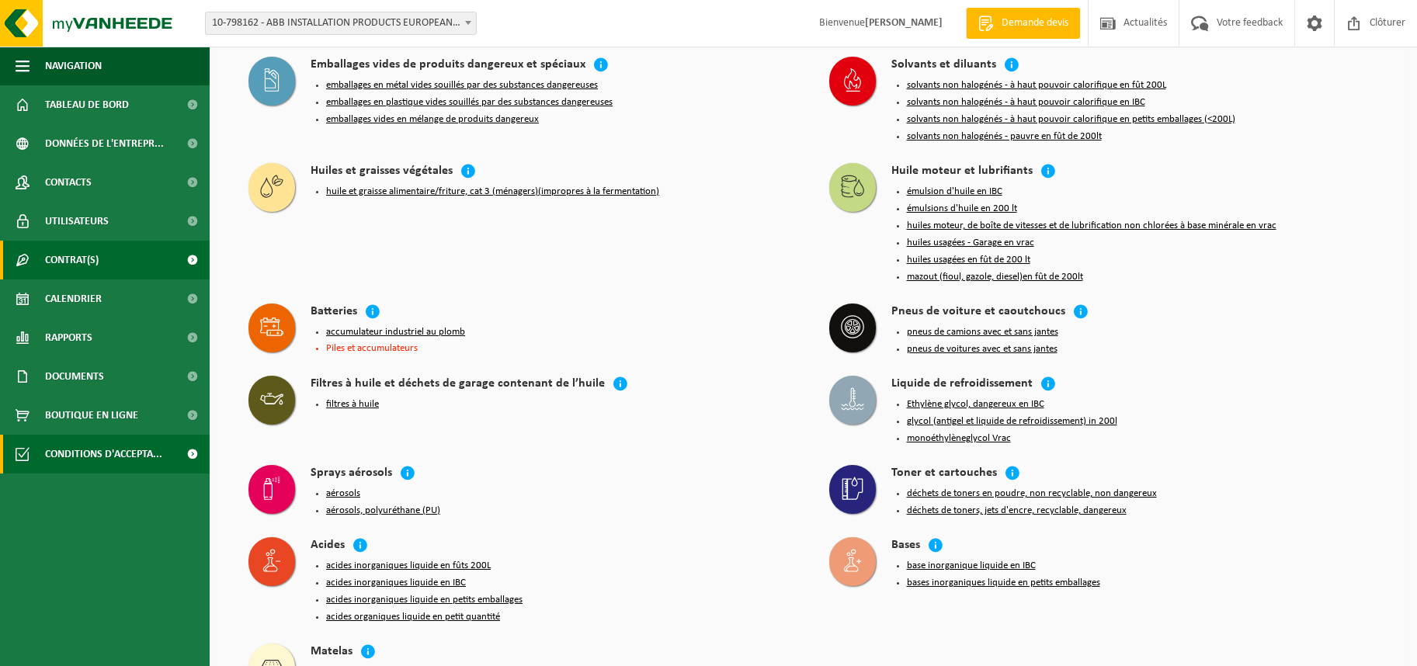
click at [82, 262] on span "Contrat(s)" at bounding box center [72, 260] width 54 height 39
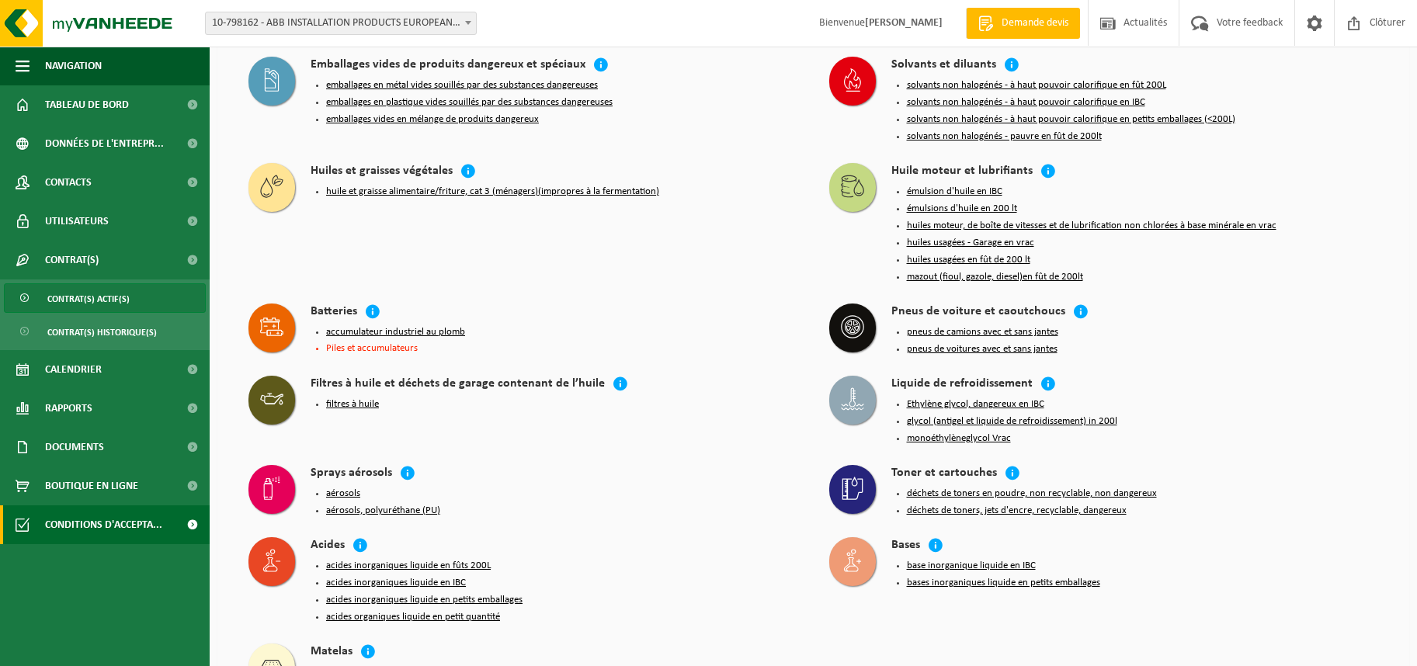
click at [82, 299] on span "Contrat(s) actif(s)" at bounding box center [88, 299] width 82 height 30
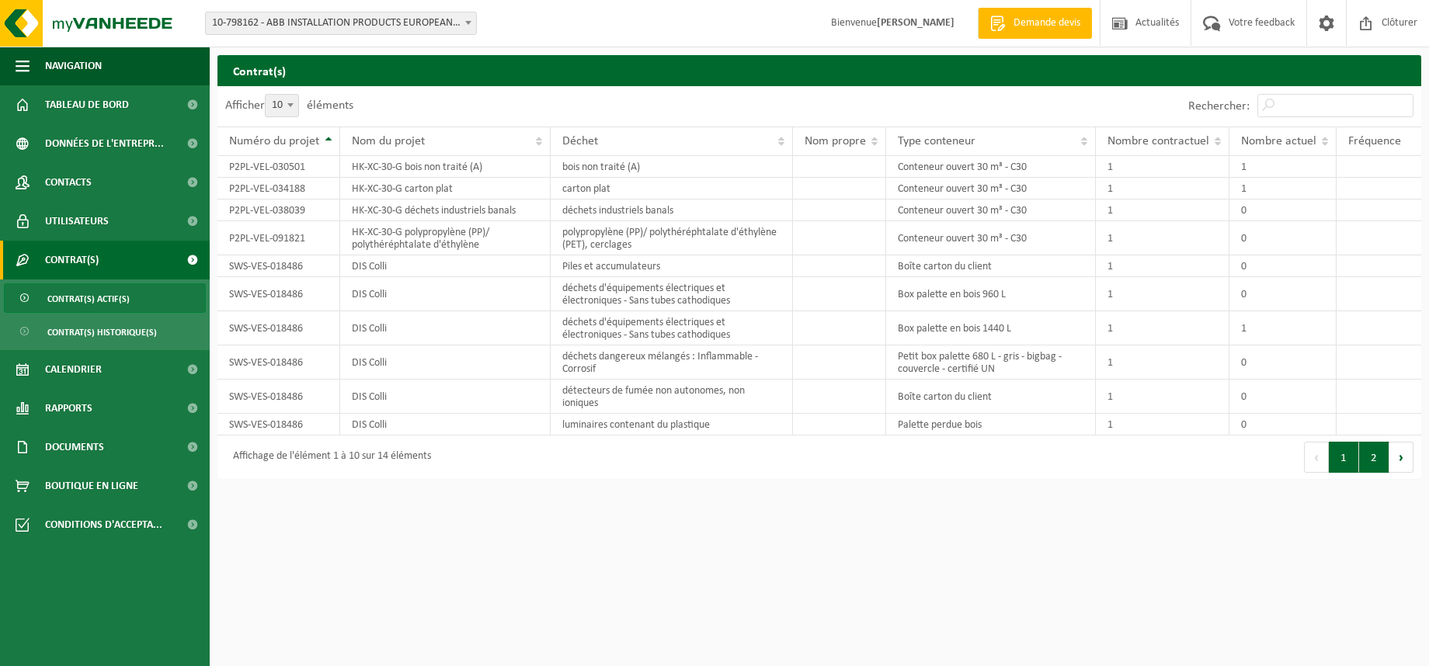
click at [1369, 458] on button "2" at bounding box center [1374, 457] width 30 height 31
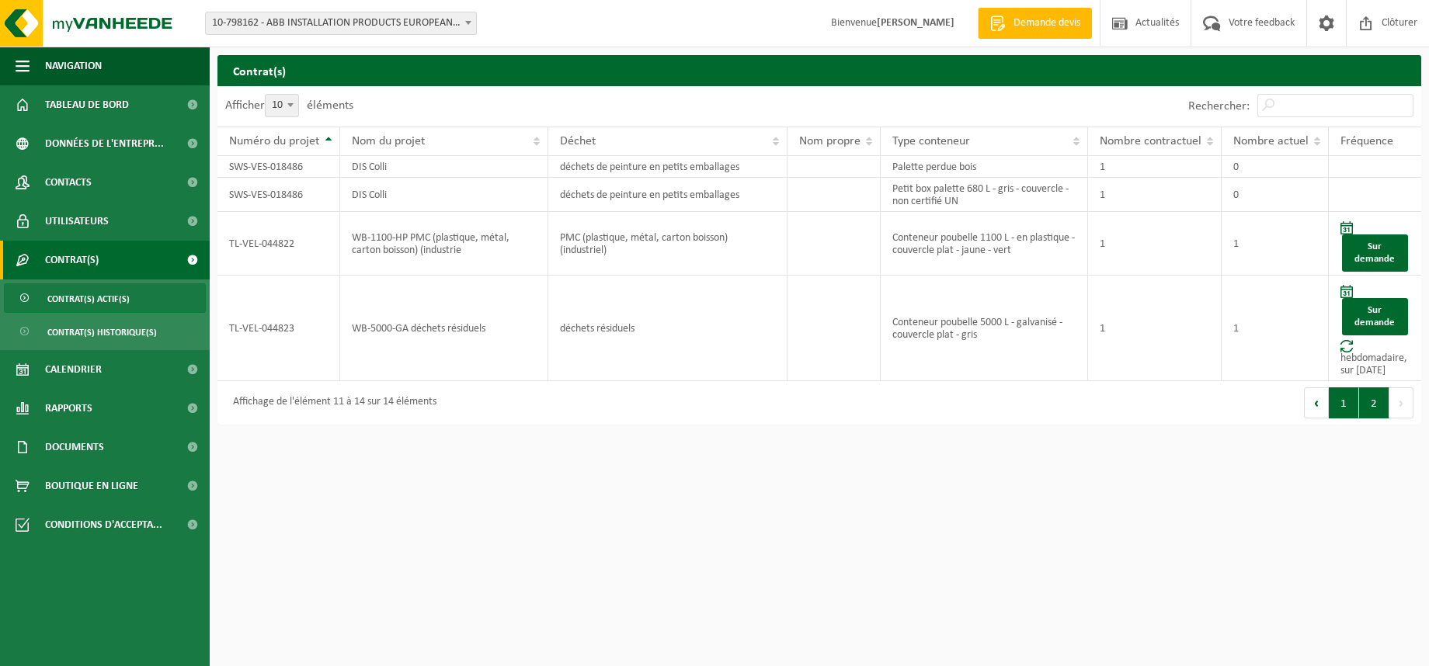
click at [1348, 402] on button "1" at bounding box center [1344, 403] width 30 height 31
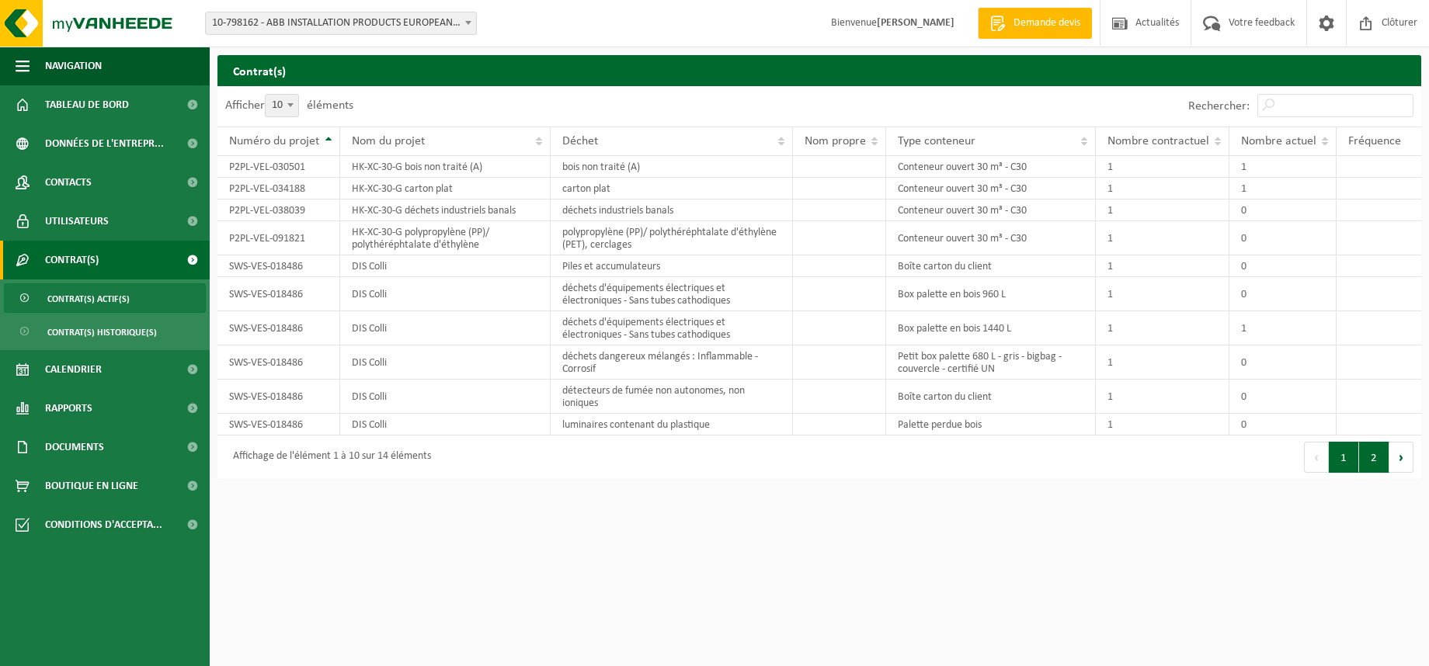
click at [1367, 462] on button "2" at bounding box center [1374, 457] width 30 height 31
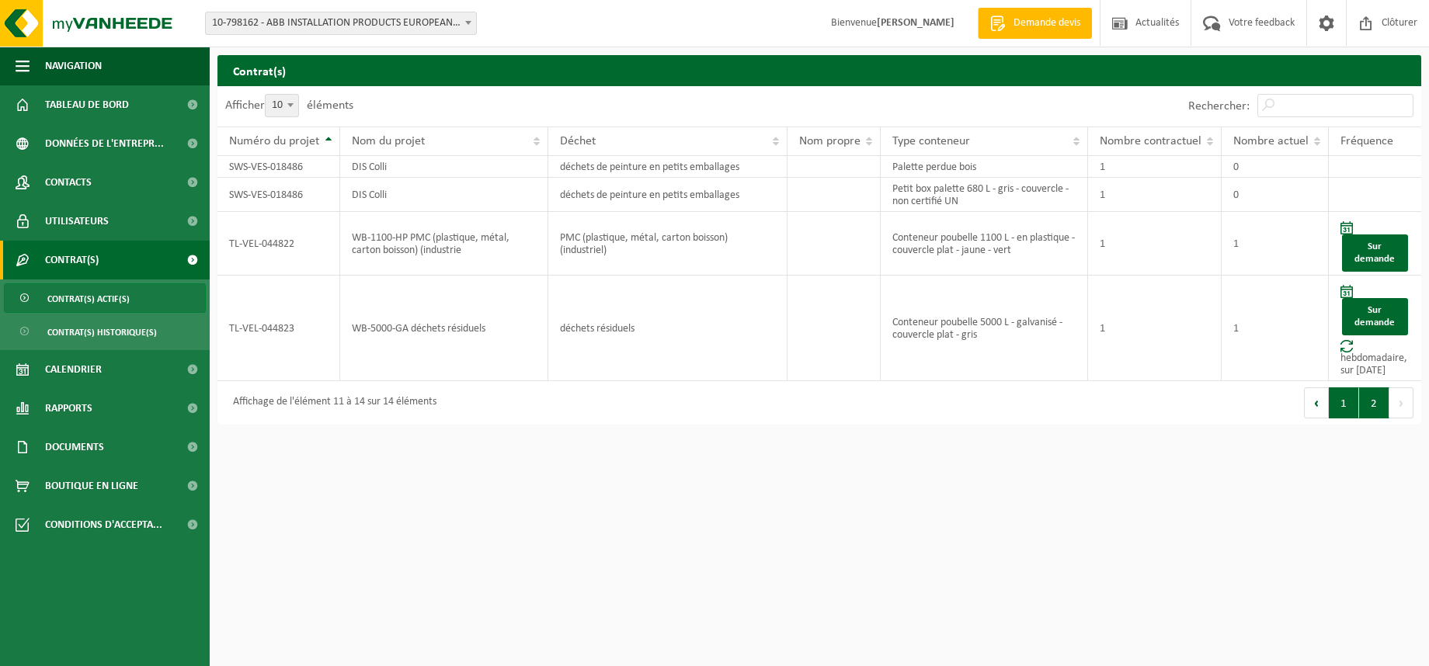
click at [1343, 403] on button "1" at bounding box center [1344, 403] width 30 height 31
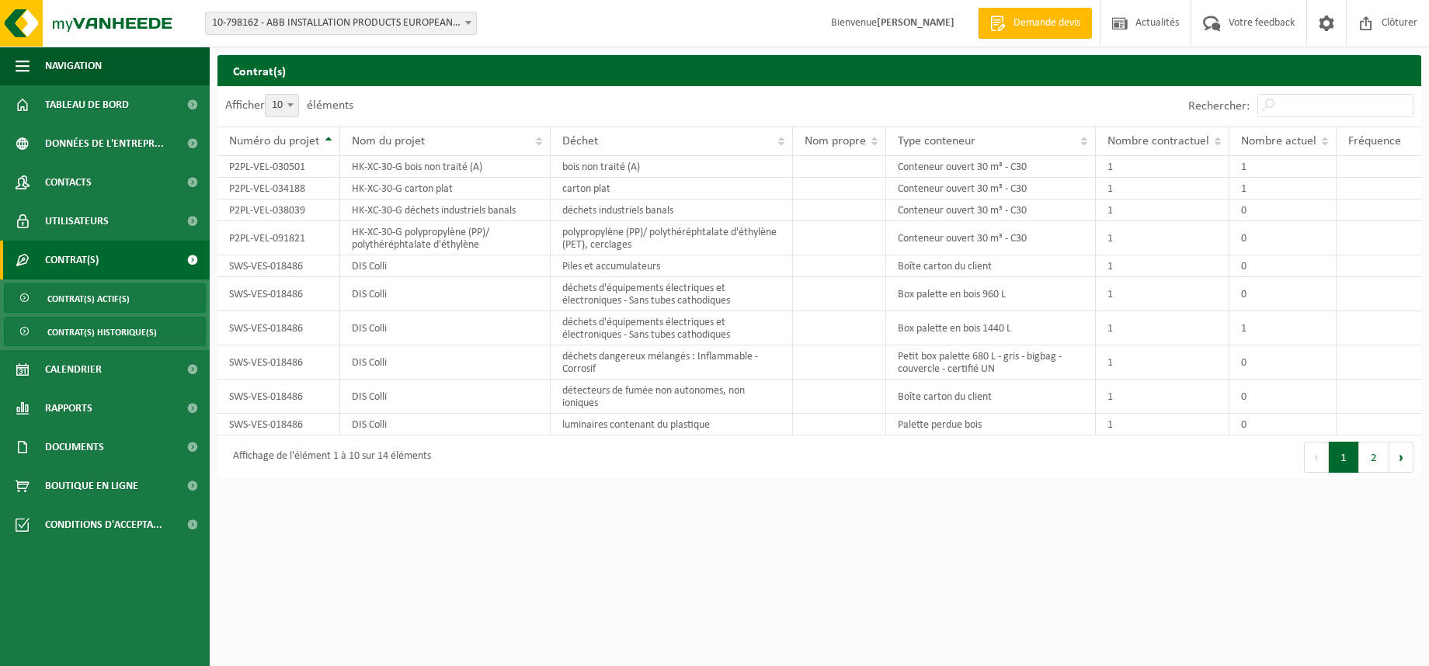
click at [83, 330] on span "Contrat(s) historique(s)" at bounding box center [102, 333] width 110 height 30
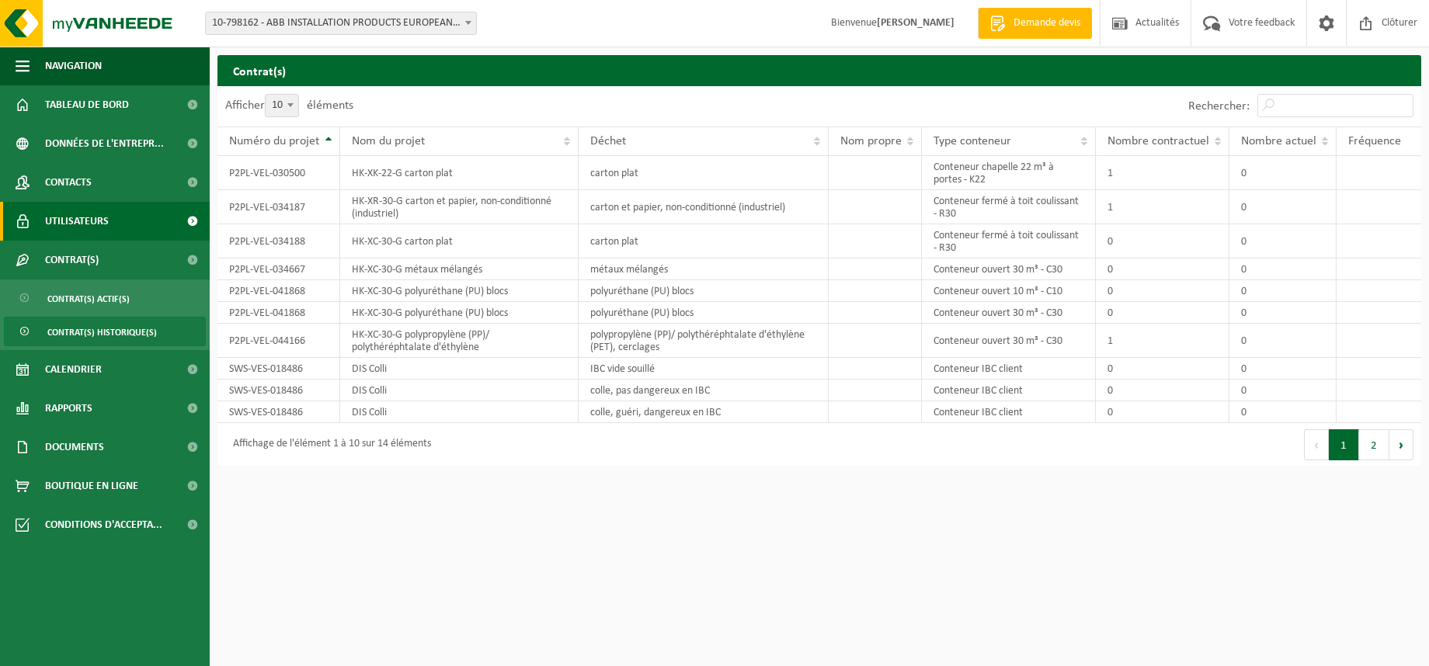
click at [82, 228] on span "Utilisateurs" at bounding box center [77, 221] width 64 height 39
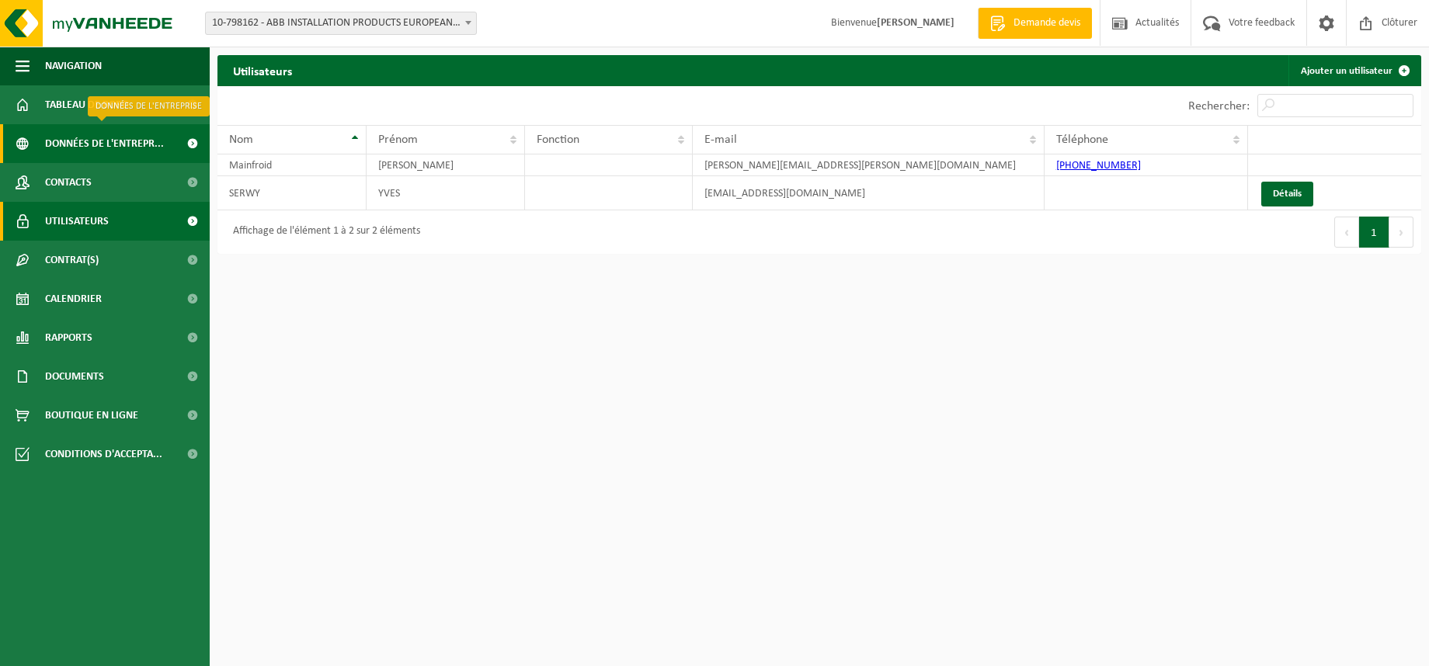
click at [118, 151] on span "Données de l'entrepr..." at bounding box center [104, 143] width 119 height 39
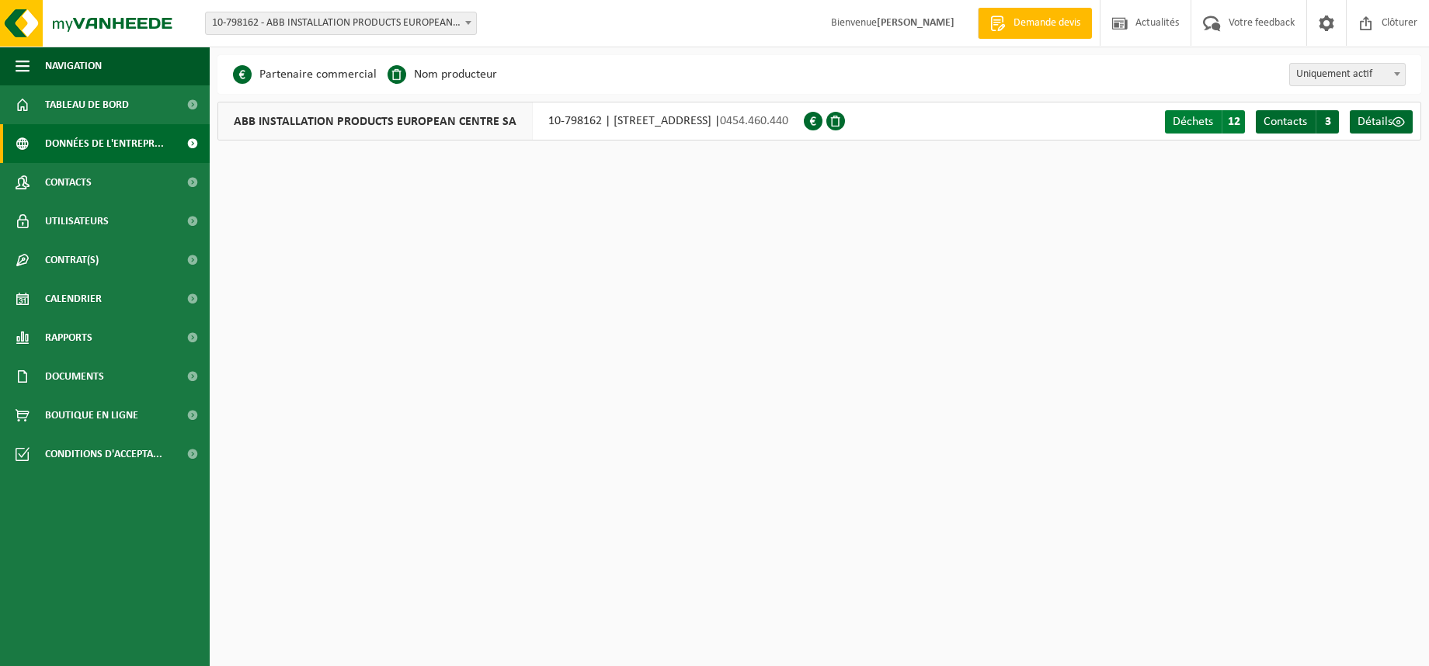
click at [1200, 118] on span "Déchets" at bounding box center [1193, 122] width 40 height 12
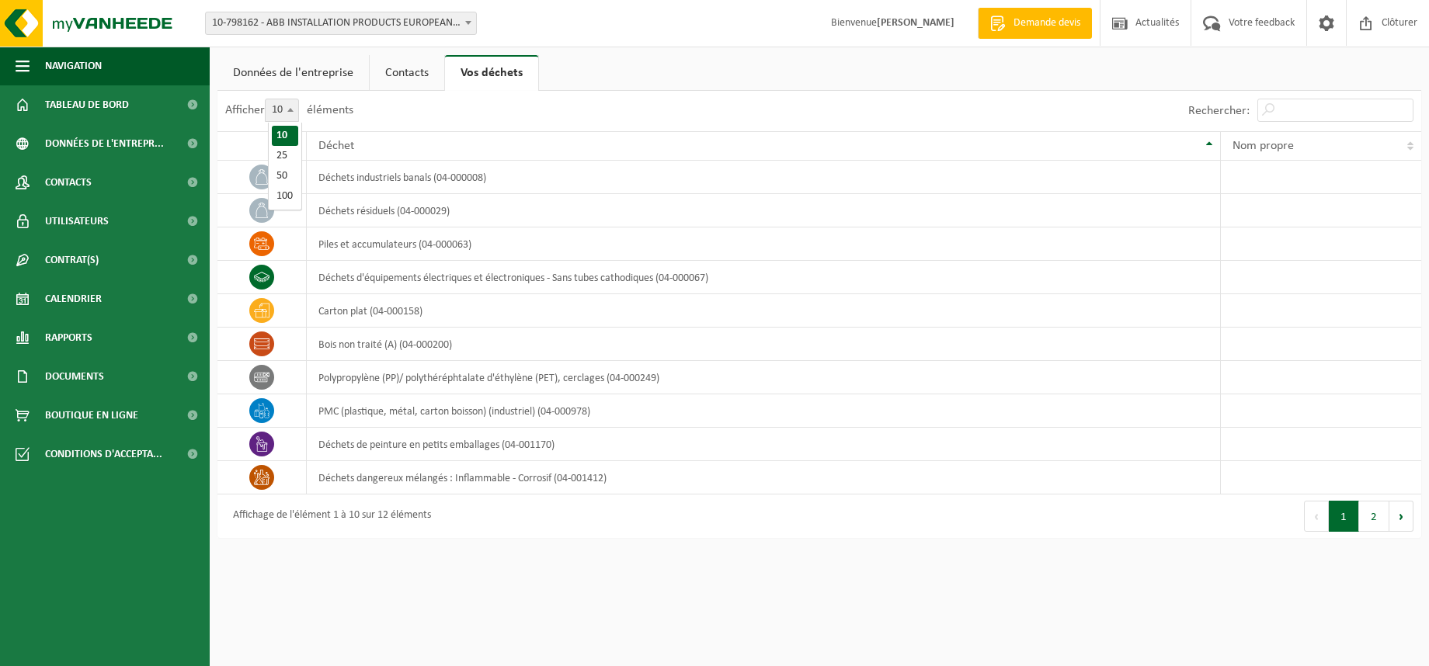
click at [298, 114] on span at bounding box center [291, 109] width 16 height 20
click at [298, 99] on select "10 25 50 100" at bounding box center [292, 99] width 47 height 1
select select "25"
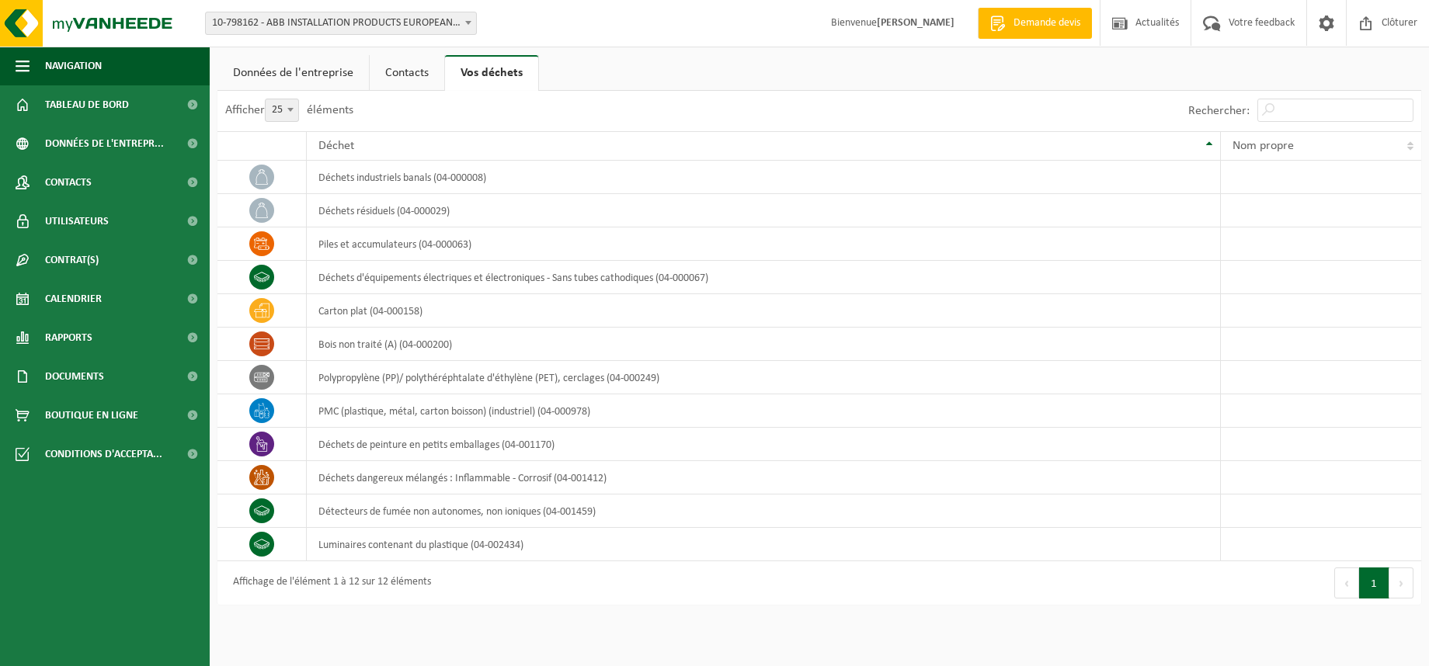
click at [408, 78] on link "Contacts" at bounding box center [407, 73] width 75 height 36
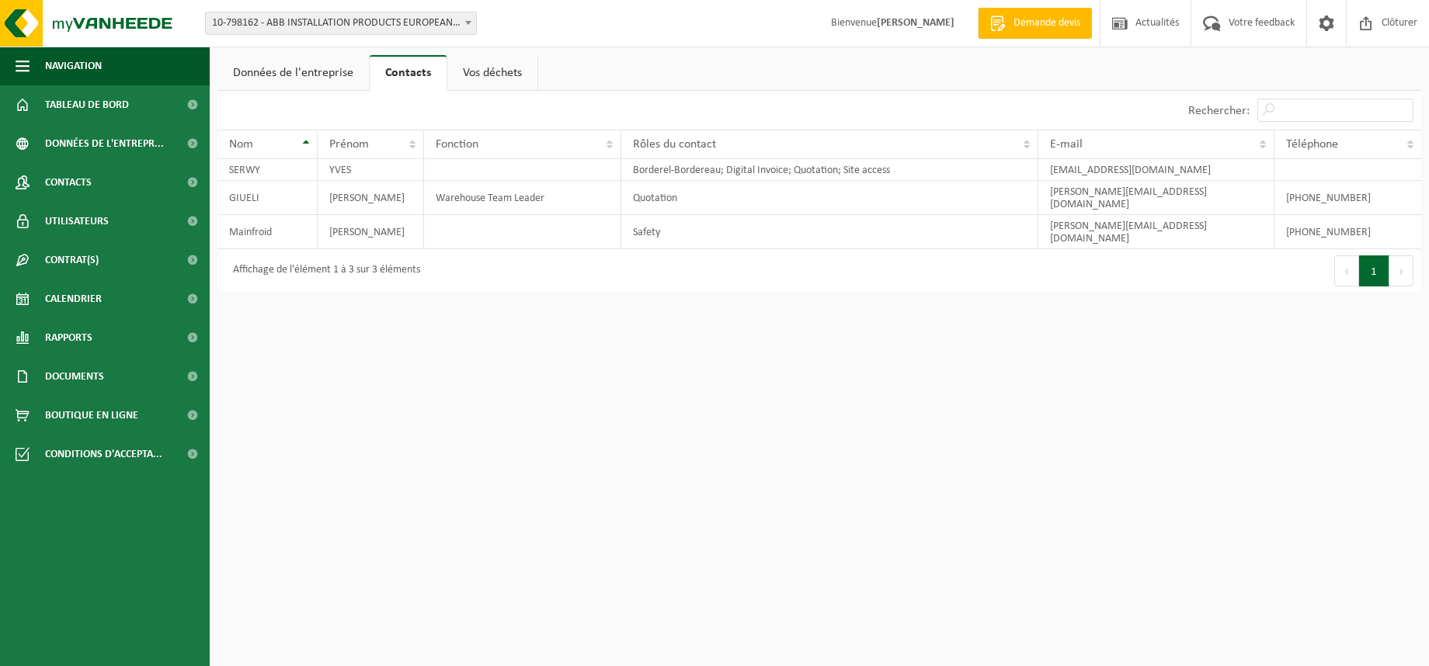
click at [318, 74] on link "Données de l'entreprise" at bounding box center [292, 73] width 151 height 36
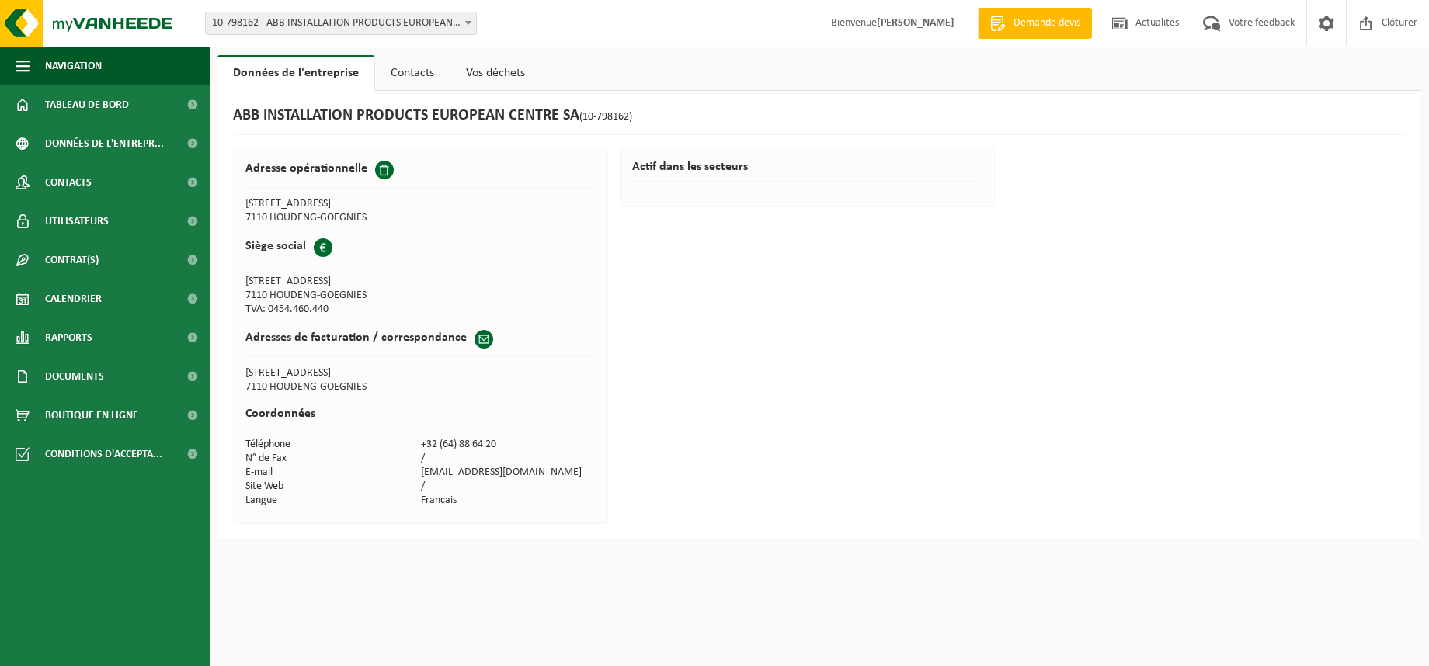
click at [399, 74] on link "Contacts" at bounding box center [412, 73] width 75 height 36
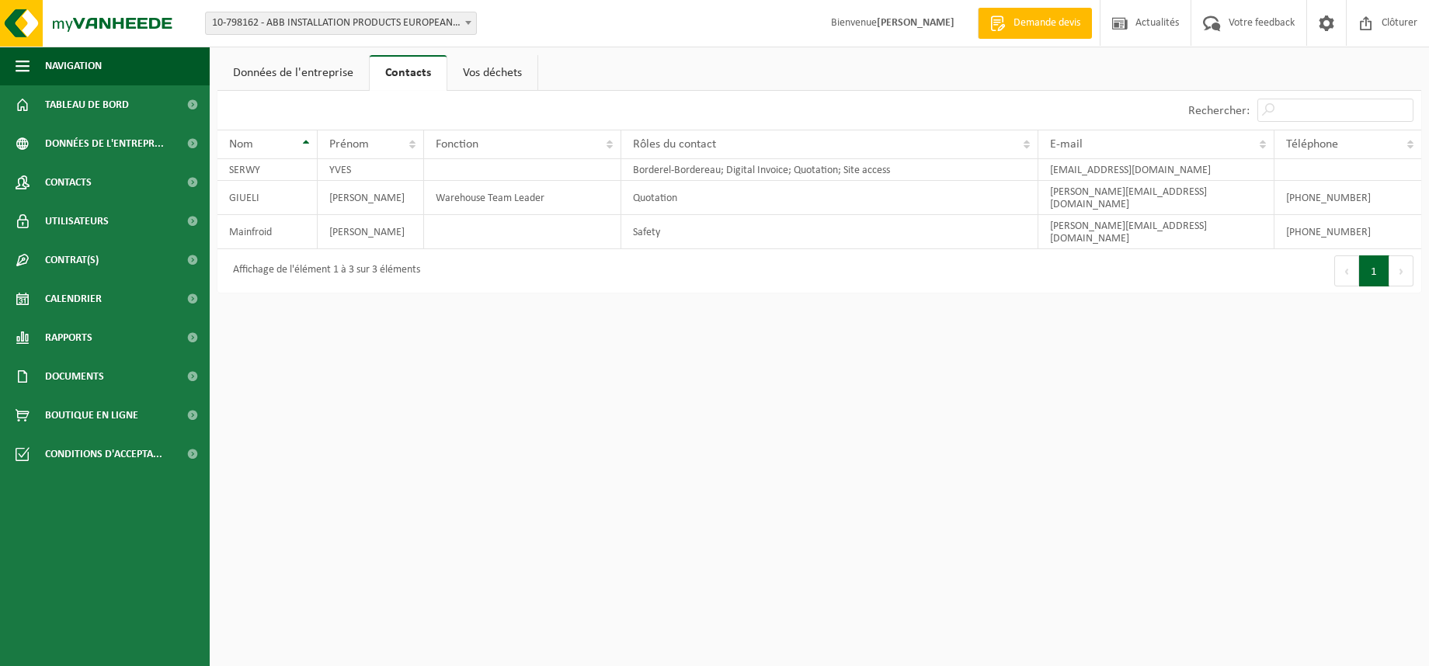
click at [316, 76] on link "Données de l'entreprise" at bounding box center [292, 73] width 151 height 36
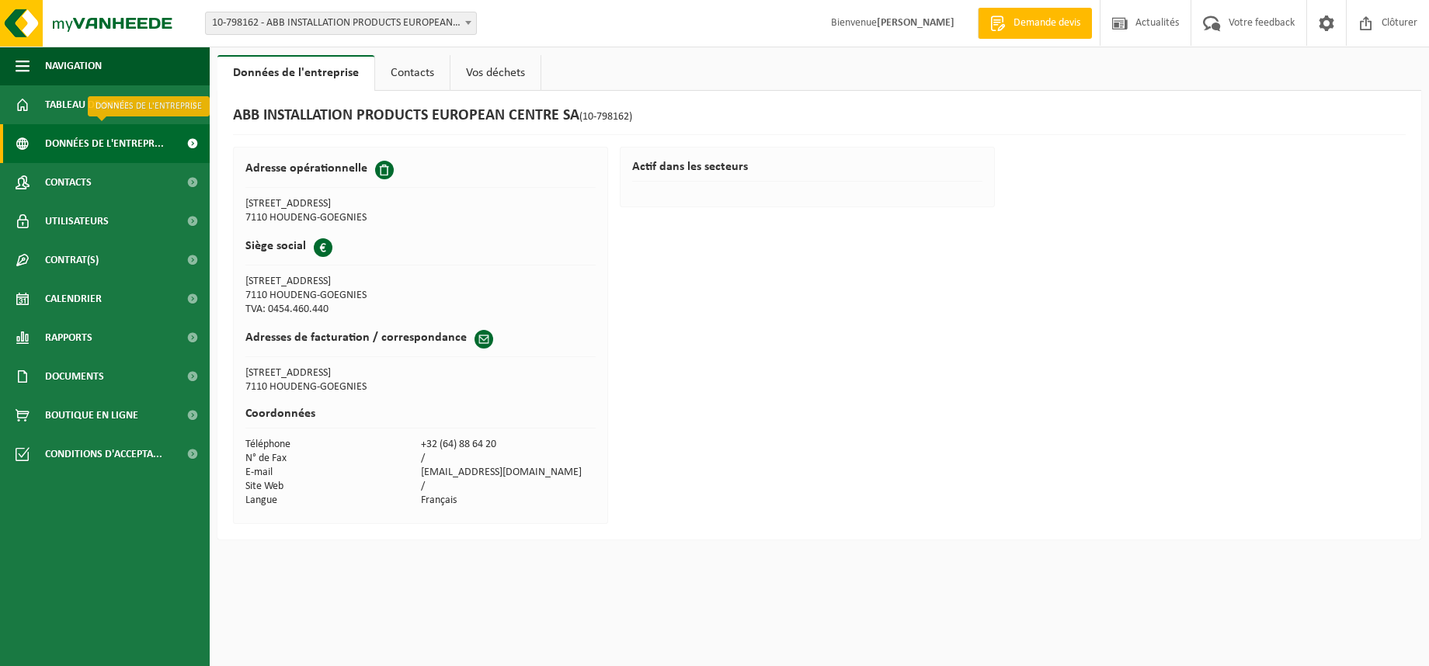
click at [112, 146] on span "Données de l'entrepr..." at bounding box center [104, 143] width 119 height 39
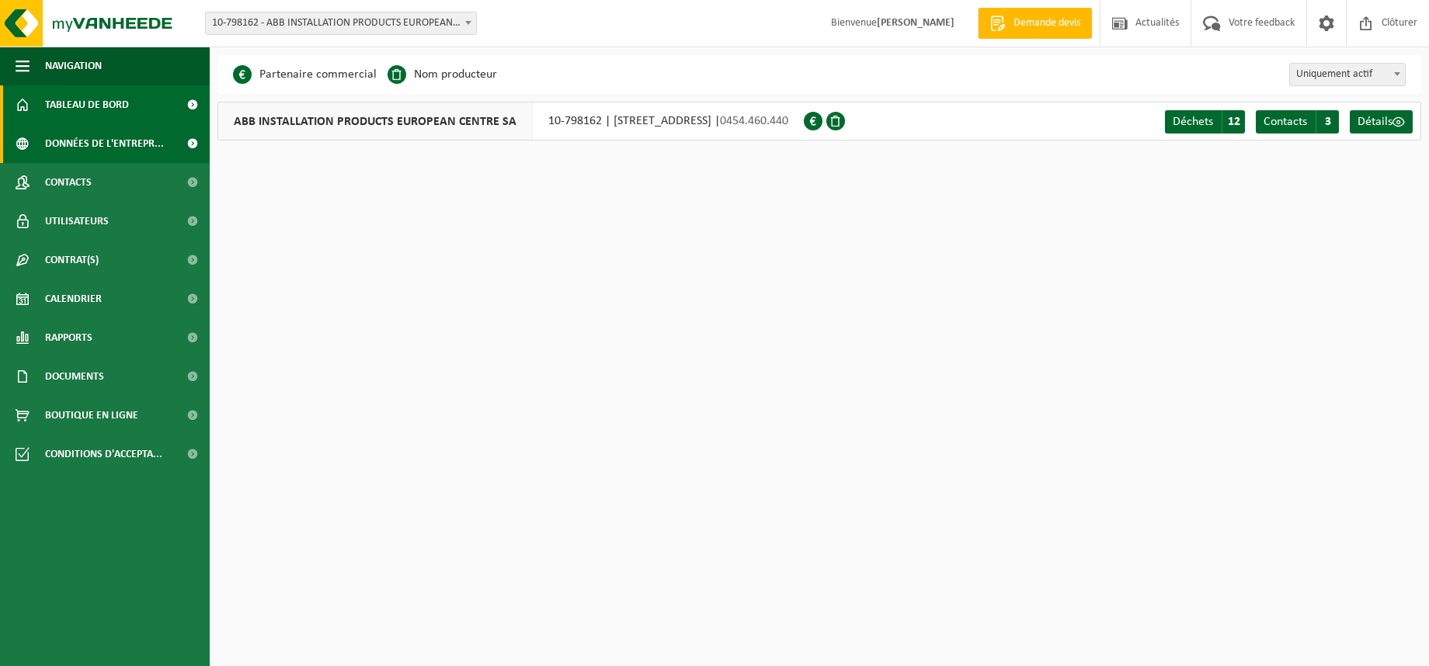
click at [118, 100] on span "Tableau de bord" at bounding box center [87, 104] width 84 height 39
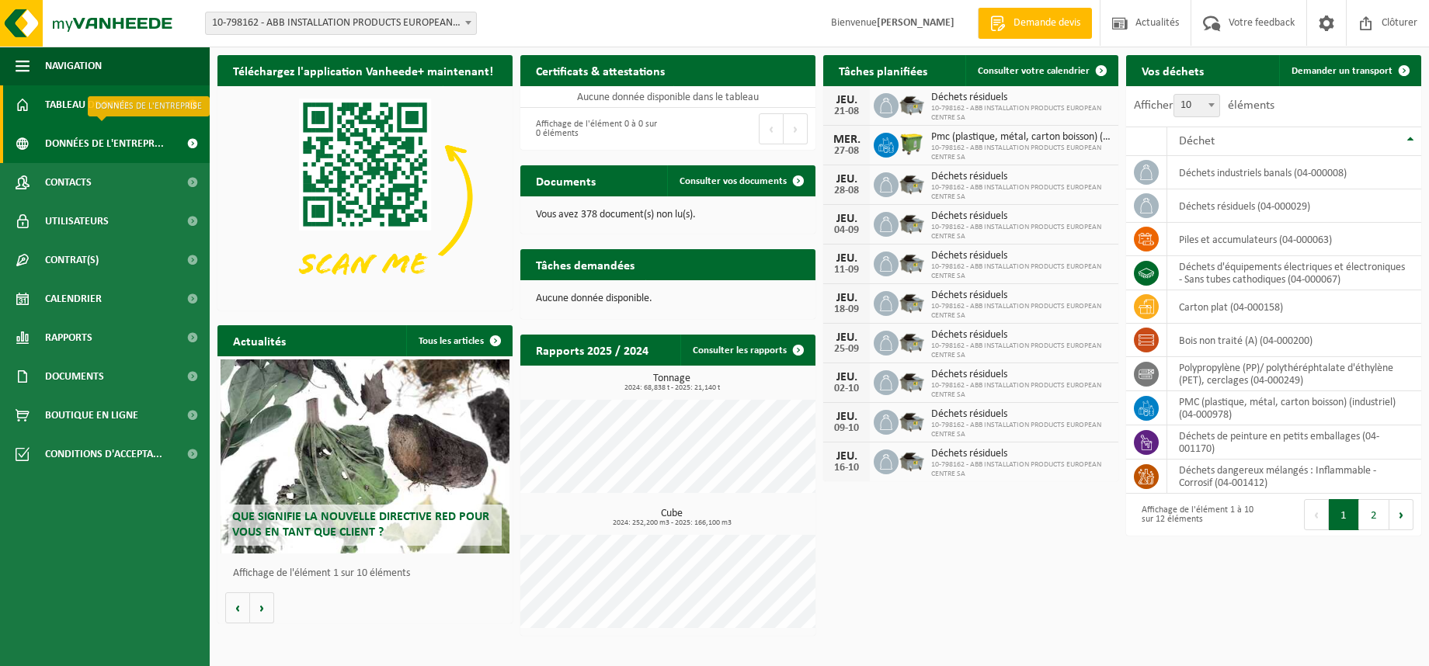
click at [116, 140] on span "Données de l'entrepr..." at bounding box center [104, 143] width 119 height 39
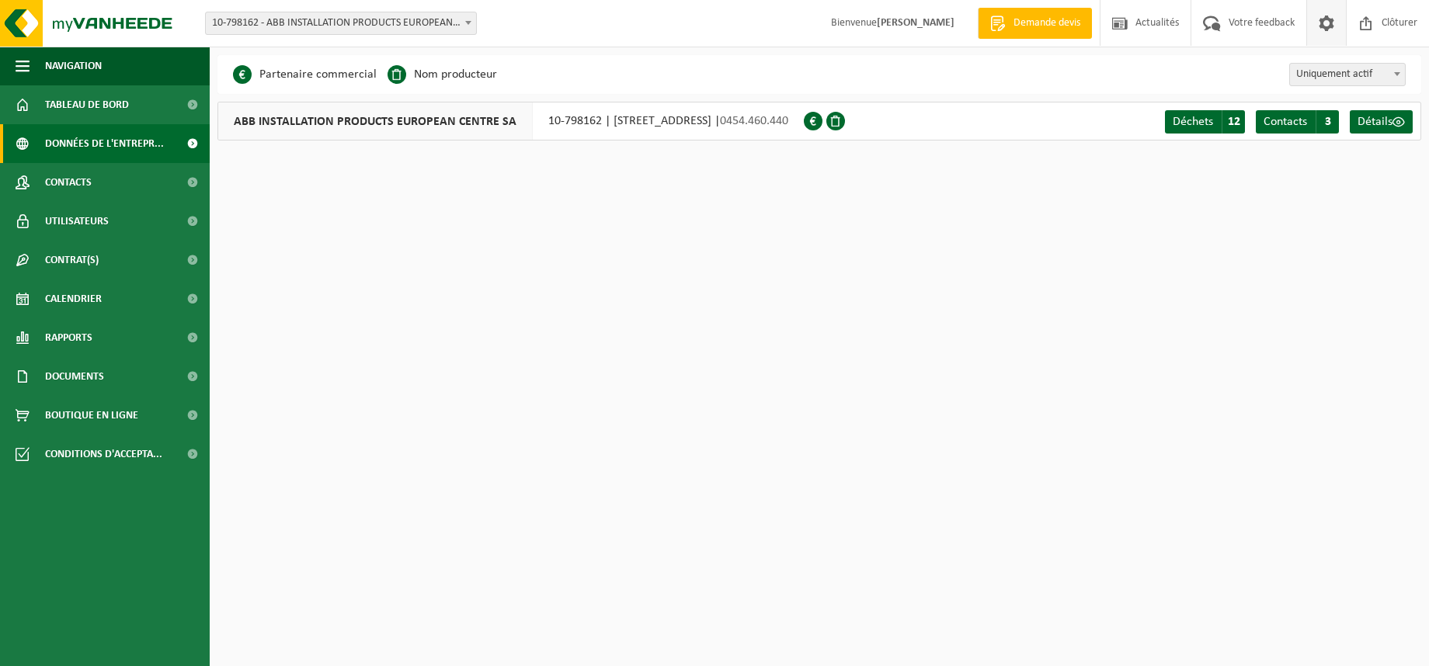
click at [1324, 23] on span at bounding box center [1326, 23] width 23 height 46
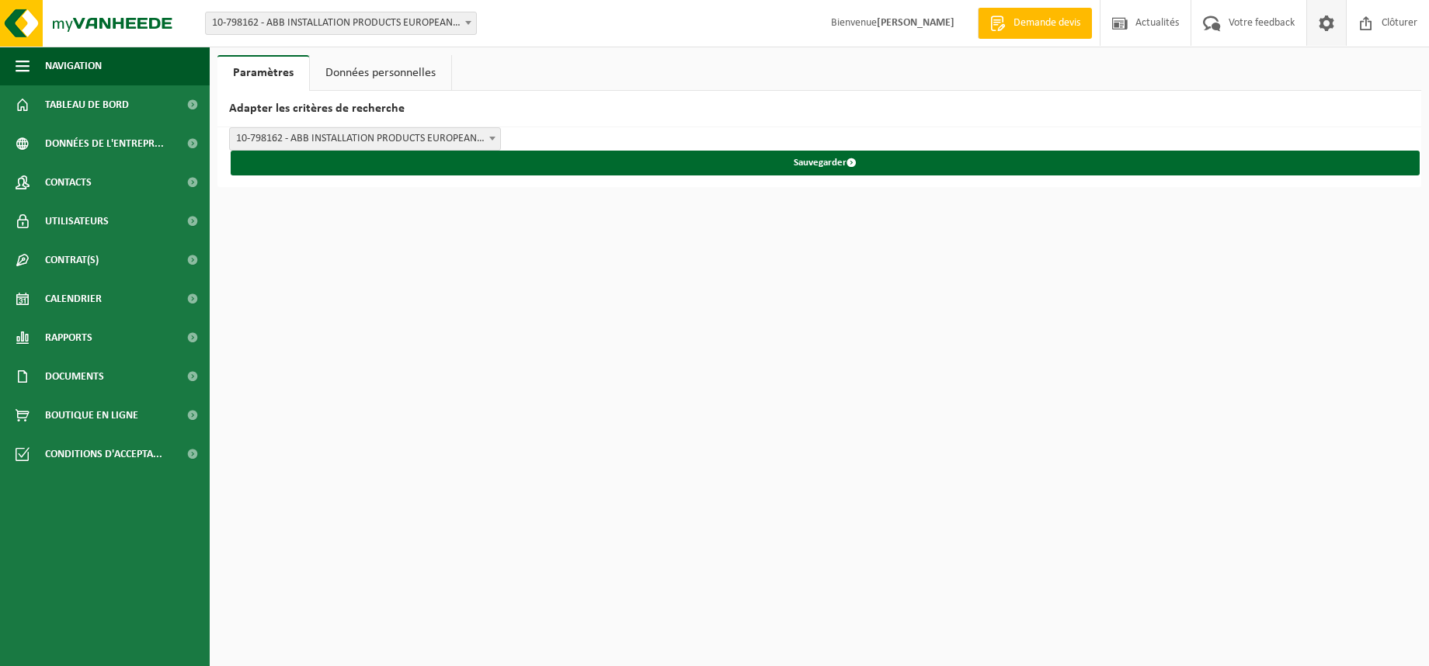
click at [412, 74] on link "Données personnelles" at bounding box center [380, 73] width 141 height 36
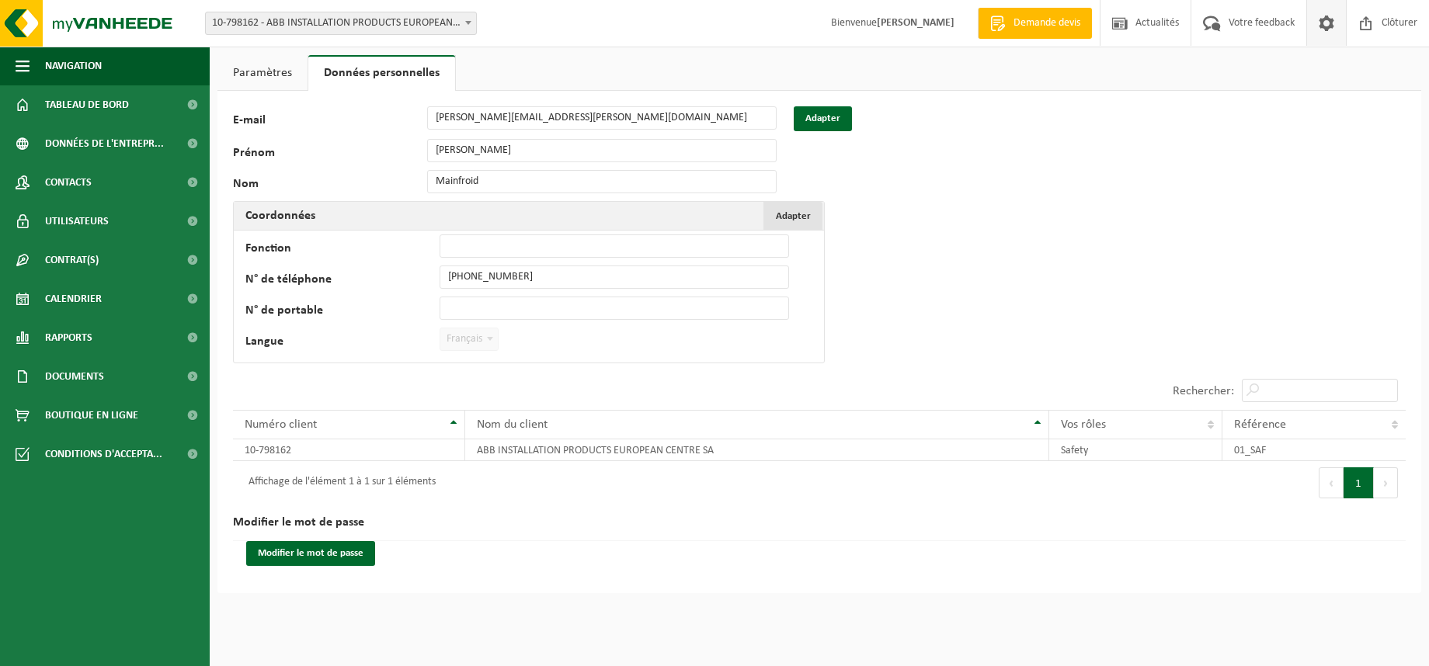
click at [799, 211] on span "Adapter" at bounding box center [793, 216] width 35 height 10
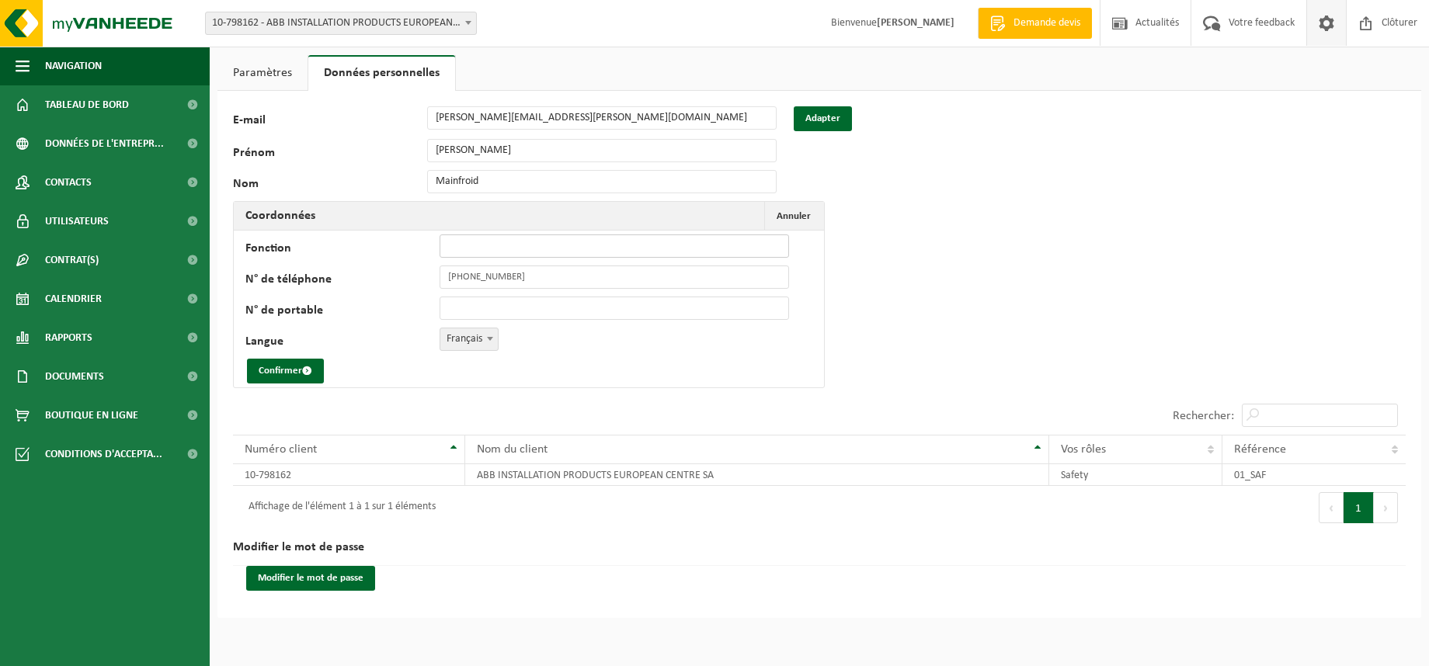
click at [697, 246] on input "Fonction" at bounding box center [615, 246] width 350 height 23
type input "HSE Specialist"
click at [483, 308] on input "N° de portable" at bounding box center [615, 308] width 350 height 23
type input "[PHONE_NUMBER]"
click at [274, 373] on button "Confirmer" at bounding box center [285, 371] width 77 height 25
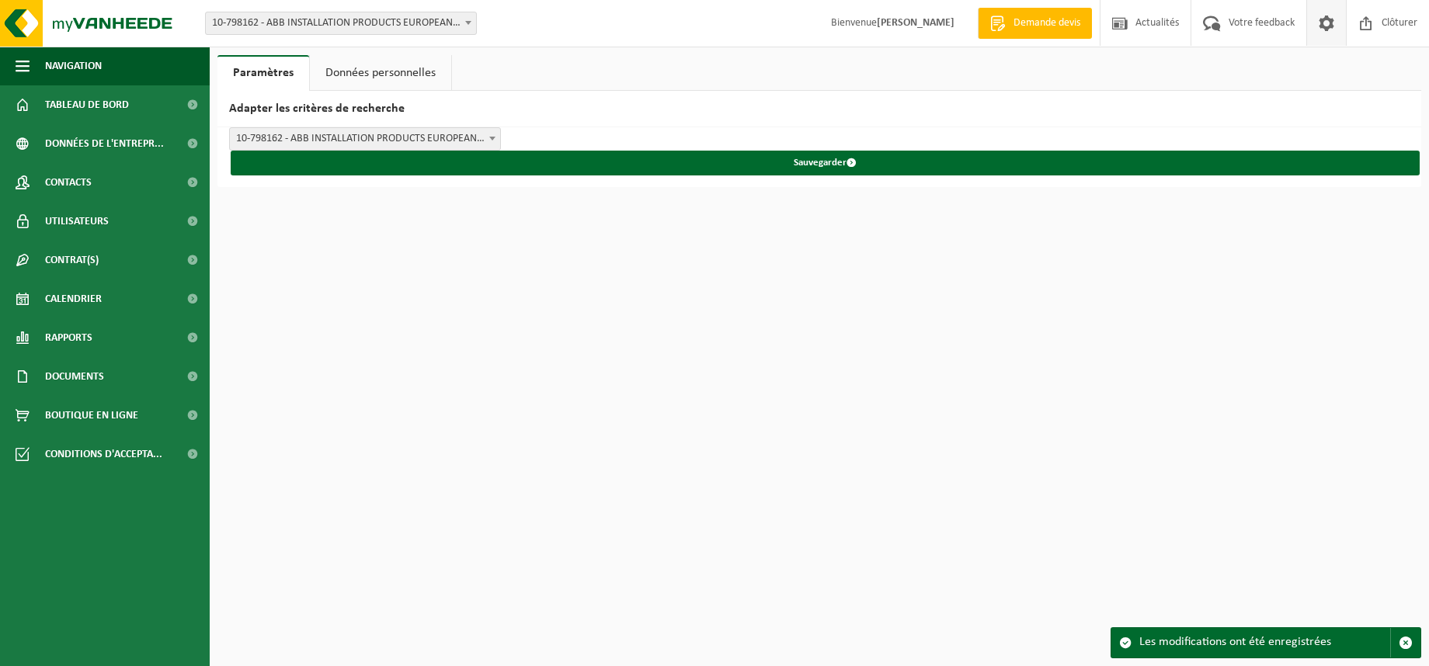
click at [391, 80] on link "Données personnelles" at bounding box center [380, 73] width 141 height 36
